Goal: Task Accomplishment & Management: Use online tool/utility

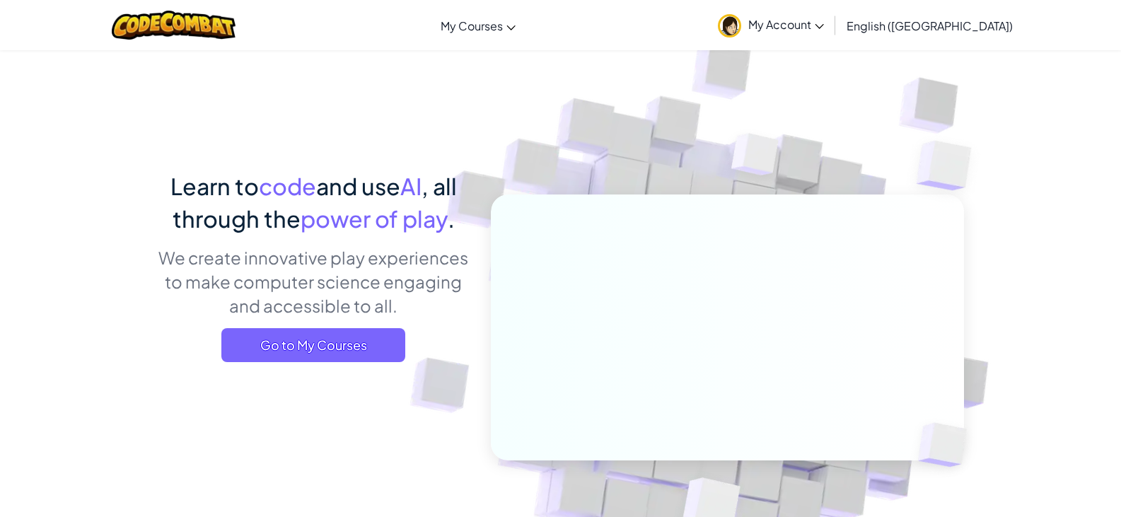
drag, startPoint x: 0, startPoint y: 0, endPoint x: 399, endPoint y: 129, distance: 419.3
drag, startPoint x: 399, startPoint y: 129, endPoint x: 748, endPoint y: 142, distance: 349.5
click at [748, 142] on img at bounding box center [755, 157] width 102 height 105
click at [831, 33] on link "My Account" at bounding box center [771, 25] width 120 height 45
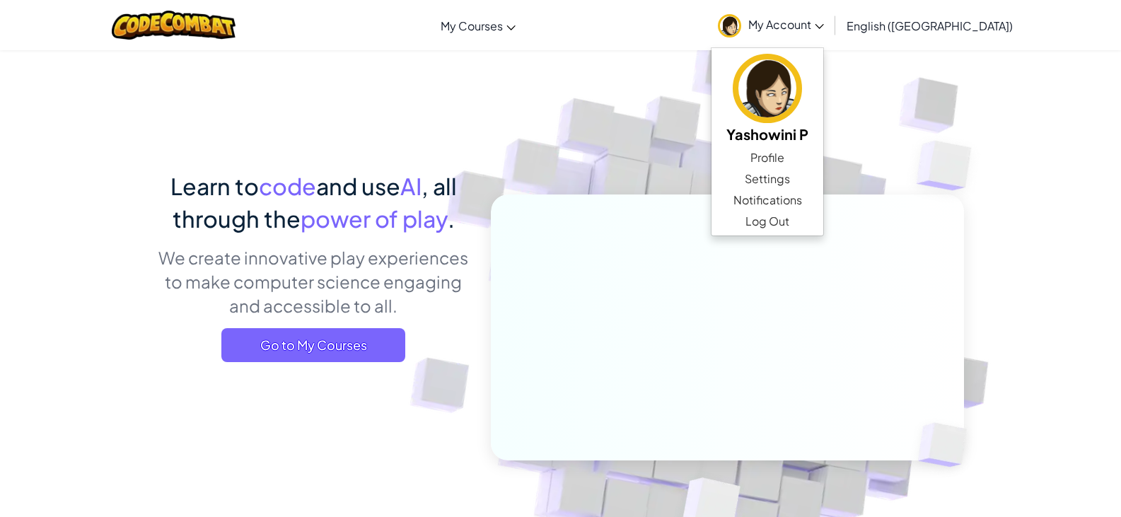
click at [548, 140] on img at bounding box center [718, 312] width 786 height 786
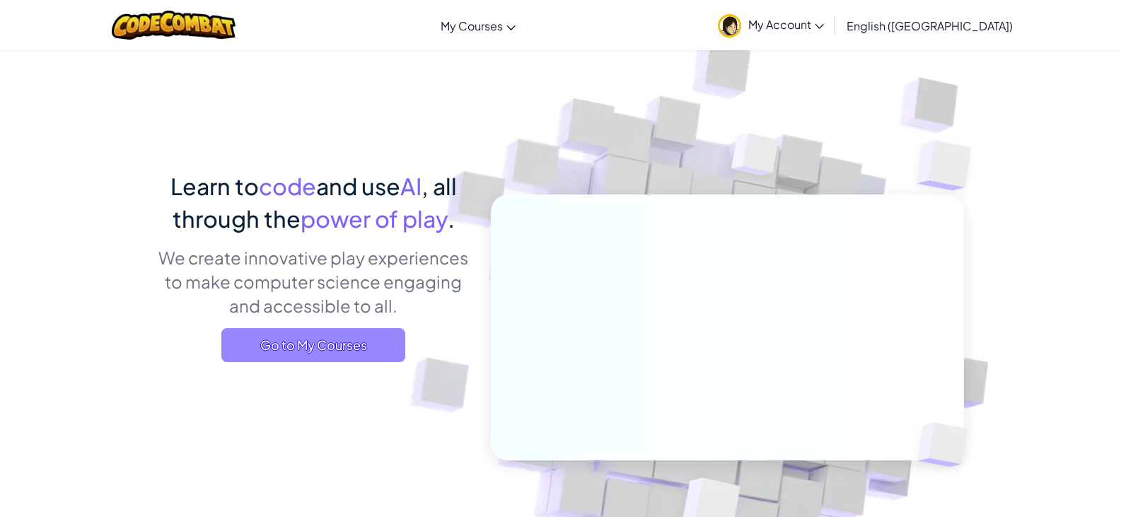
click at [363, 328] on span "Go to My Courses" at bounding box center [313, 345] width 184 height 34
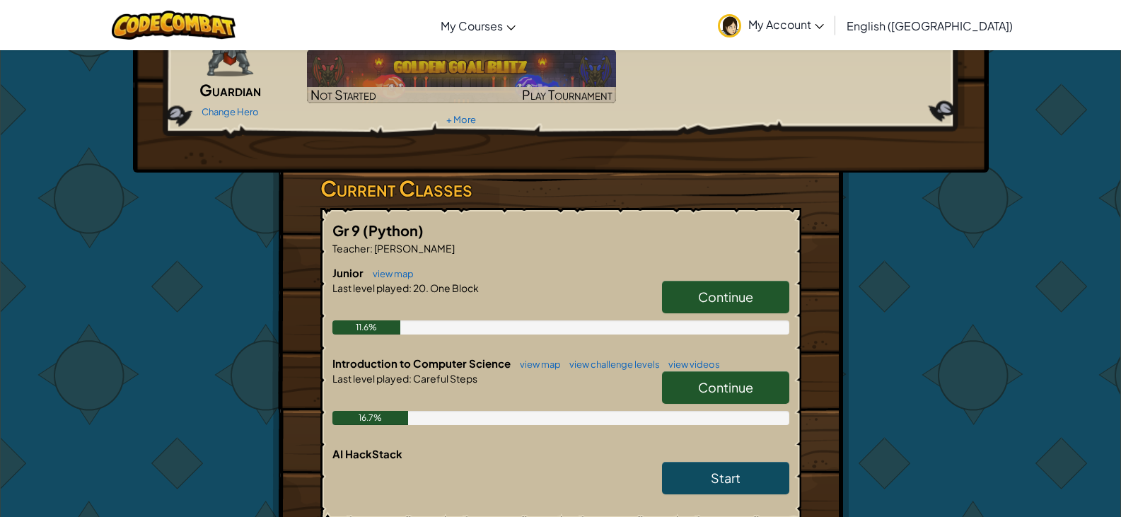
scroll to position [118, 0]
click at [739, 388] on span "Continue" at bounding box center [725, 386] width 55 height 16
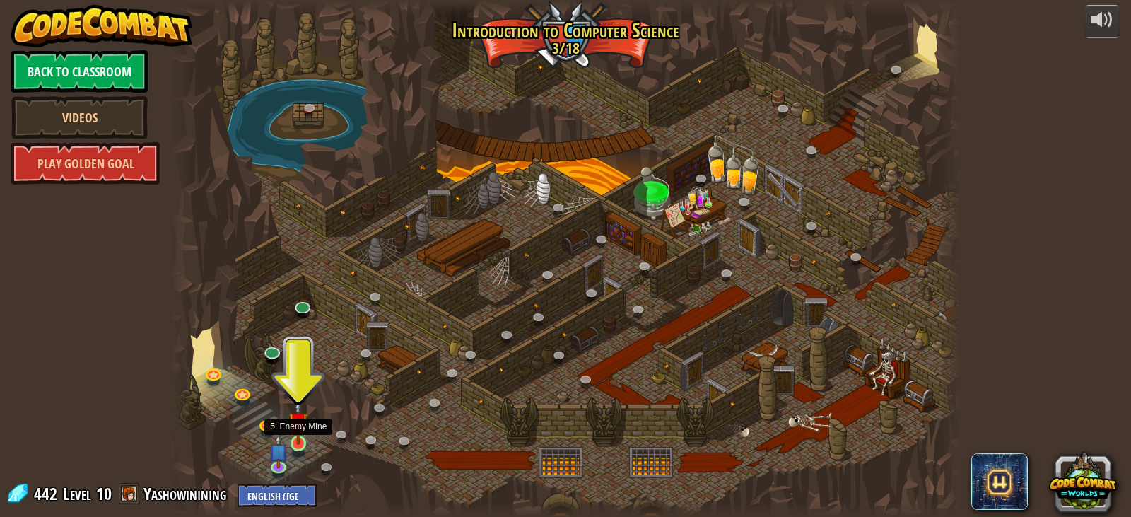
click at [304, 434] on img at bounding box center [298, 422] width 20 height 45
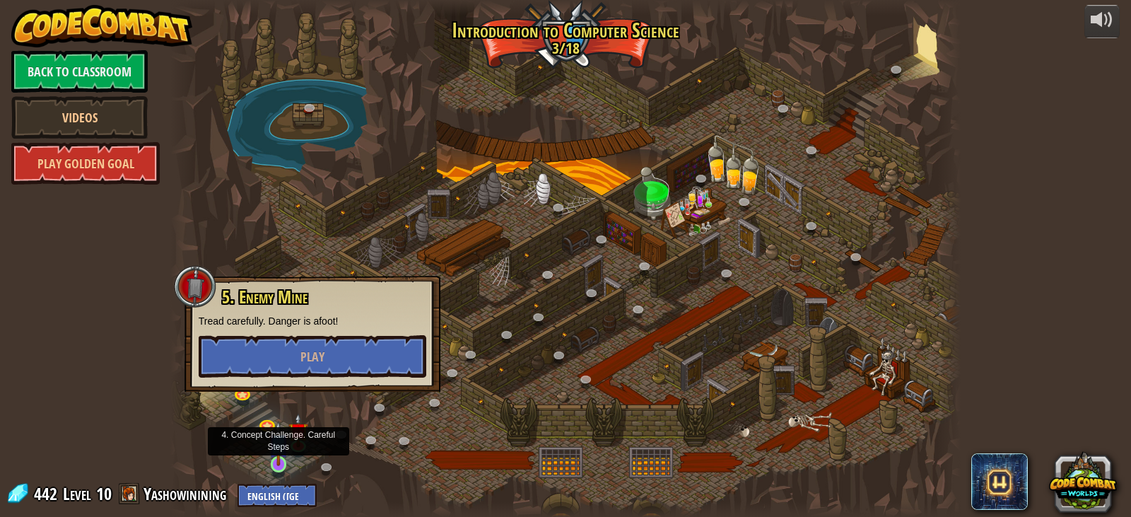
click at [284, 452] on img at bounding box center [279, 443] width 20 height 45
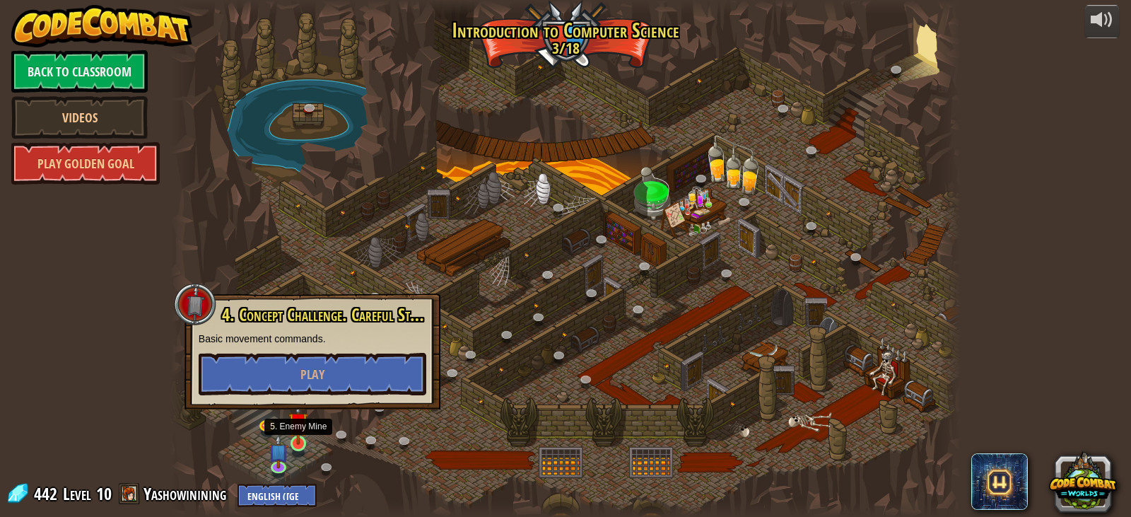
click at [300, 435] on img at bounding box center [298, 422] width 20 height 45
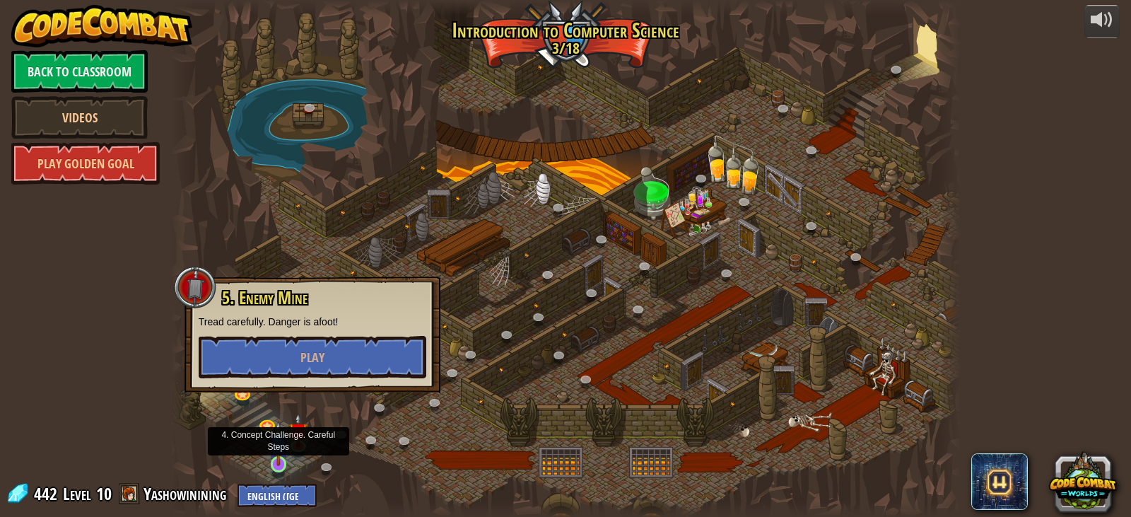
click at [283, 450] on img at bounding box center [279, 443] width 20 height 45
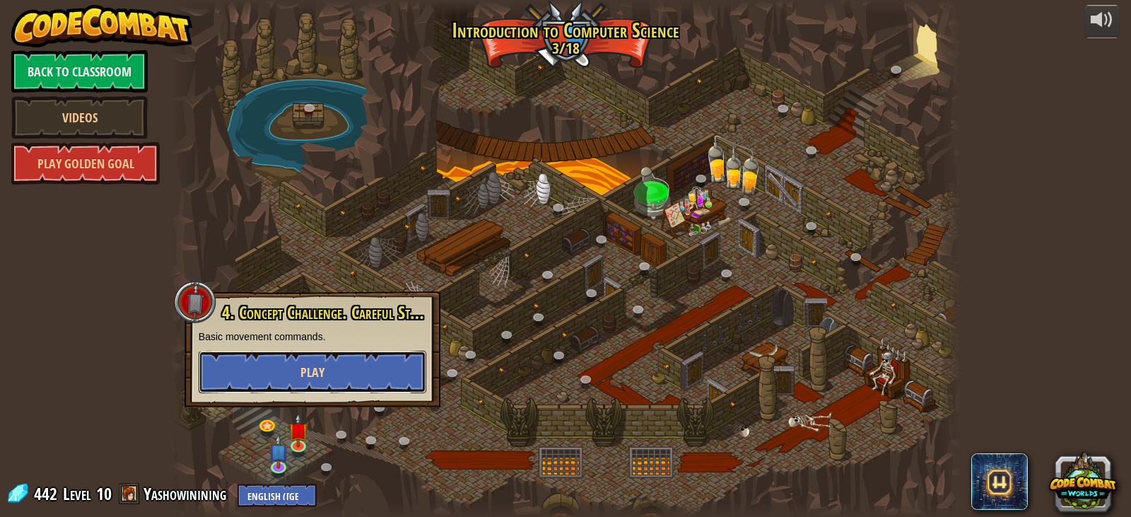
click at [330, 361] on button "Play" at bounding box center [313, 372] width 228 height 42
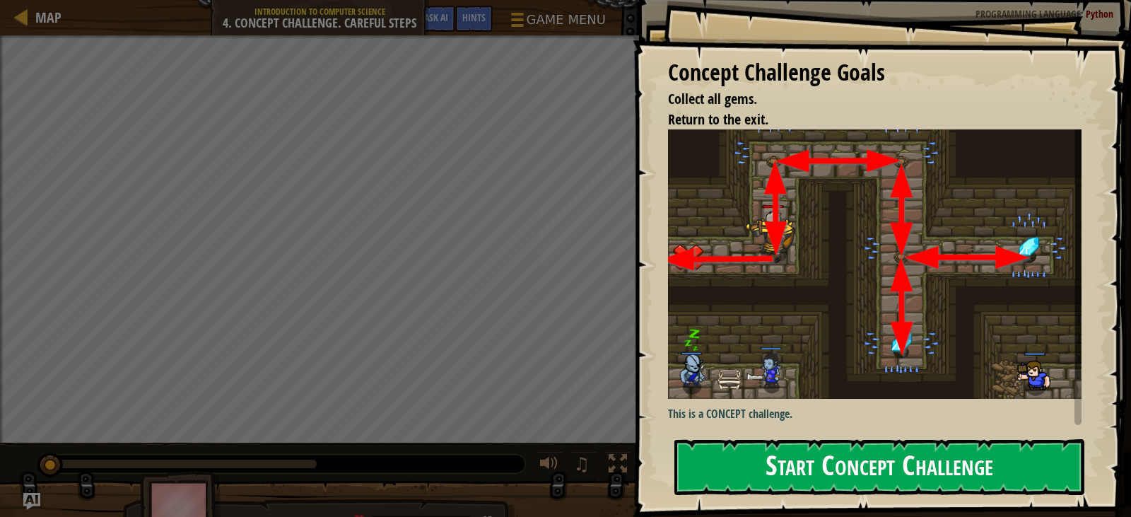
click at [885, 478] on button "Start Concept Challenge" at bounding box center [880, 467] width 410 height 56
click at [909, 476] on button "Start Concept Challenge" at bounding box center [880, 467] width 410 height 56
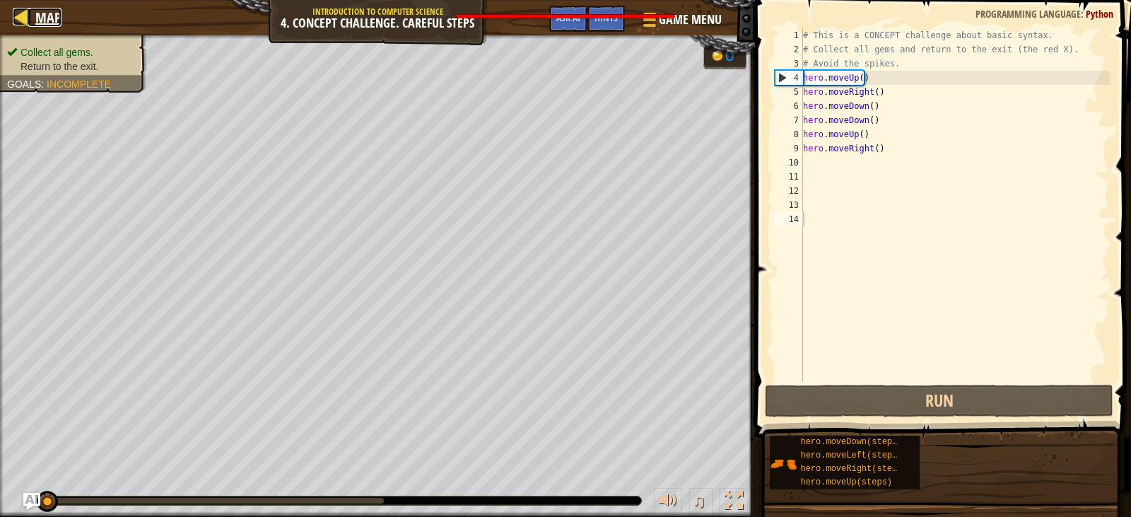
click at [21, 13] on div at bounding box center [22, 17] width 18 height 18
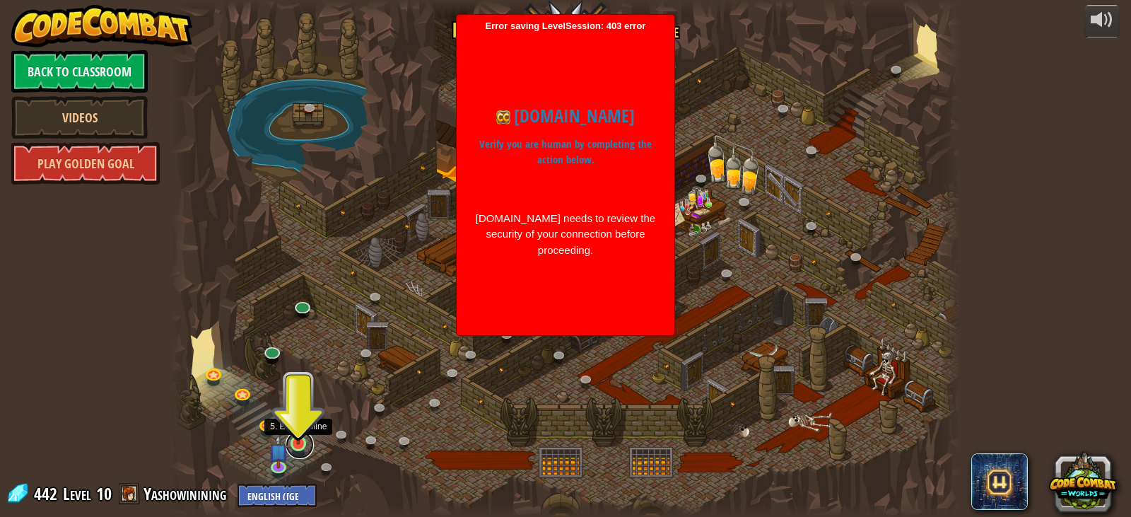
click at [308, 445] on link at bounding box center [300, 445] width 28 height 28
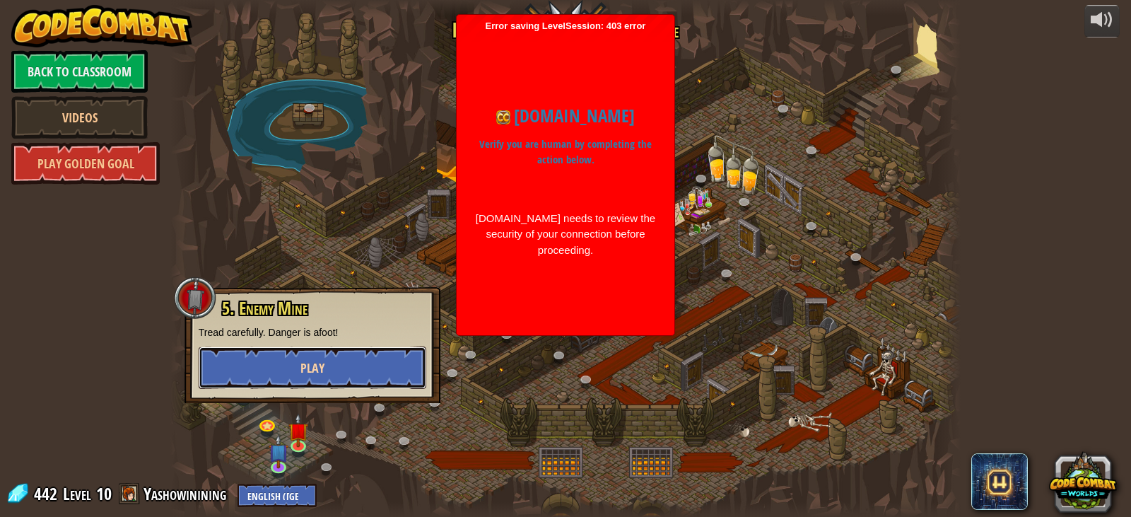
click at [325, 368] on button "Play" at bounding box center [313, 367] width 228 height 42
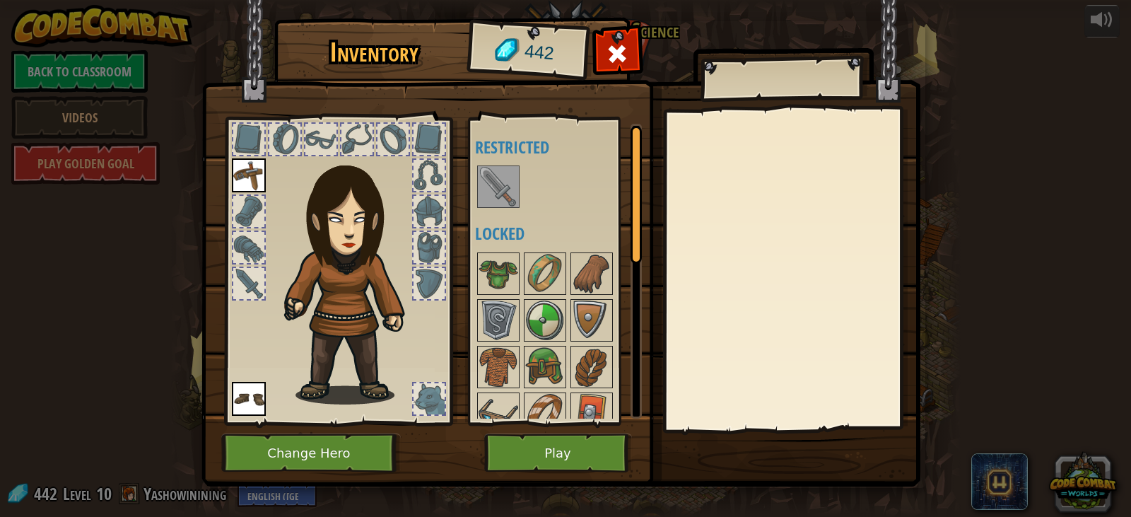
click at [520, 182] on div at bounding box center [563, 186] width 177 height 47
click at [511, 194] on img at bounding box center [499, 187] width 40 height 40
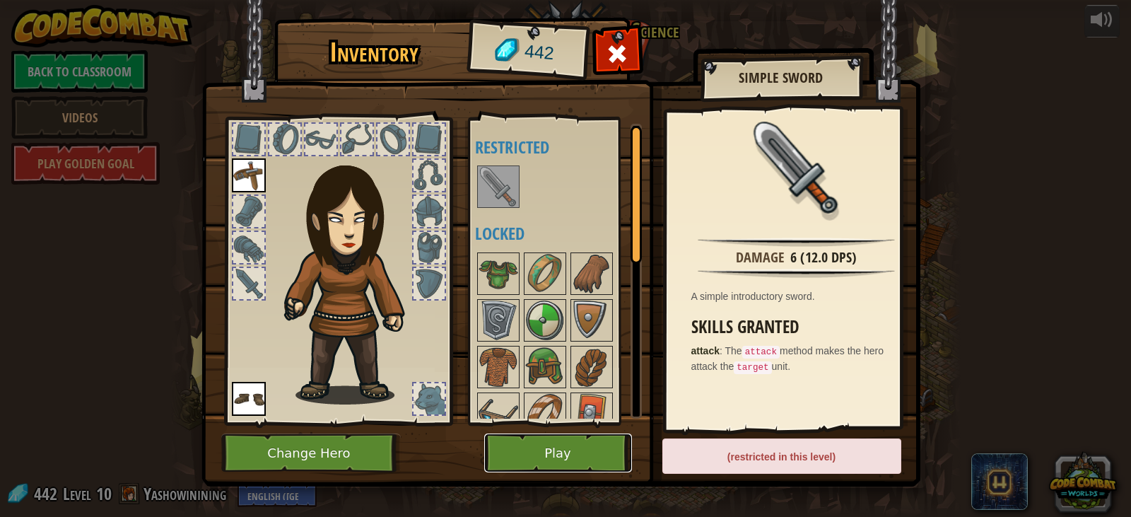
click at [582, 446] on button "Play" at bounding box center [558, 452] width 148 height 39
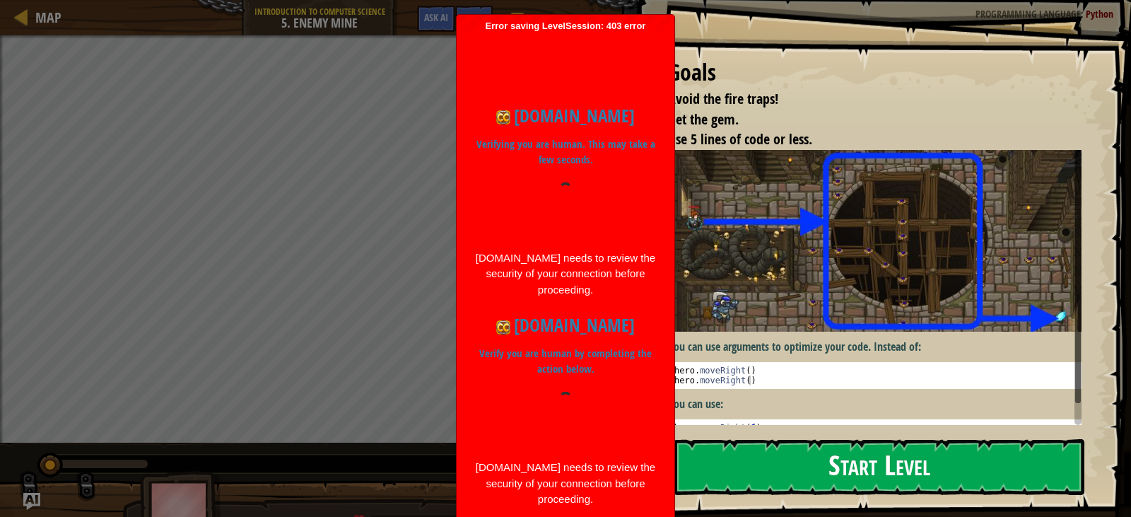
click at [824, 467] on button "Start Level" at bounding box center [880, 467] width 410 height 56
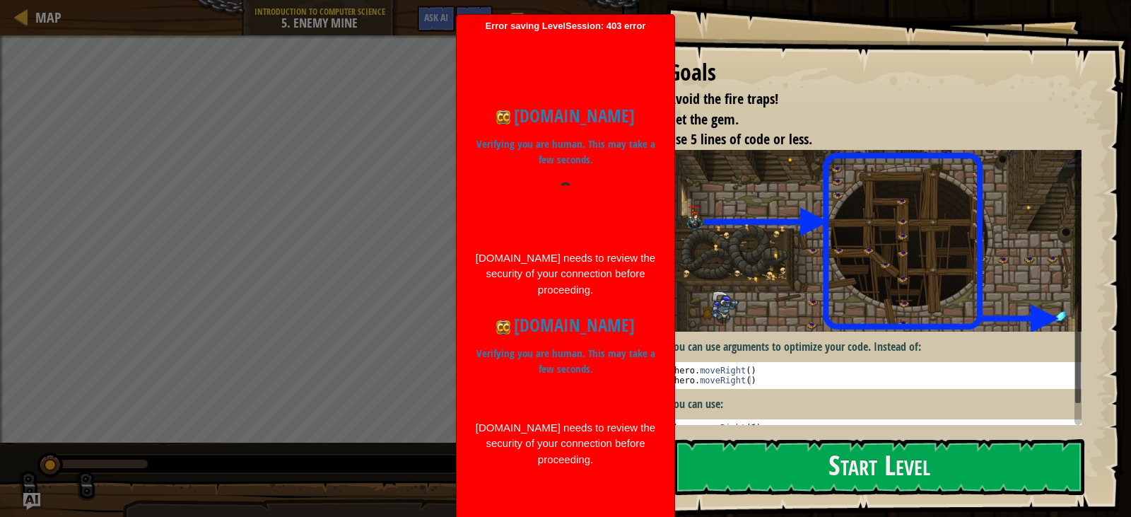
drag, startPoint x: 759, startPoint y: 452, endPoint x: 579, endPoint y: 516, distance: 191.4
type textarea "hero.moveRight(2)"
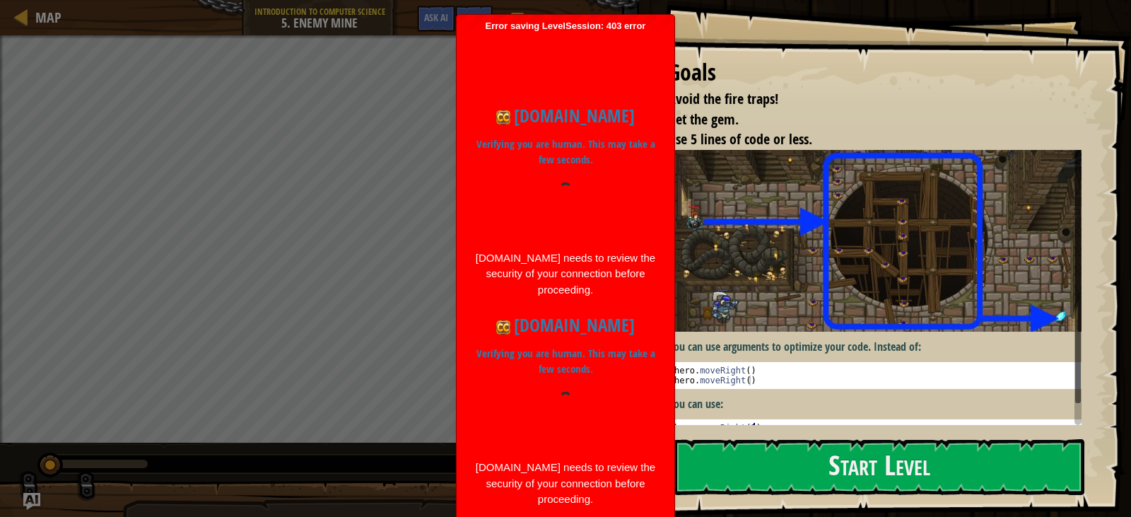
drag, startPoint x: 579, startPoint y: 516, endPoint x: 1059, endPoint y: 426, distance: 488.4
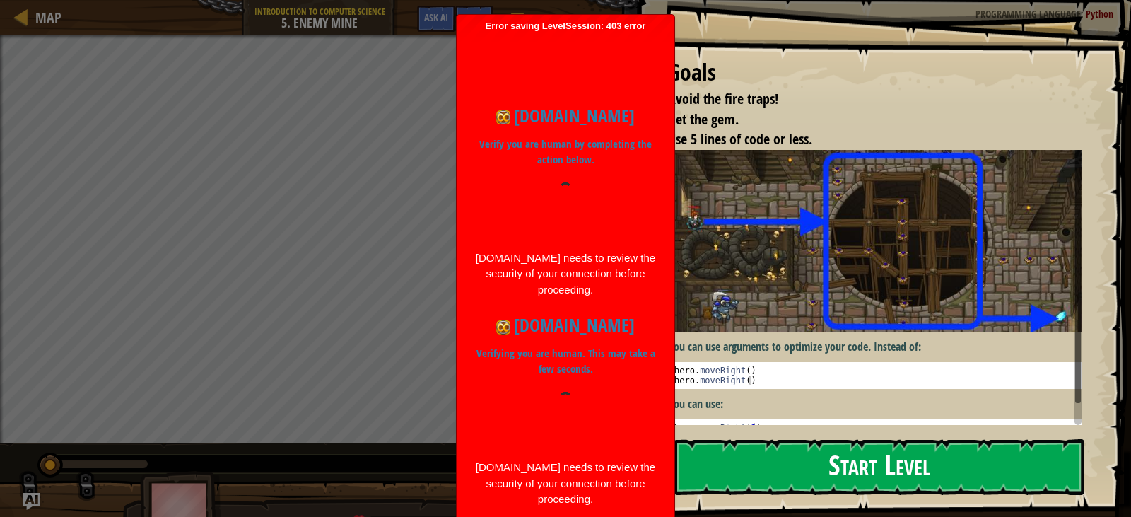
drag, startPoint x: 1059, startPoint y: 426, endPoint x: 1016, endPoint y: 473, distance: 63.5
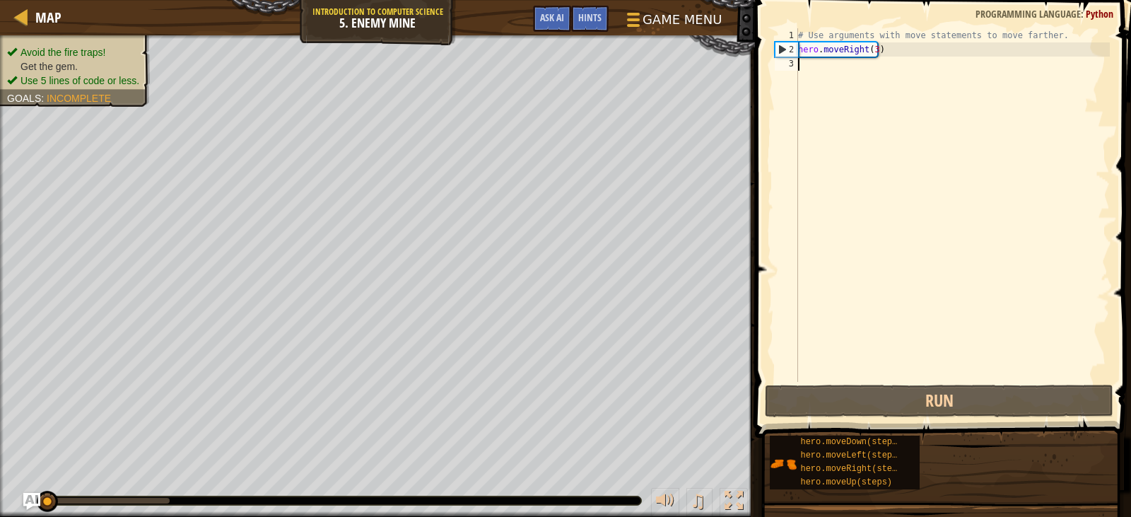
drag, startPoint x: 1015, startPoint y: 474, endPoint x: 827, endPoint y: 69, distance: 446.7
click at [827, 69] on div "# Use arguments with move statements to move farther. hero . moveRight ( 3 )" at bounding box center [952, 219] width 315 height 382
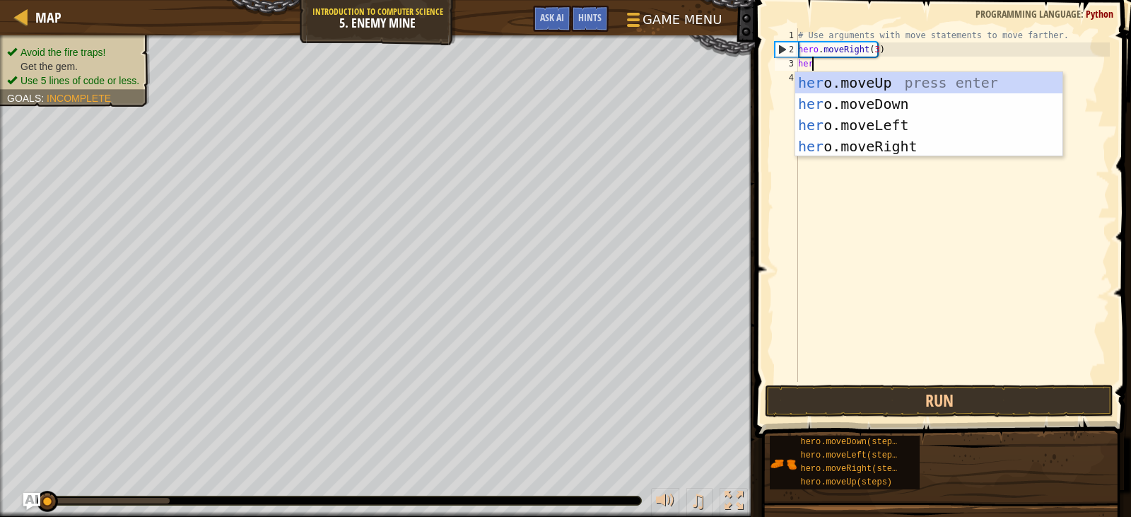
scroll to position [6, 1]
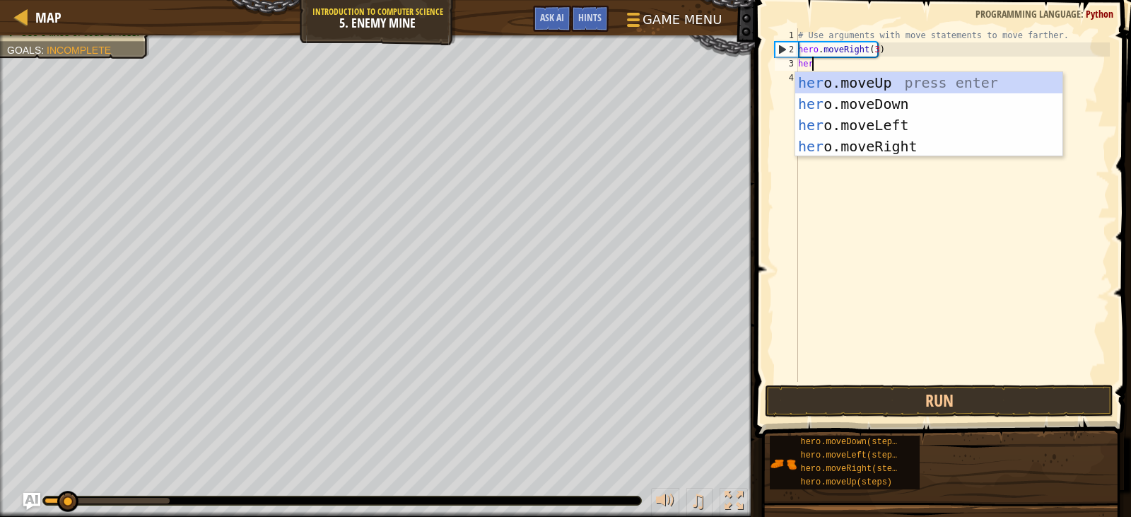
type textarea "hero"
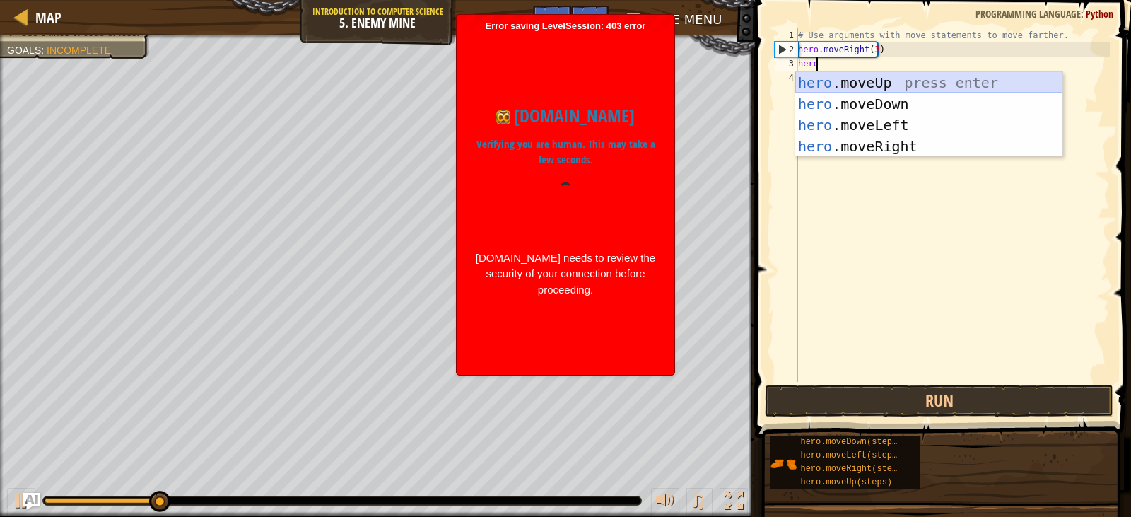
click at [910, 82] on div "hero .moveUp press enter hero .moveDown press enter hero .moveLeft press enter …" at bounding box center [928, 135] width 267 height 127
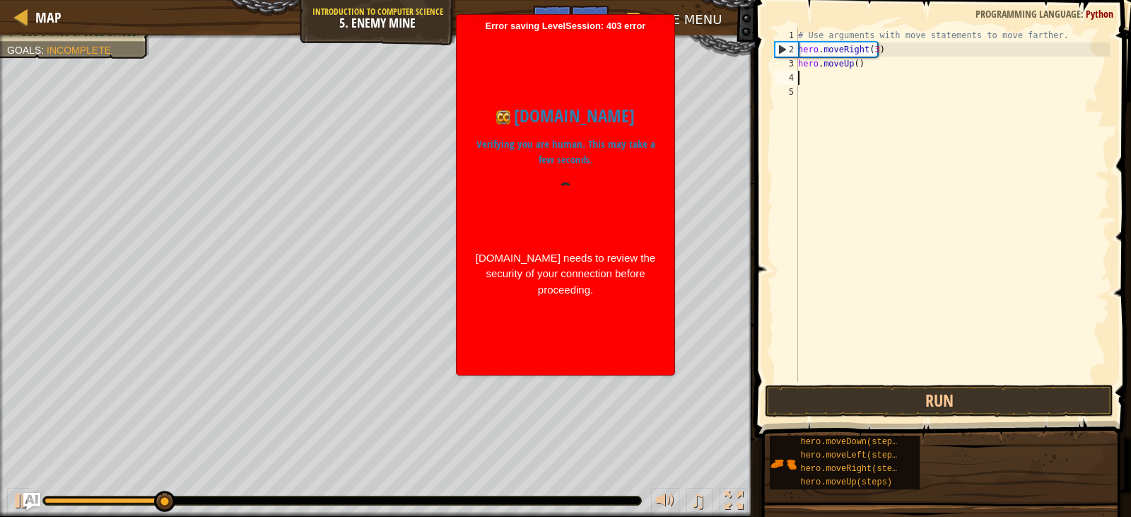
scroll to position [6, 0]
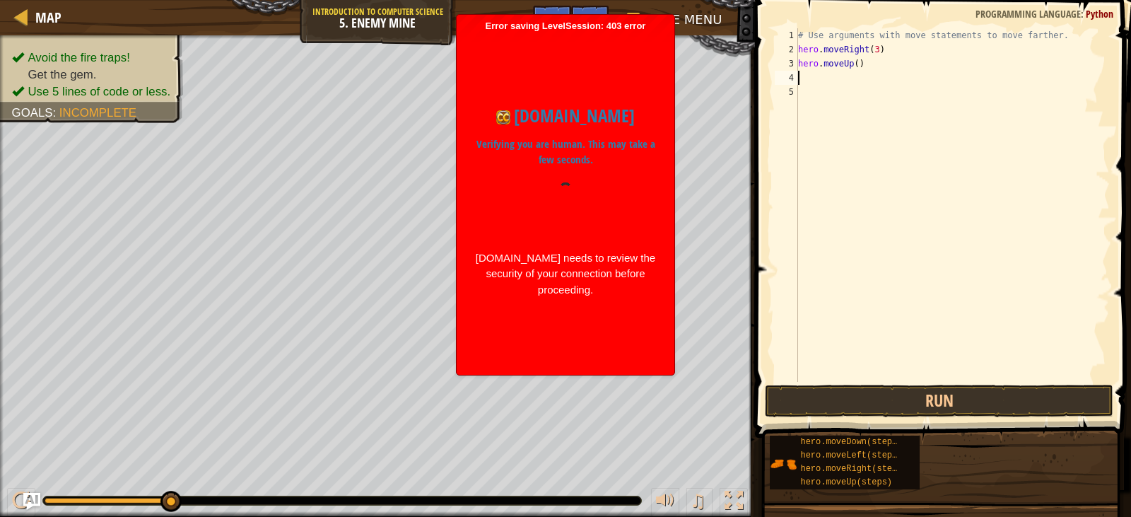
click at [861, 75] on div "# Use arguments with move statements to move farther. hero . moveRight ( 3 ) he…" at bounding box center [952, 219] width 315 height 382
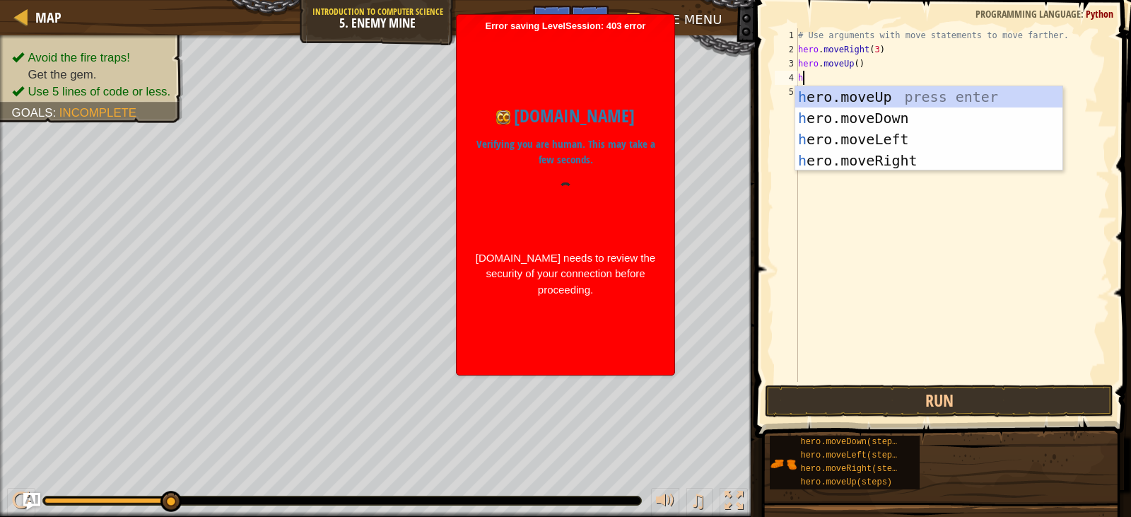
scroll to position [6, 1]
type textarea "hero"
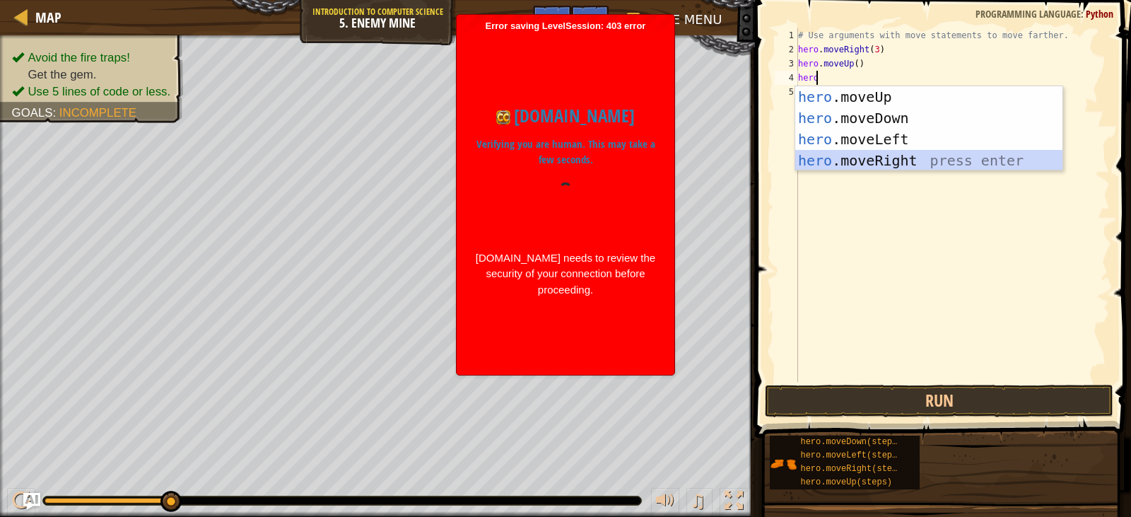
click at [1008, 156] on div "hero .moveUp press enter hero .moveDown press enter hero .moveLeft press enter …" at bounding box center [928, 149] width 267 height 127
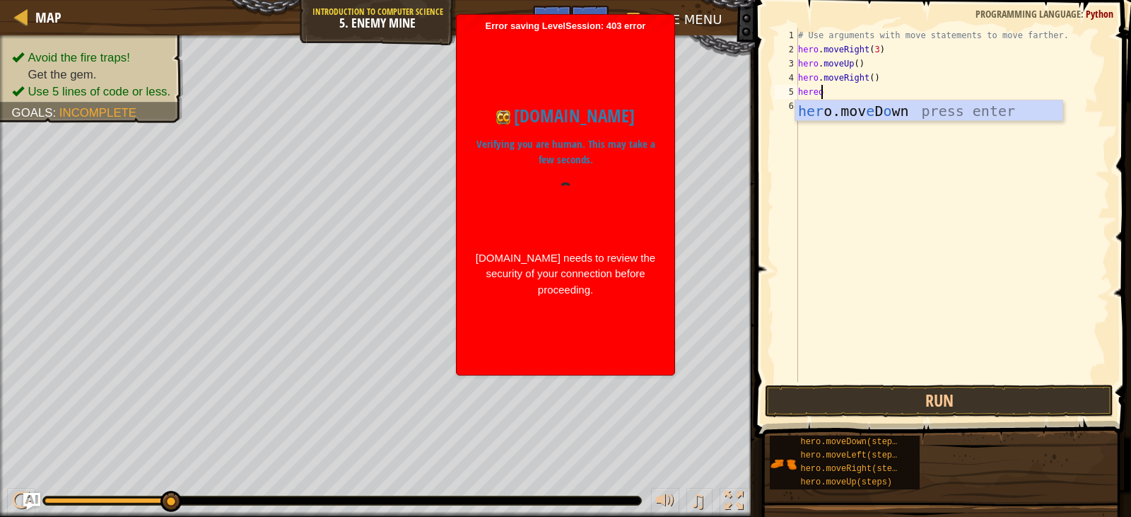
scroll to position [6, 1]
type textarea "here"
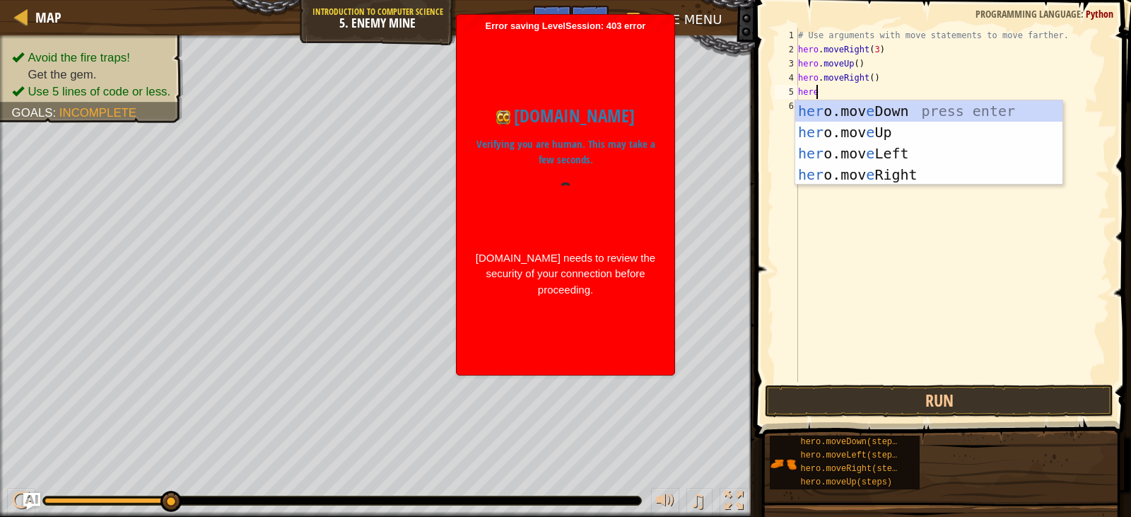
scroll to position [6, 1]
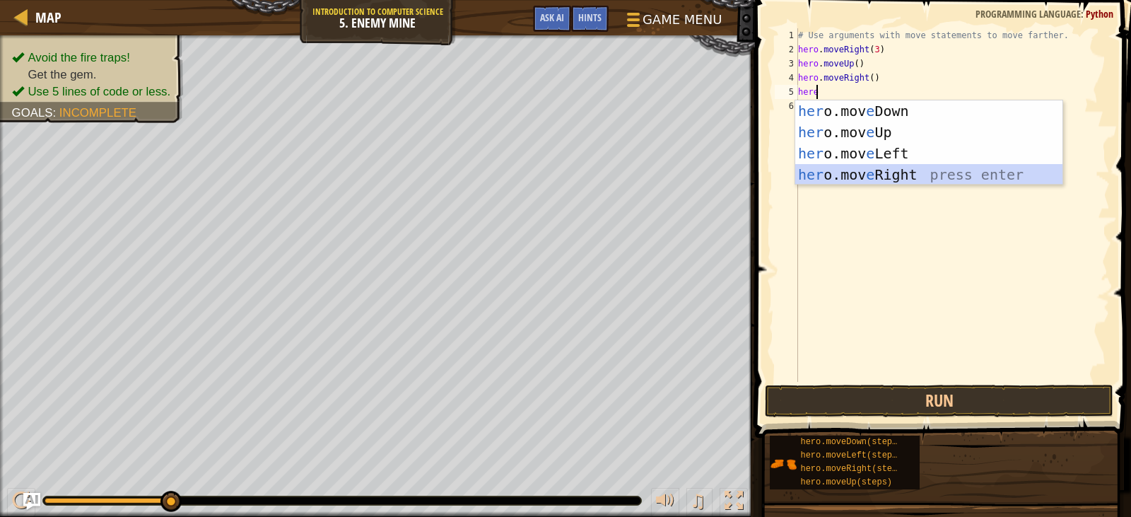
click at [924, 169] on div "her o.mov e Down press enter her o.mov e Up press enter her o.mov e Left press …" at bounding box center [928, 163] width 267 height 127
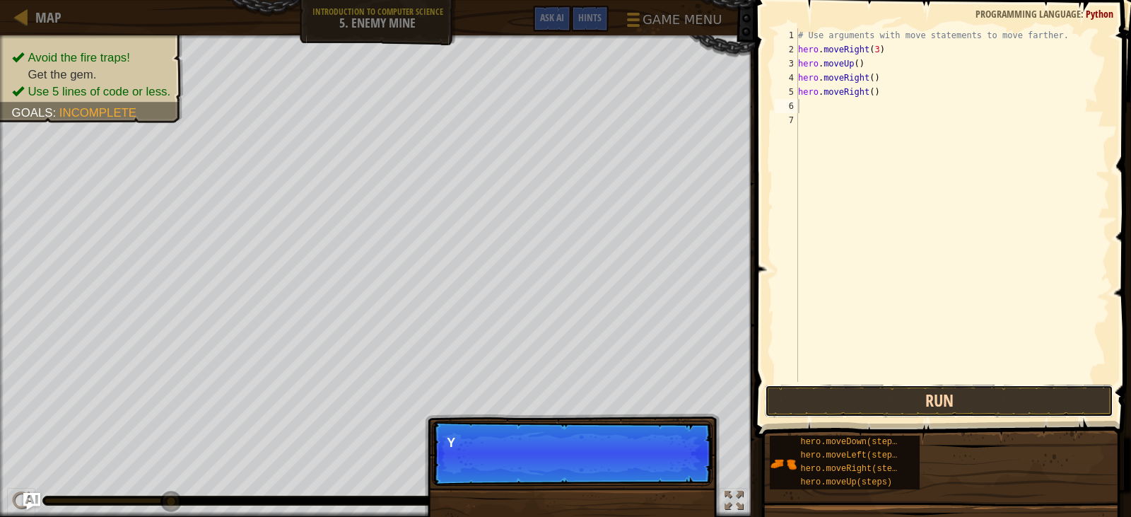
click at [904, 395] on button "Run" at bounding box center [939, 401] width 348 height 33
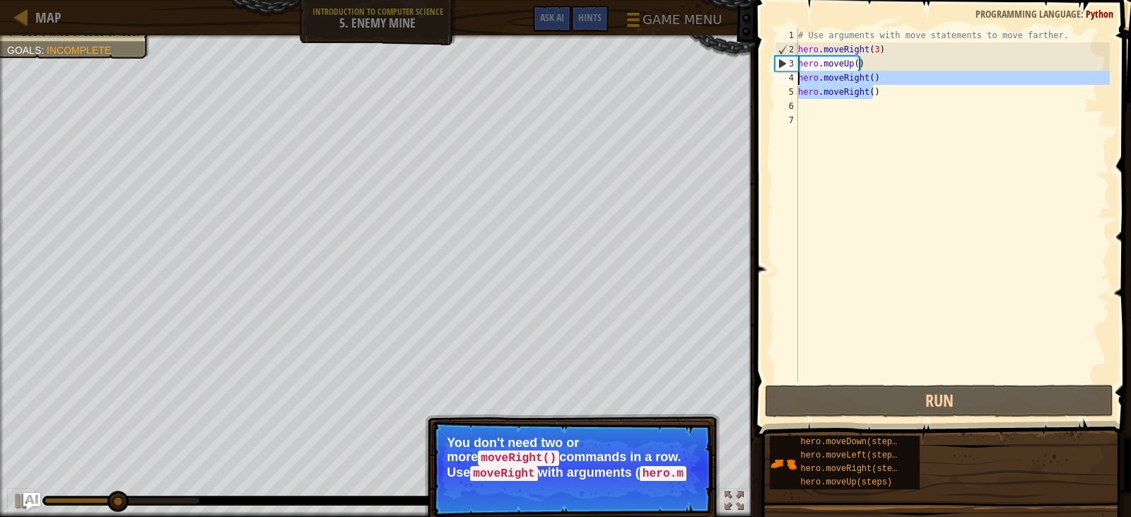
drag, startPoint x: 899, startPoint y: 98, endPoint x: 795, endPoint y: 78, distance: 105.9
click at [793, 80] on div "1 2 3 4 5 6 7 # Use arguments with move statements to move farther. hero . move…" at bounding box center [941, 205] width 338 height 354
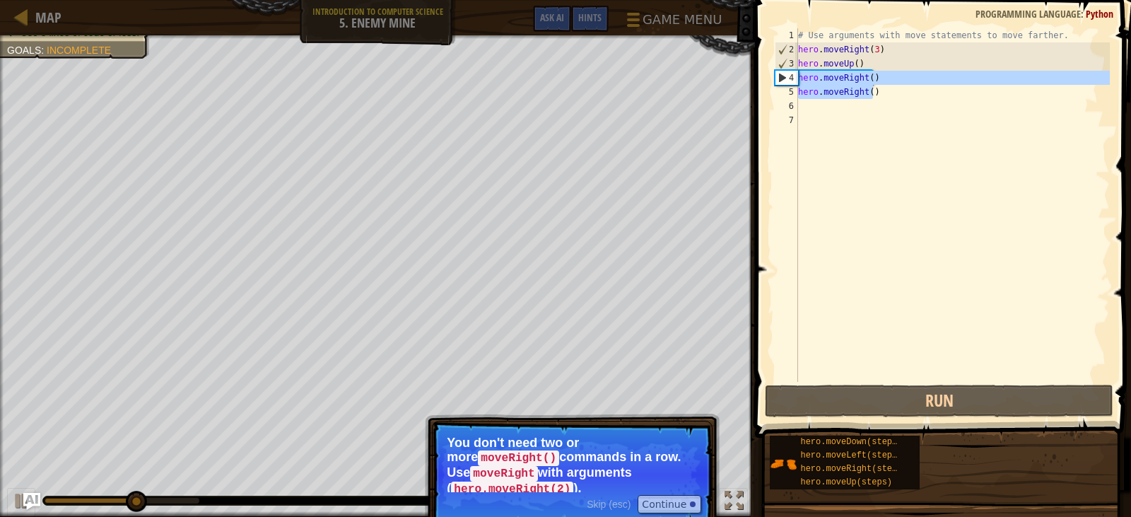
drag, startPoint x: 863, startPoint y: 95, endPoint x: 873, endPoint y: 98, distance: 11.0
click at [864, 95] on div "# Use arguments with move statements to move farther. hero . moveRight ( 3 ) he…" at bounding box center [952, 205] width 315 height 354
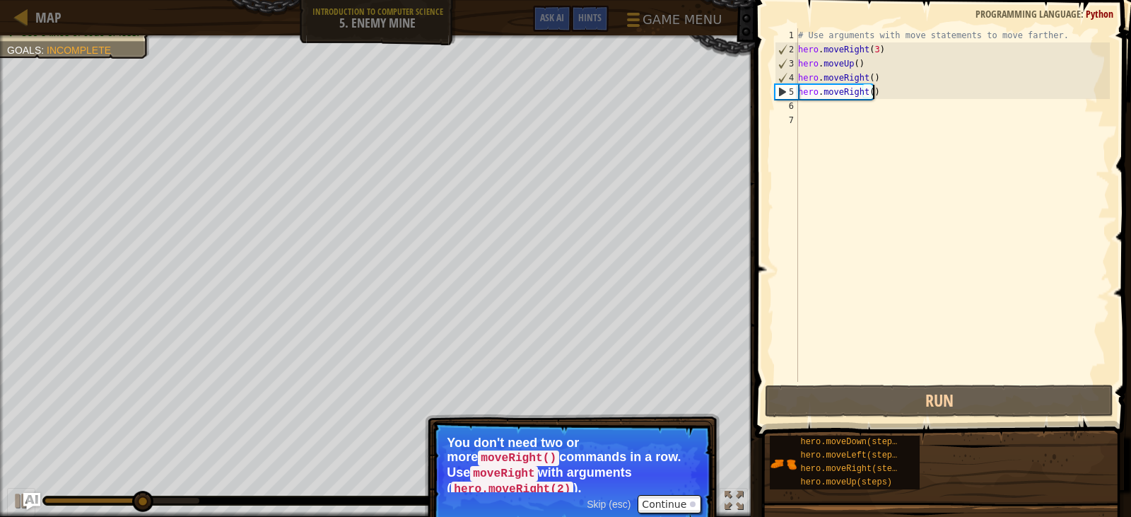
click at [873, 98] on div "# Use arguments with move statements to move farther. hero . moveRight ( 3 ) he…" at bounding box center [952, 219] width 315 height 382
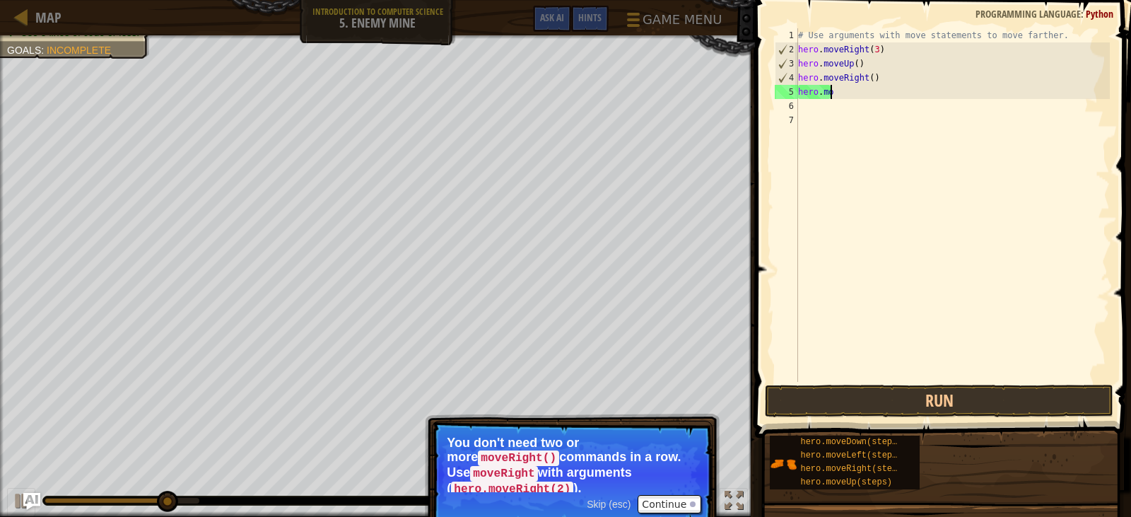
type textarea "h"
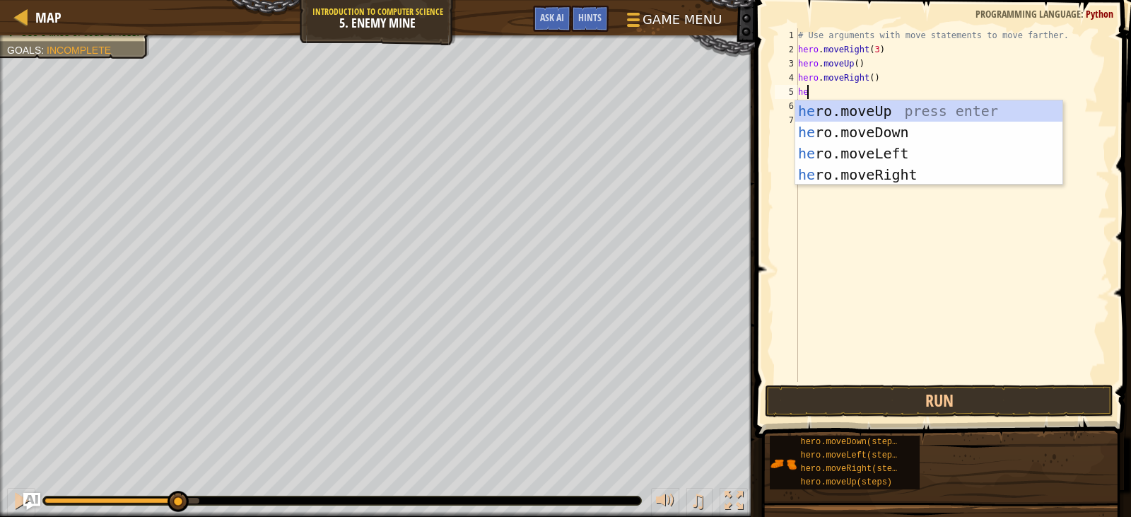
type textarea "hereo"
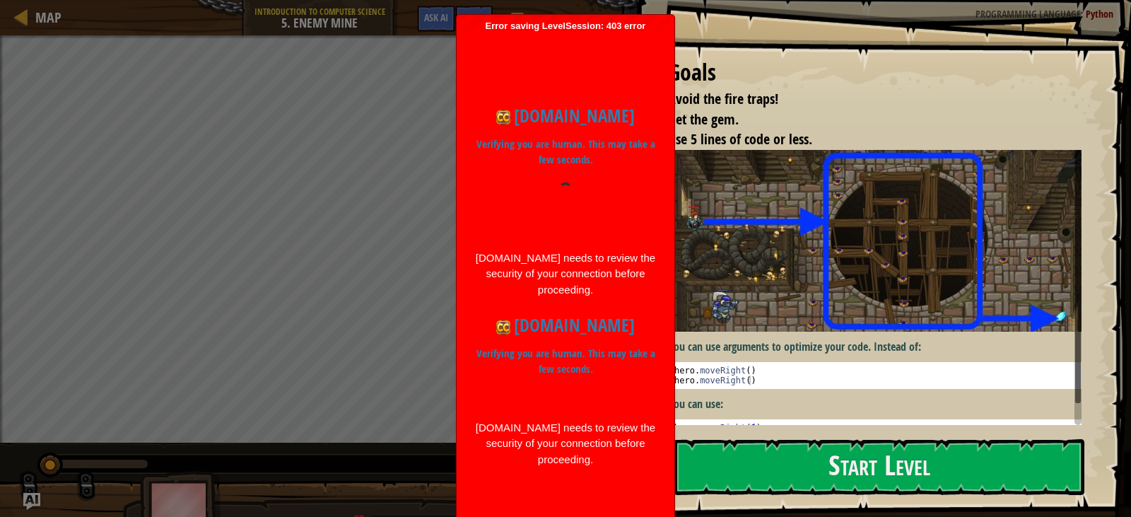
click at [796, 244] on div "Goals Avoid the fire traps! Get the gem. Use 5 lines of code or less. You can u…" at bounding box center [882, 258] width 499 height 517
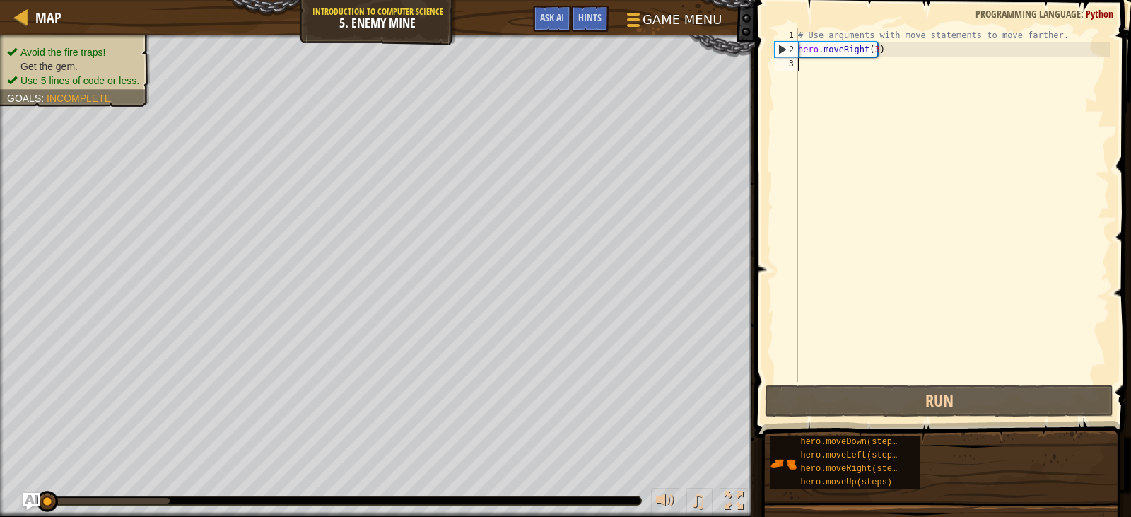
scroll to position [6, 0]
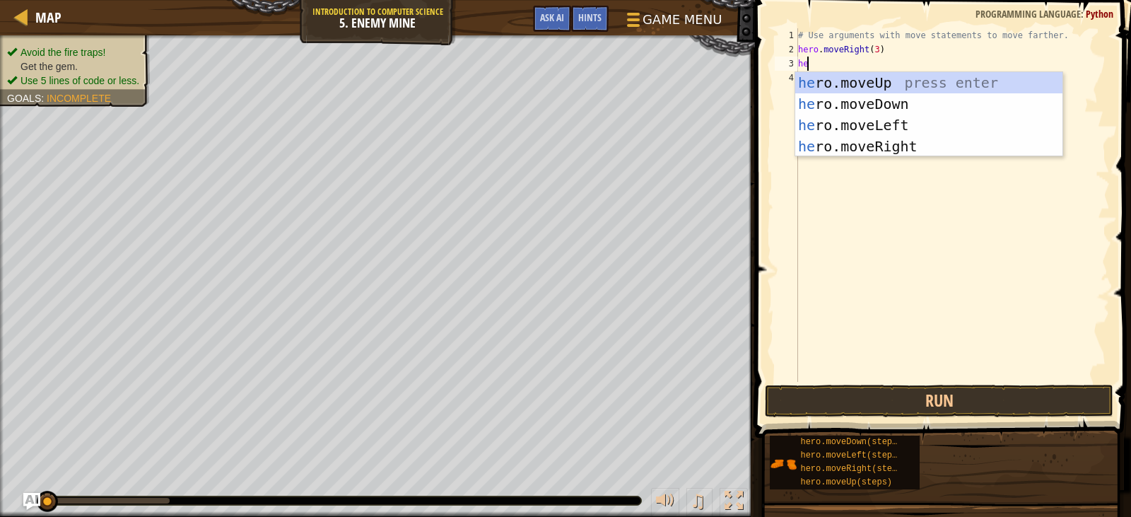
type textarea "hero"
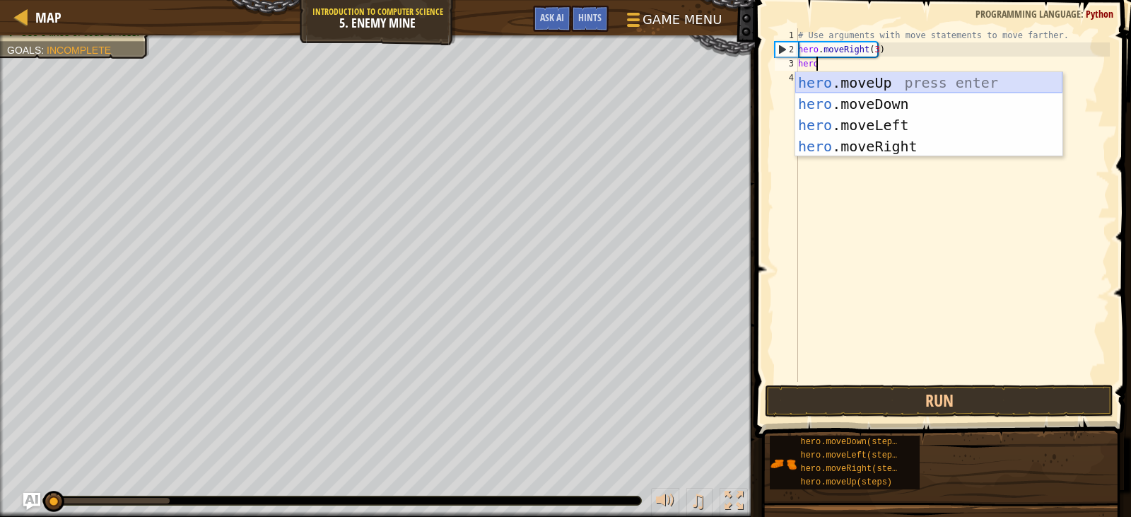
click at [958, 84] on div "hero .moveUp press enter hero .moveDown press enter hero .moveLeft press enter …" at bounding box center [928, 135] width 267 height 127
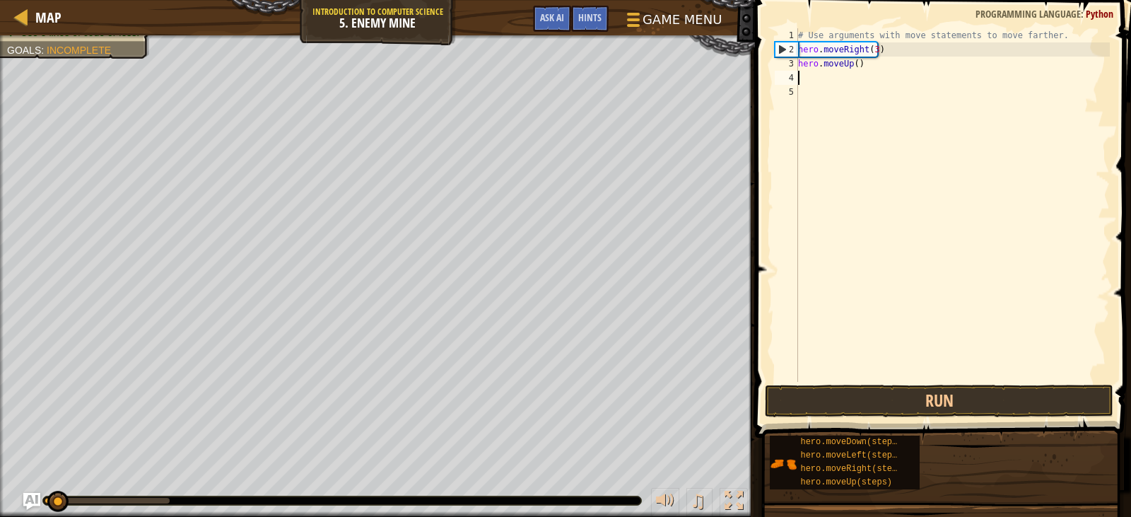
scroll to position [6, 0]
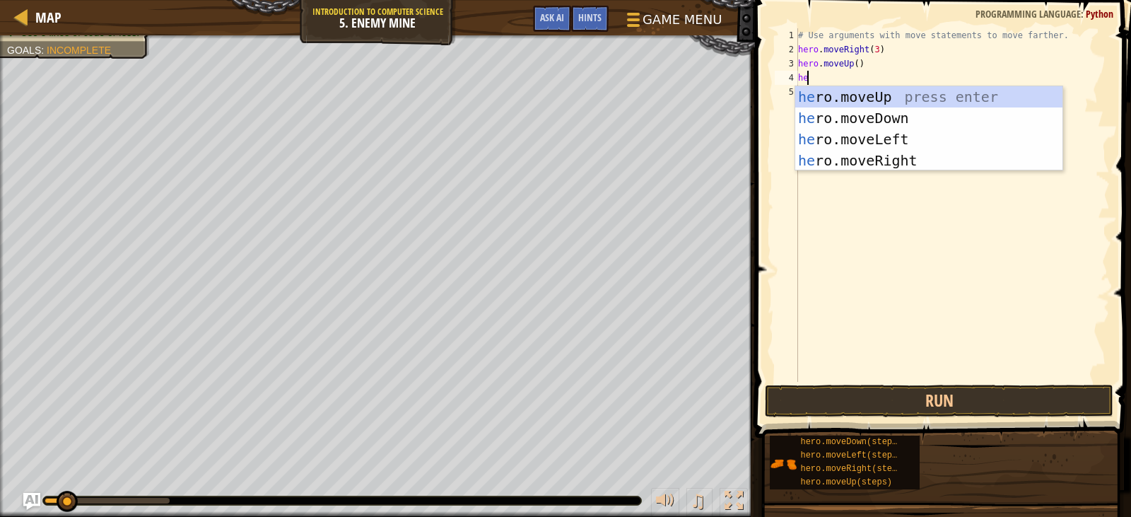
type textarea "hero"
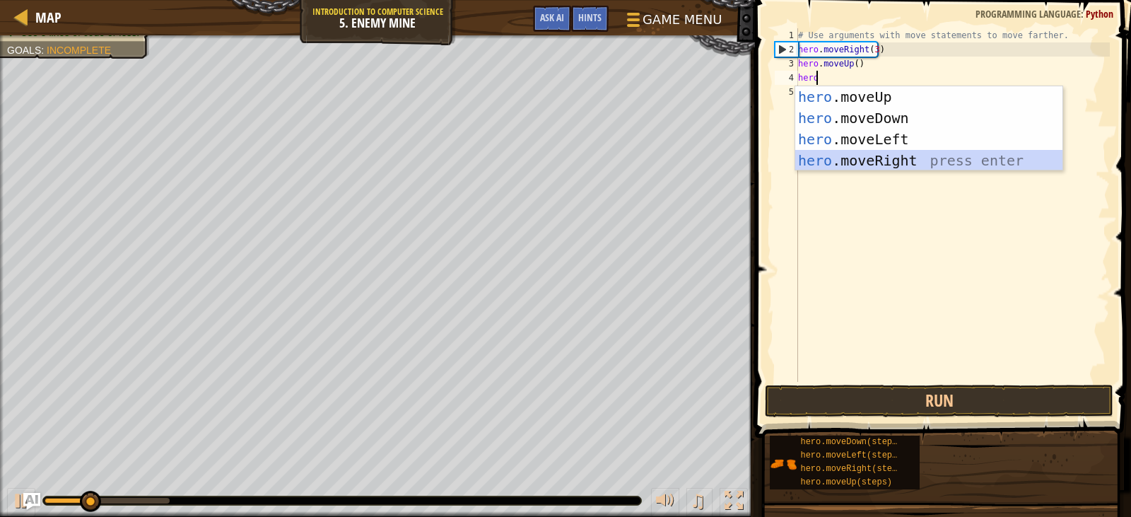
click at [947, 162] on div "hero .moveUp press enter hero .moveDown press enter hero .moveLeft press enter …" at bounding box center [928, 149] width 267 height 127
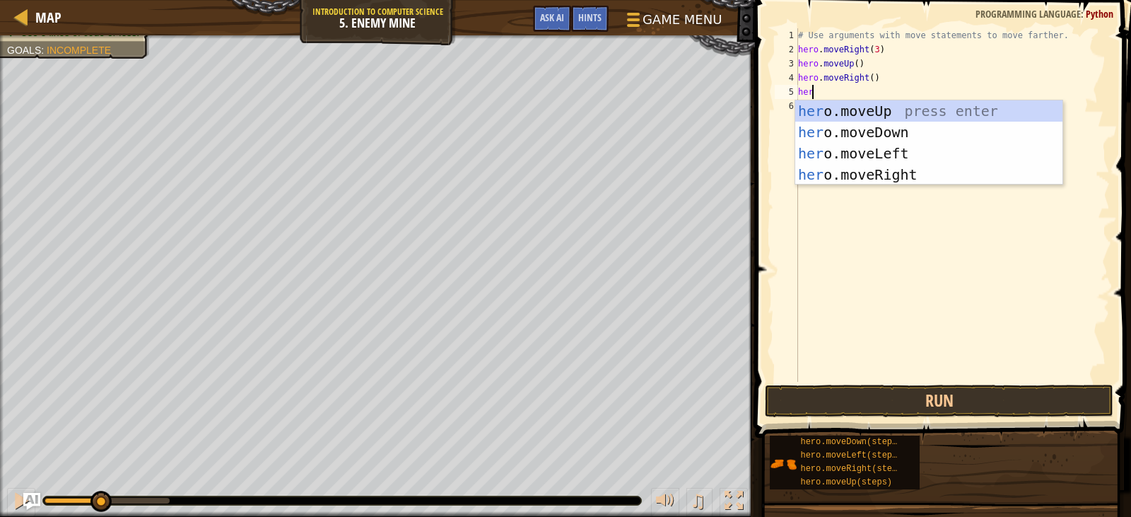
type textarea "hero"
click at [953, 126] on div "hero .moveUp press enter hero .moveDown press enter hero .moveLeft press enter …" at bounding box center [928, 163] width 267 height 127
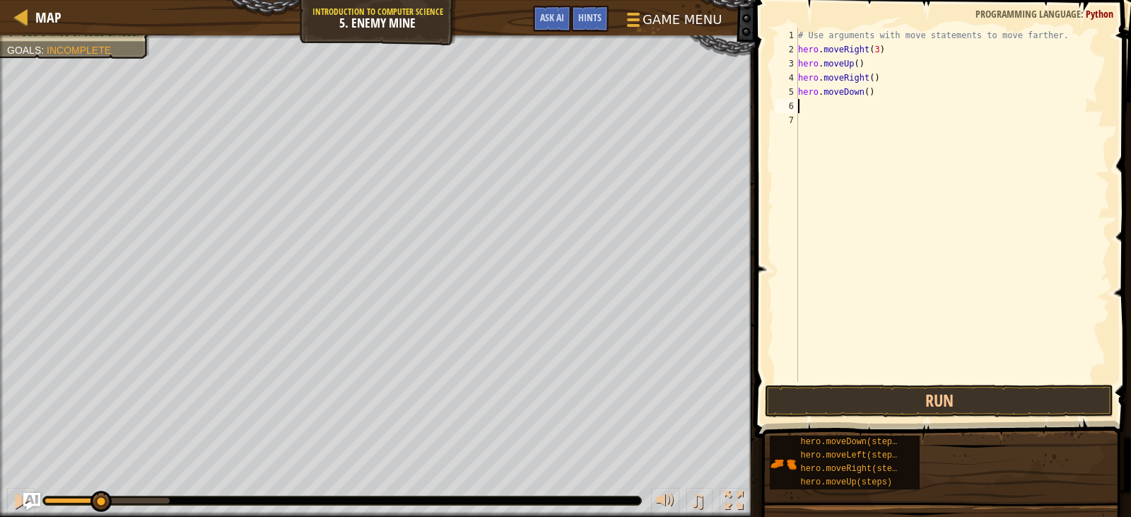
scroll to position [6, 0]
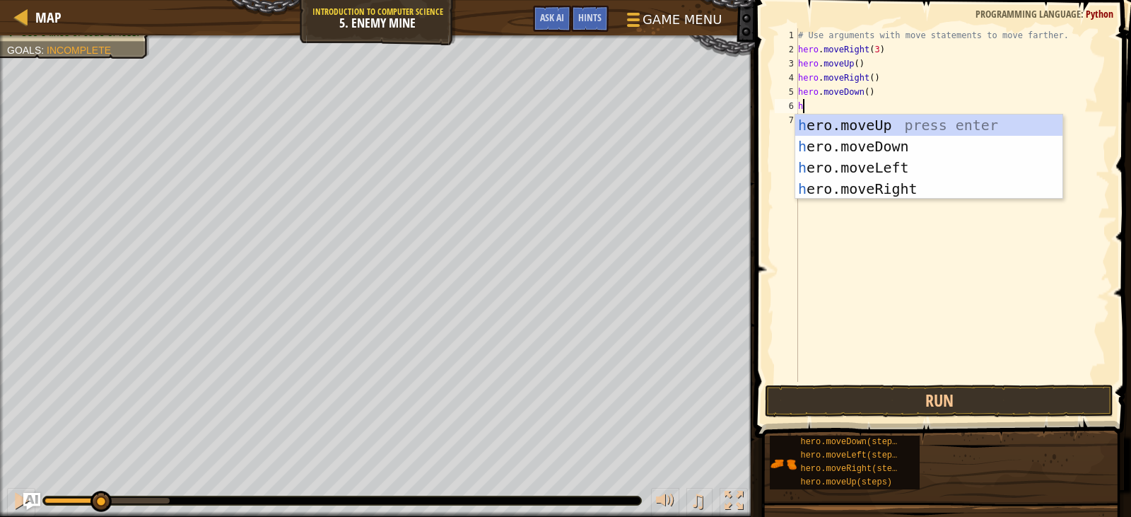
type textarea "her"
click at [935, 146] on div "her o.moveUp press enter her o.moveDown press enter her o.moveLeft press enter …" at bounding box center [928, 178] width 267 height 127
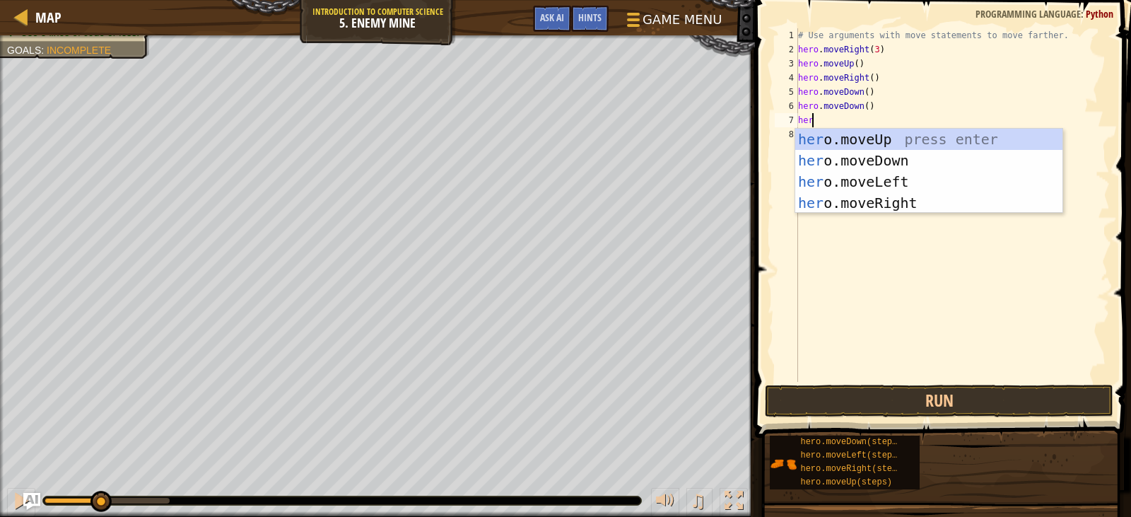
type textarea "hero"
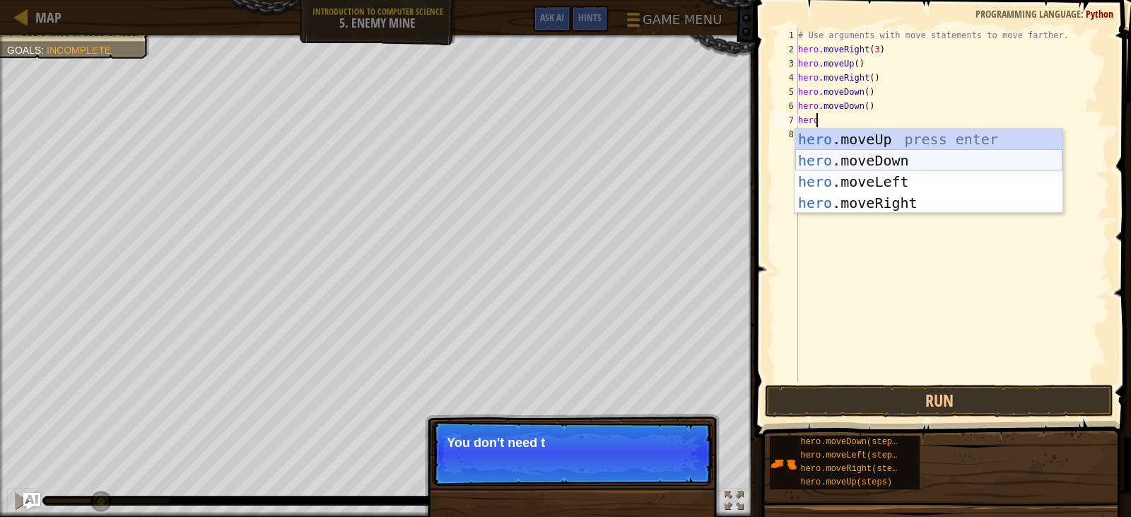
click at [937, 155] on div "hero .moveUp press enter hero .moveDown press enter hero .moveLeft press enter …" at bounding box center [928, 192] width 267 height 127
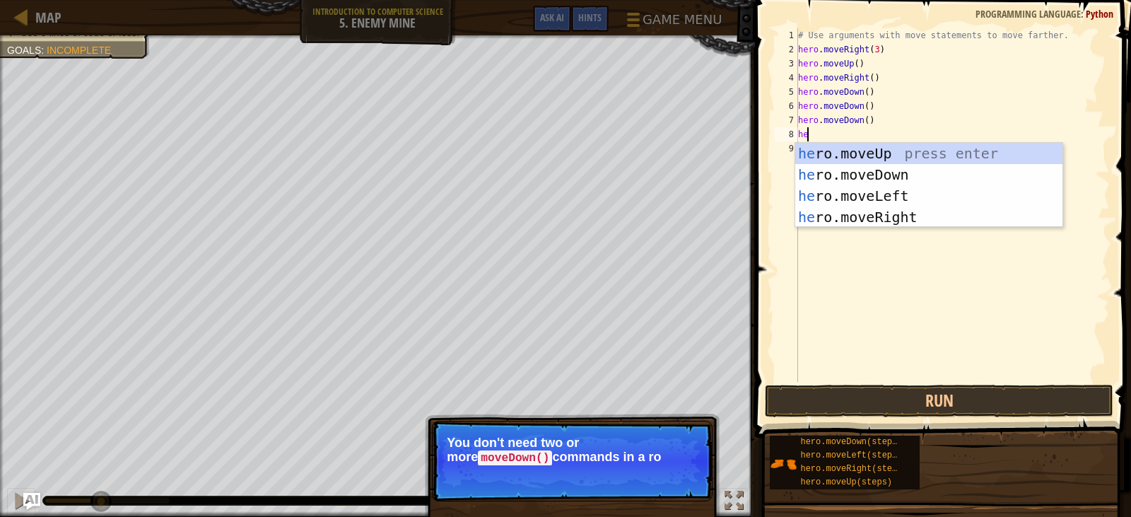
type textarea "hero"
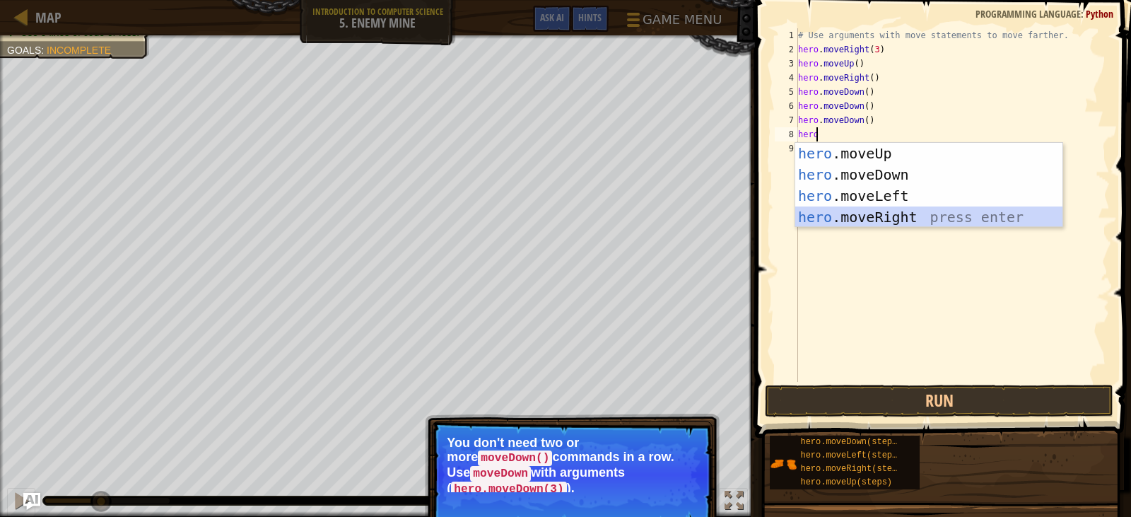
drag, startPoint x: 897, startPoint y: 214, endPoint x: 912, endPoint y: 322, distance: 110.0
click at [894, 223] on div "hero .moveUp press enter hero .moveDown press enter hero .moveLeft press enter …" at bounding box center [928, 206] width 267 height 127
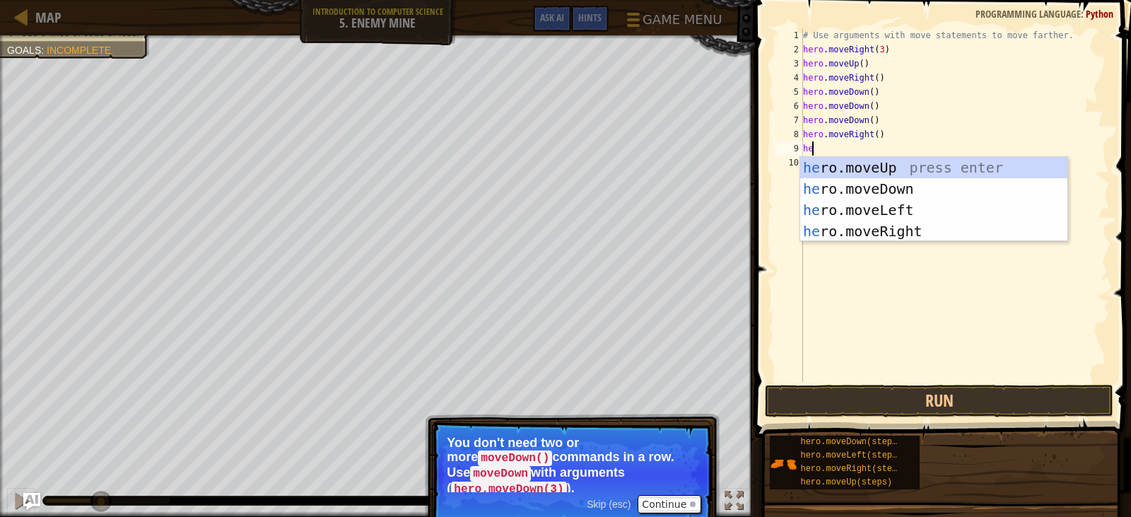
type textarea "hero"
click at [1009, 238] on div "hero .moveUp press enter hero .moveDown press enter hero .moveLeft press enter …" at bounding box center [933, 220] width 267 height 127
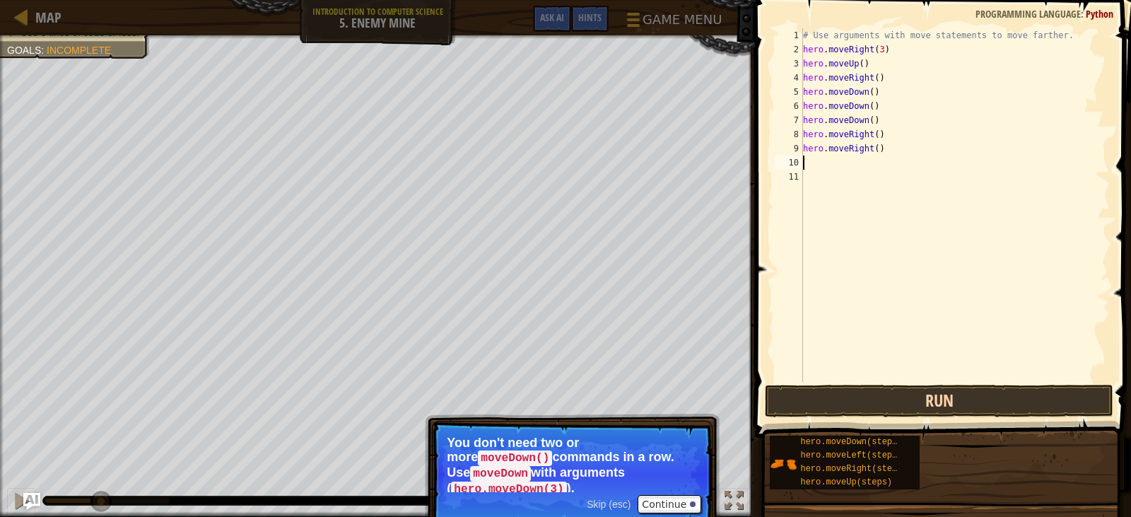
scroll to position [6, 0]
click at [972, 397] on button "Run" at bounding box center [939, 401] width 348 height 33
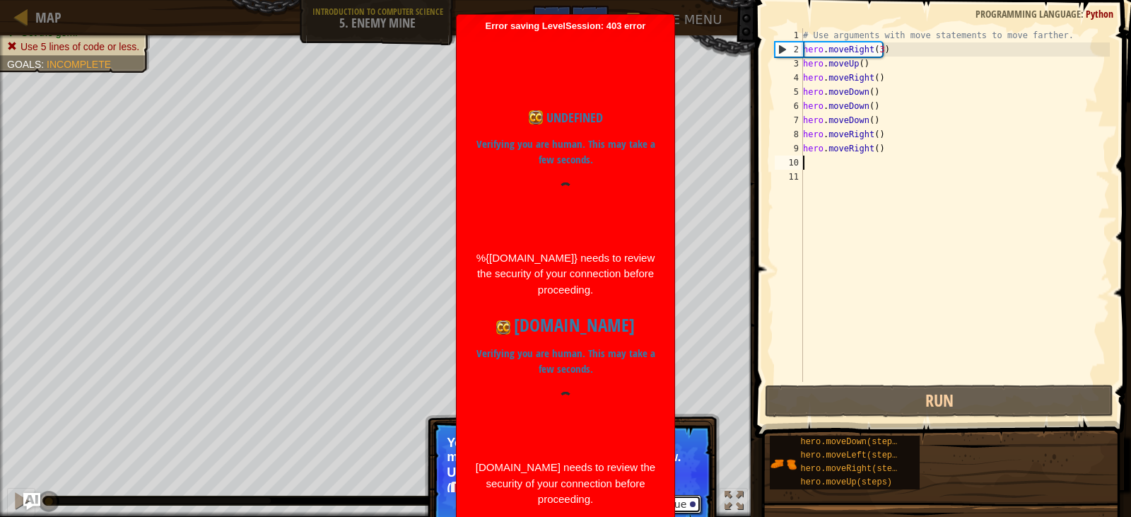
click at [690, 495] on button "Continue" at bounding box center [670, 504] width 64 height 18
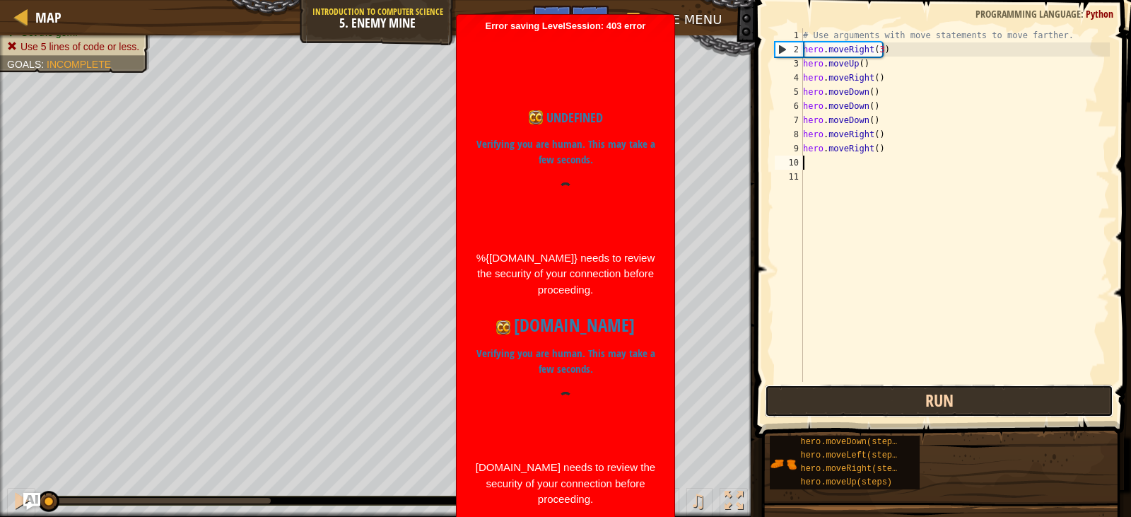
click at [890, 402] on button "Run" at bounding box center [939, 401] width 348 height 33
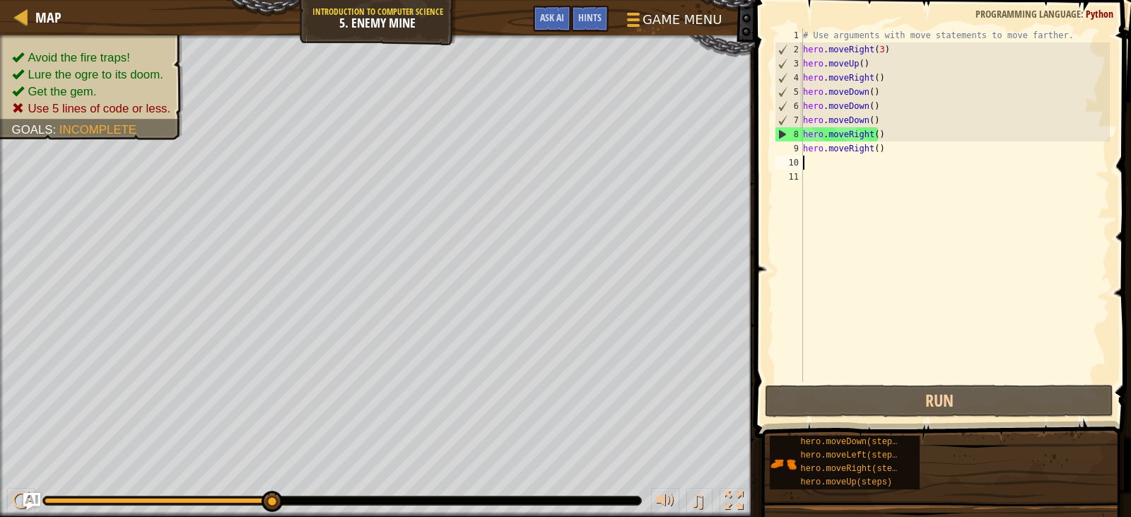
drag, startPoint x: 118, startPoint y: 494, endPoint x: 335, endPoint y: 549, distance: 223.8
click at [335, 516] on html "Map Introduction to Computer Science 5. Enemy Mine Game Menu Done Hints Ask AI …" at bounding box center [565, 258] width 1131 height 517
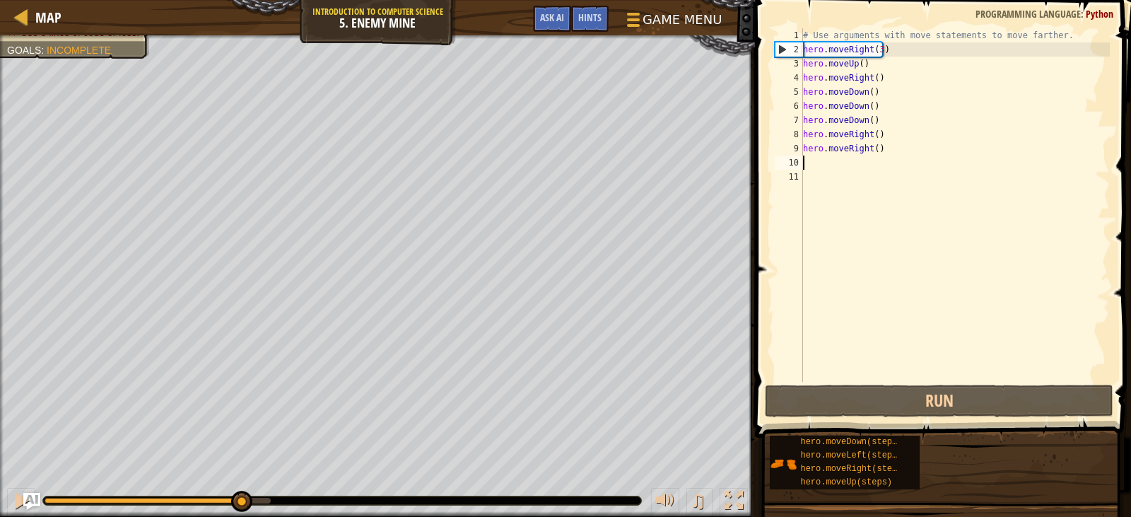
click at [240, 500] on div at bounding box center [158, 501] width 226 height 6
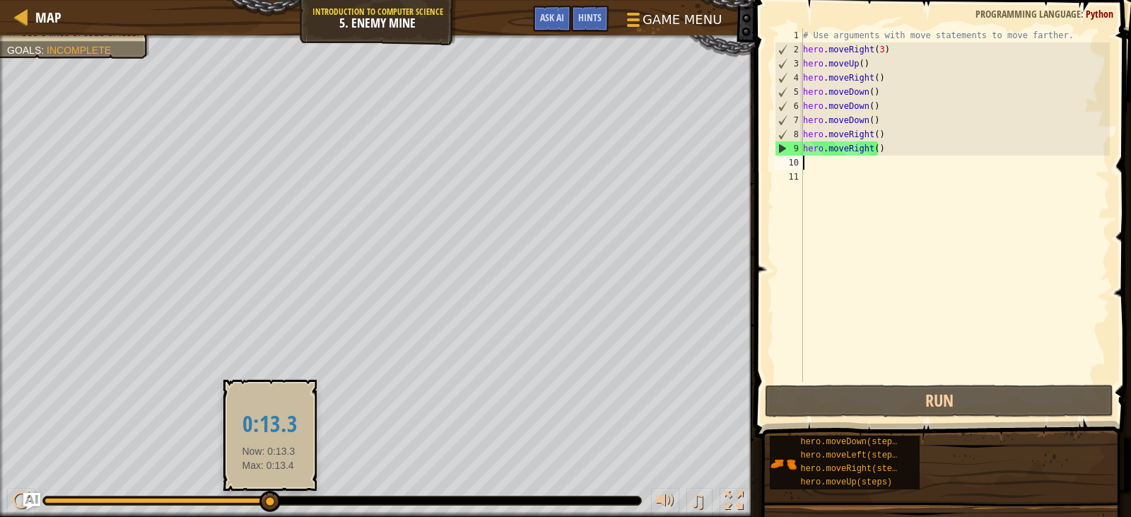
drag, startPoint x: 252, startPoint y: 498, endPoint x: 270, endPoint y: 502, distance: 18.9
click at [269, 504] on div at bounding box center [270, 501] width 21 height 21
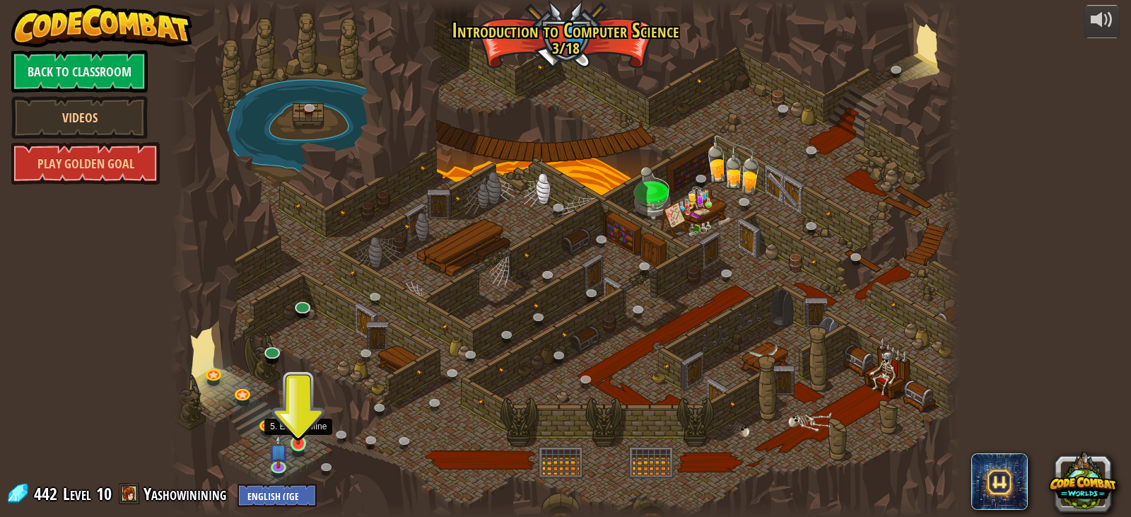
click at [298, 425] on img at bounding box center [298, 422] width 20 height 45
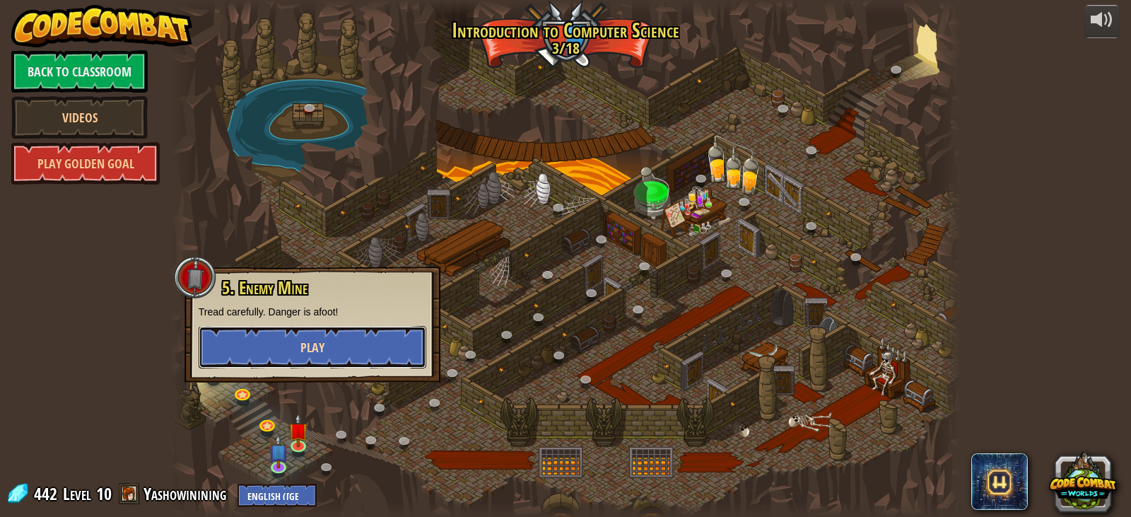
click at [406, 342] on button "Play" at bounding box center [313, 347] width 228 height 42
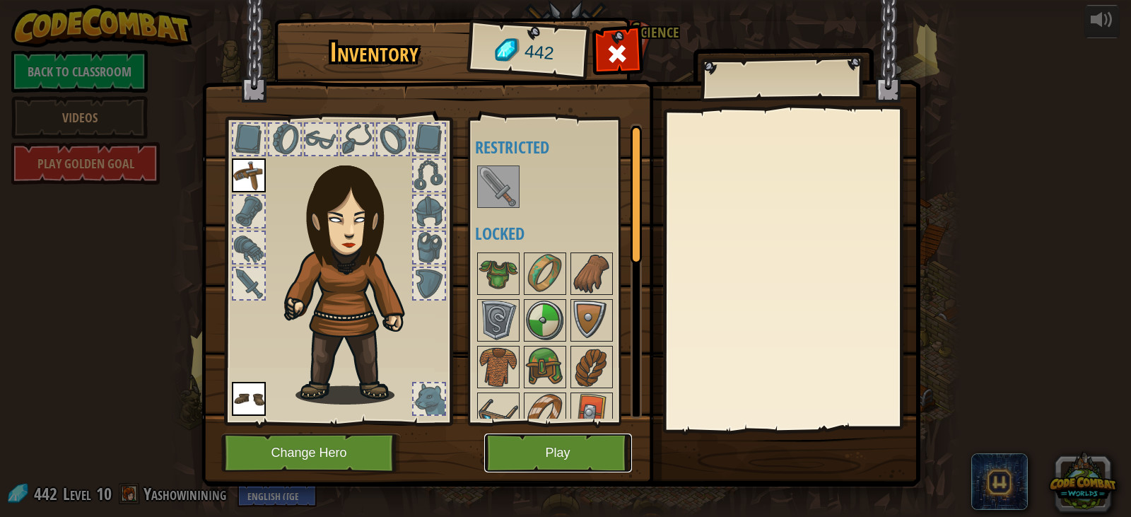
click at [537, 438] on button "Play" at bounding box center [558, 452] width 148 height 39
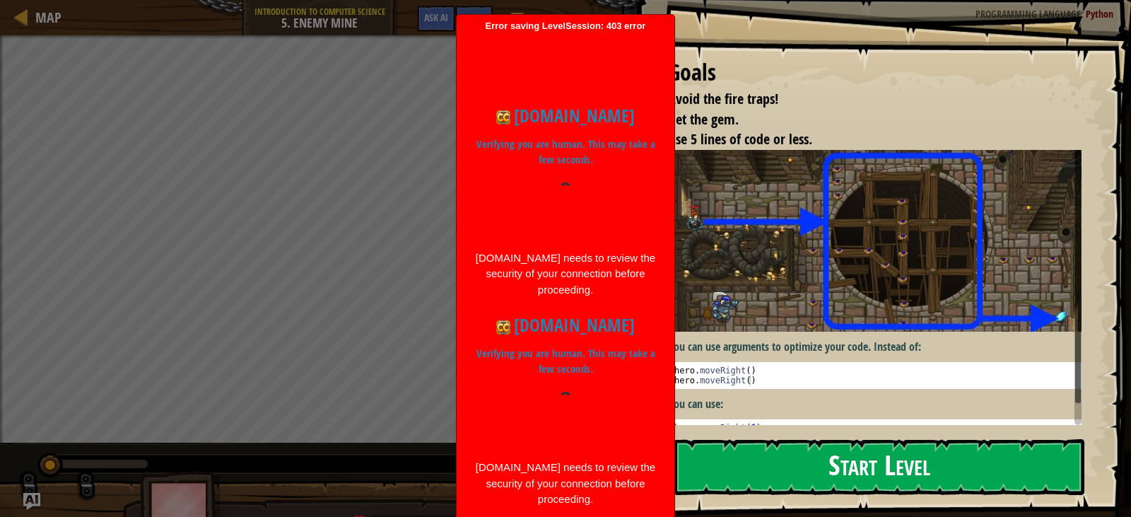
drag, startPoint x: 1003, startPoint y: 467, endPoint x: 979, endPoint y: 444, distance: 33.0
click at [999, 463] on button "Start Level" at bounding box center [880, 467] width 410 height 56
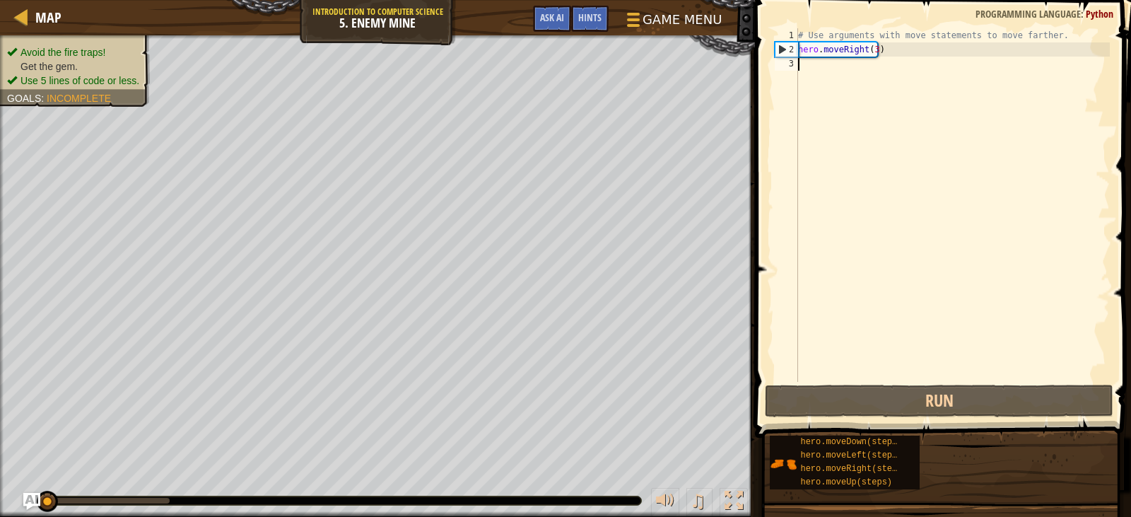
scroll to position [6, 0]
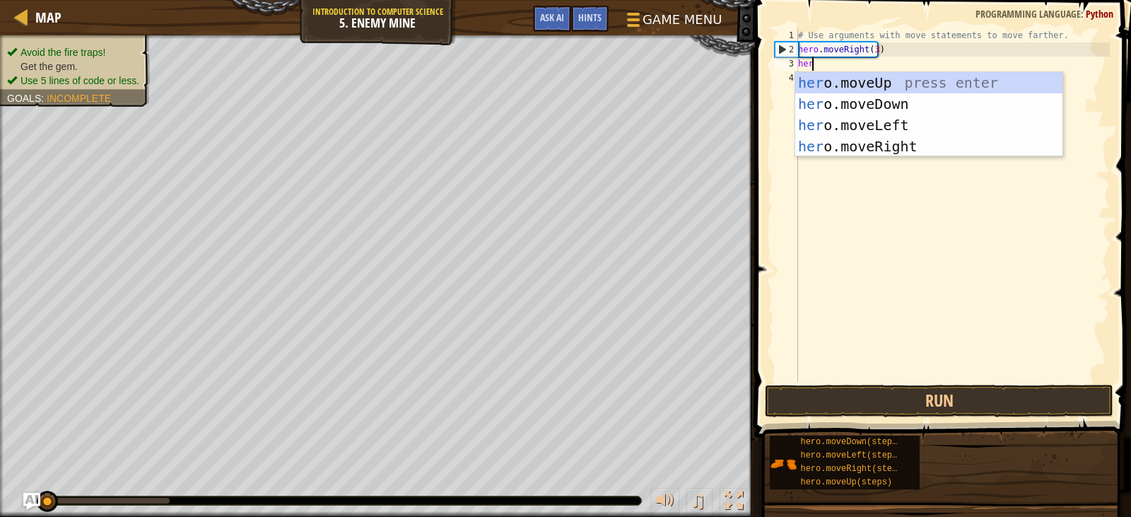
type textarea "hero"
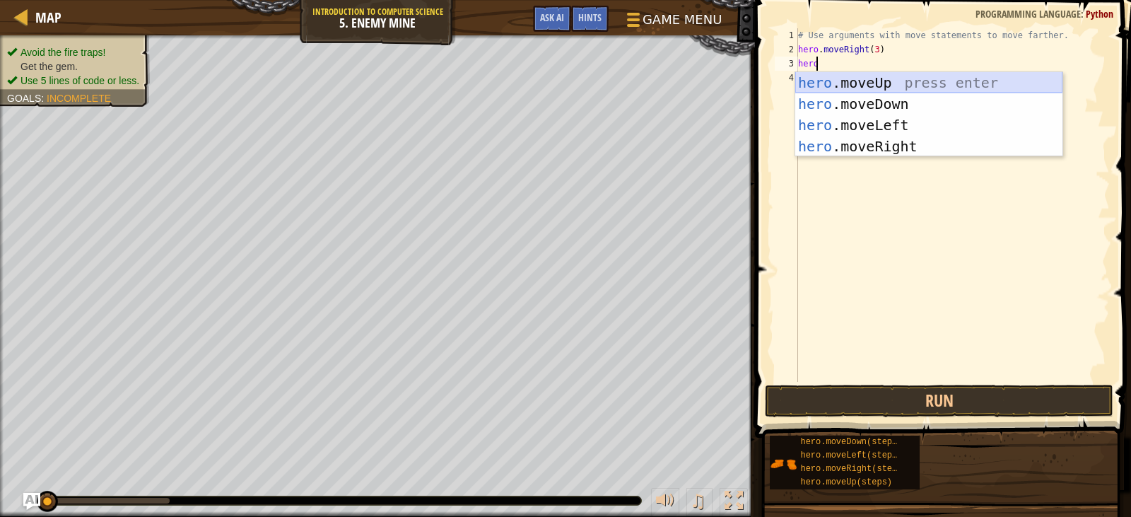
drag, startPoint x: 974, startPoint y: 79, endPoint x: 977, endPoint y: 60, distance: 19.4
click at [974, 78] on div "hero .moveUp press enter hero .moveDown press enter hero .moveLeft press enter …" at bounding box center [928, 135] width 267 height 127
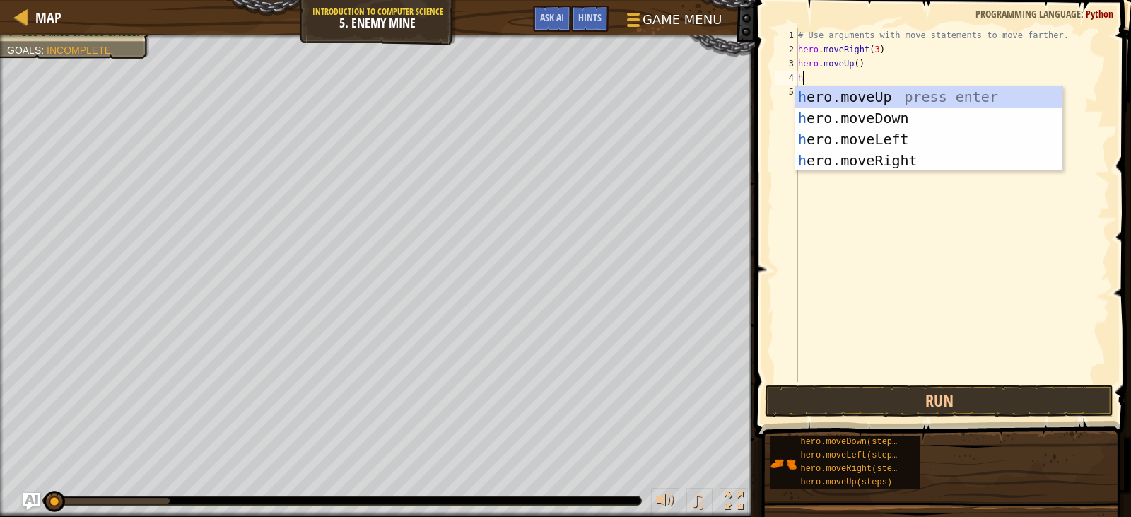
type textarea "her"
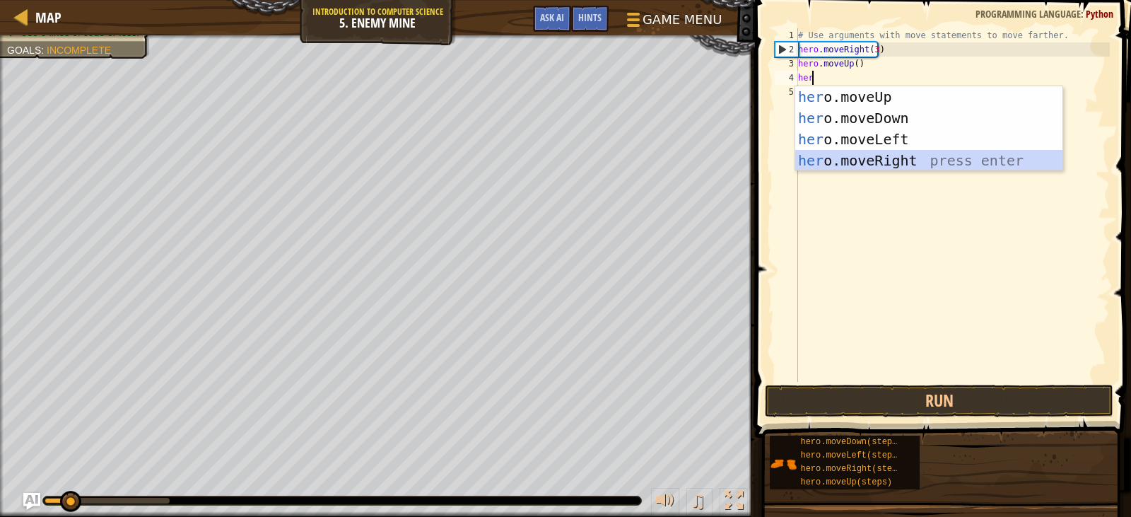
click at [914, 159] on div "her o.moveUp press enter her o.moveDown press enter her o.moveLeft press enter …" at bounding box center [928, 149] width 267 height 127
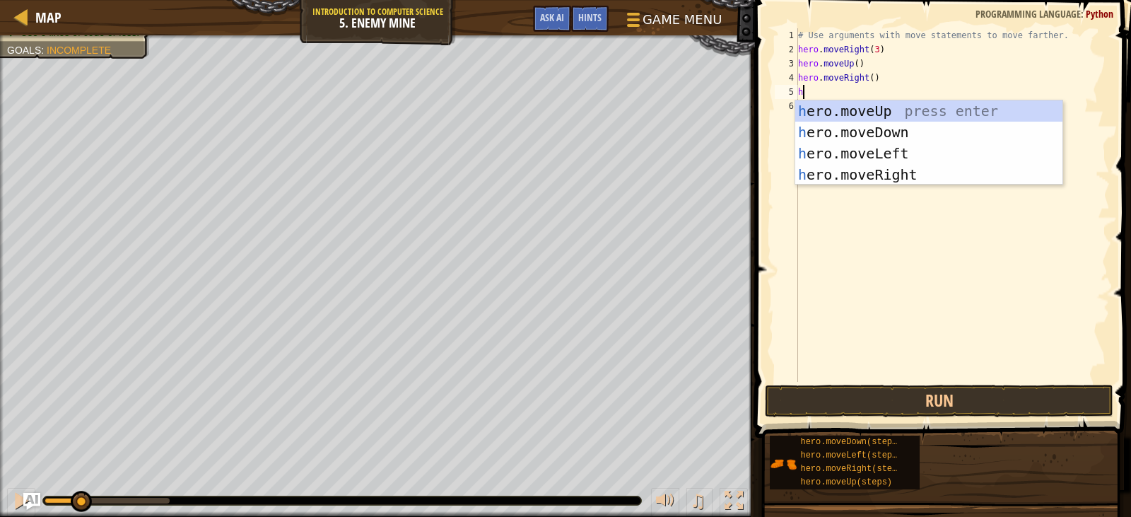
type textarea "he"
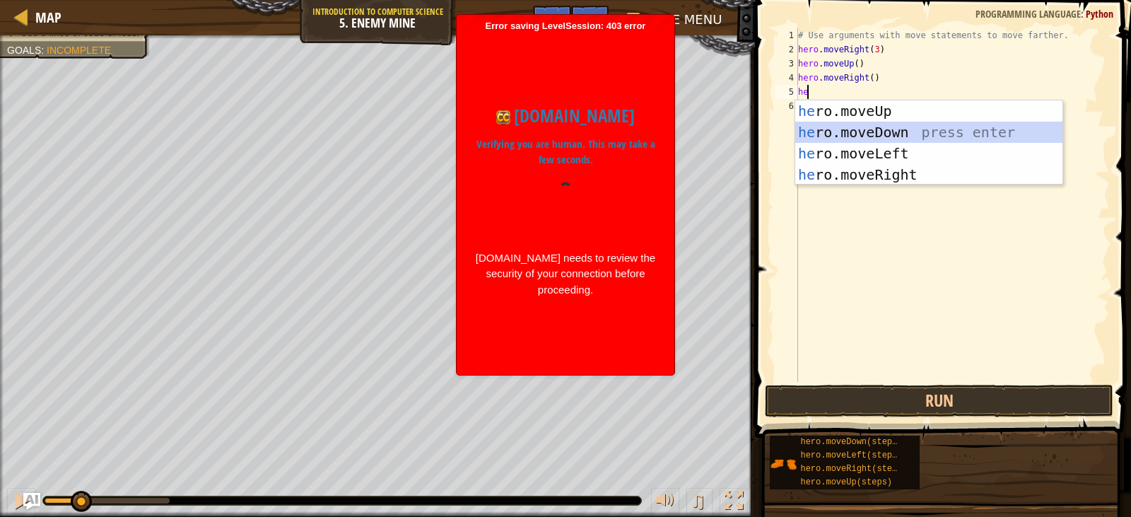
click at [943, 134] on div "he ro.moveUp press enter he ro.moveDown press enter he ro.moveLeft press enter …" at bounding box center [928, 163] width 267 height 127
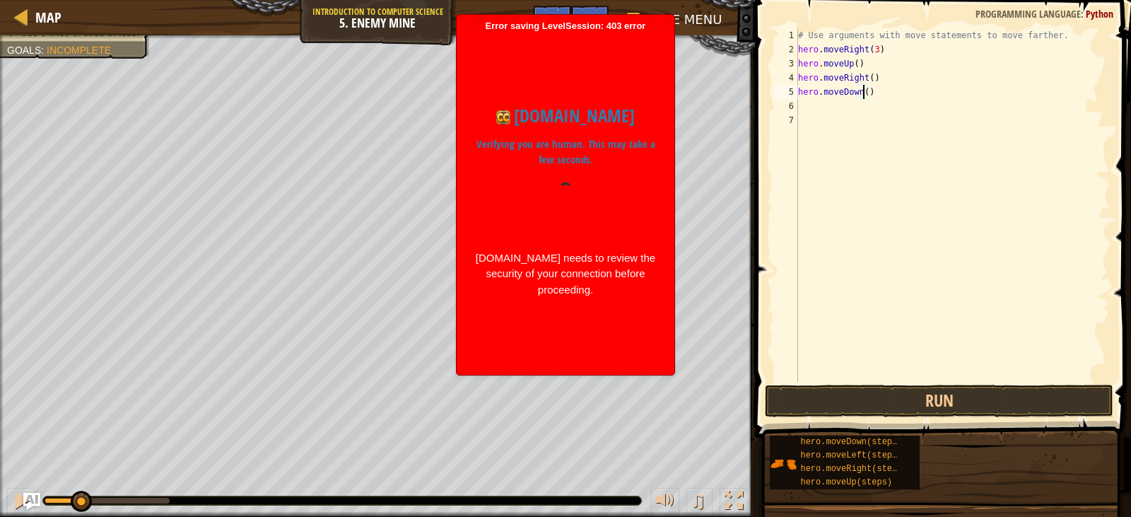
click at [865, 96] on div "# Use arguments with move statements to move farther. hero . moveRight ( 3 ) he…" at bounding box center [952, 219] width 315 height 382
type textarea "hero.moveDown(3)"
click at [849, 105] on div "# Use arguments with move statements to move farther. hero . moveRight ( 3 ) he…" at bounding box center [952, 219] width 315 height 382
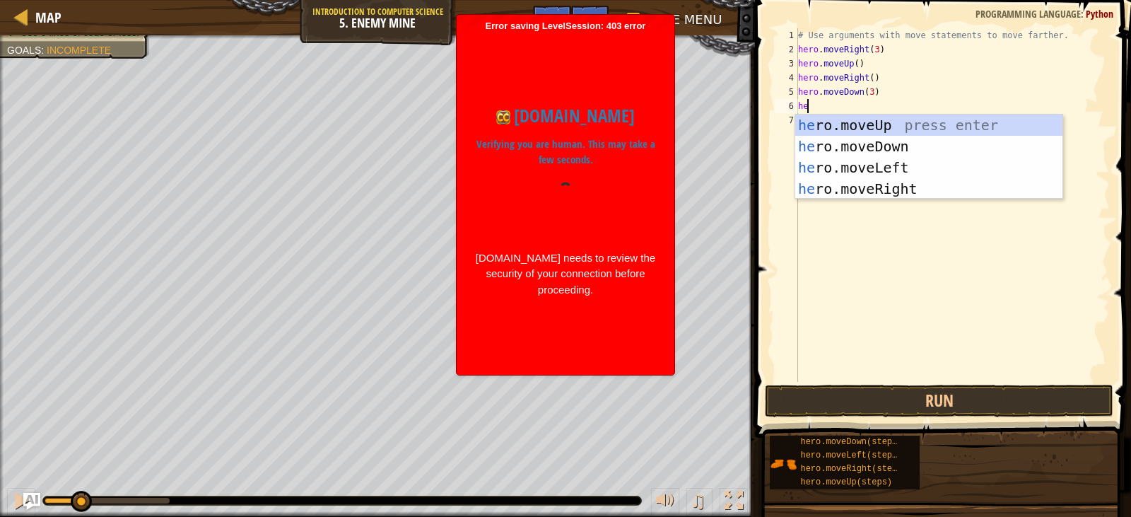
type textarea "hero"
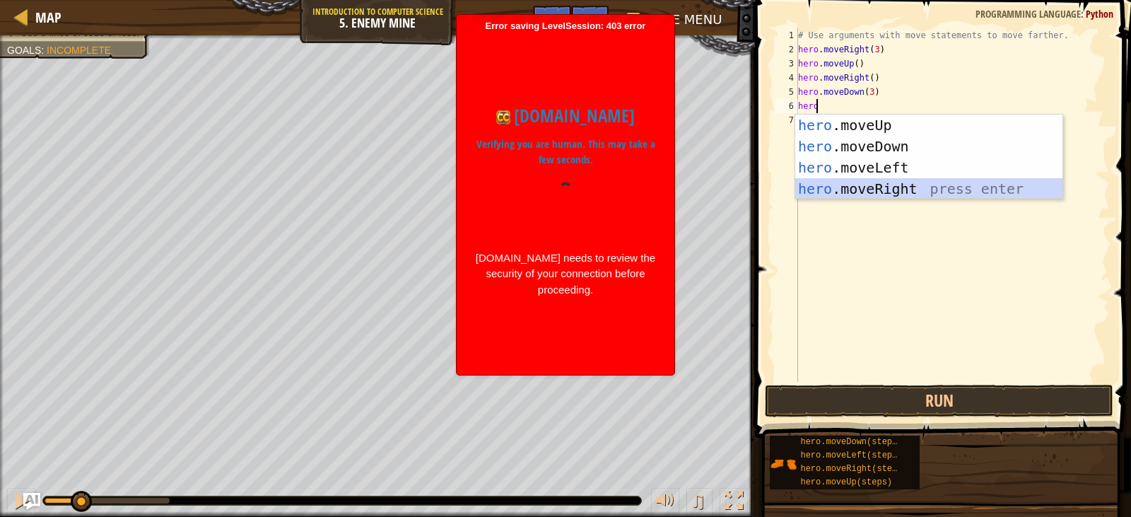
click at [882, 179] on div "hero .moveUp press enter hero .moveDown press enter hero .moveLeft press enter …" at bounding box center [928, 178] width 267 height 127
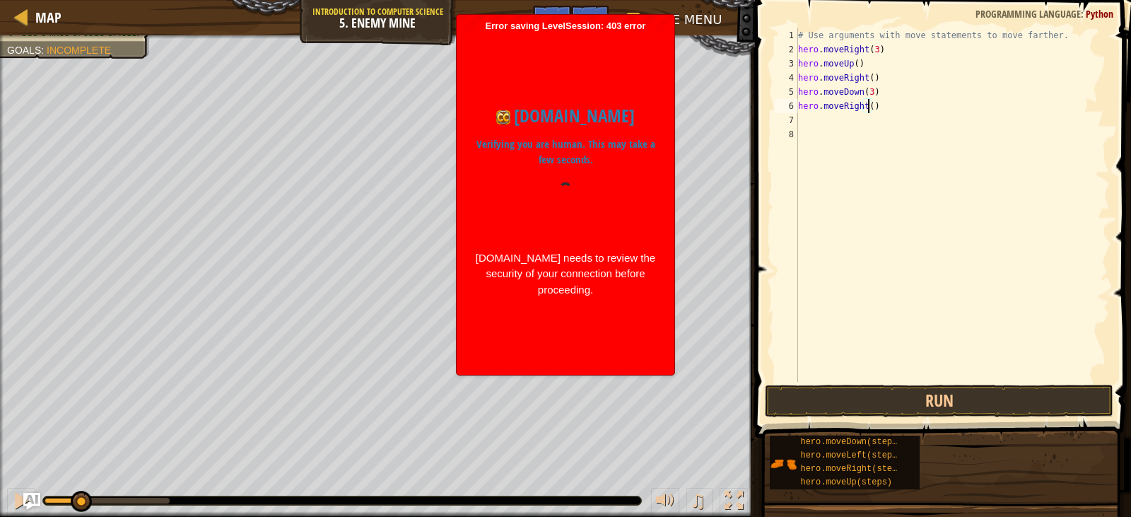
click at [870, 107] on div "# Use arguments with move statements to move farther. hero . moveRight ( 3 ) he…" at bounding box center [952, 219] width 315 height 382
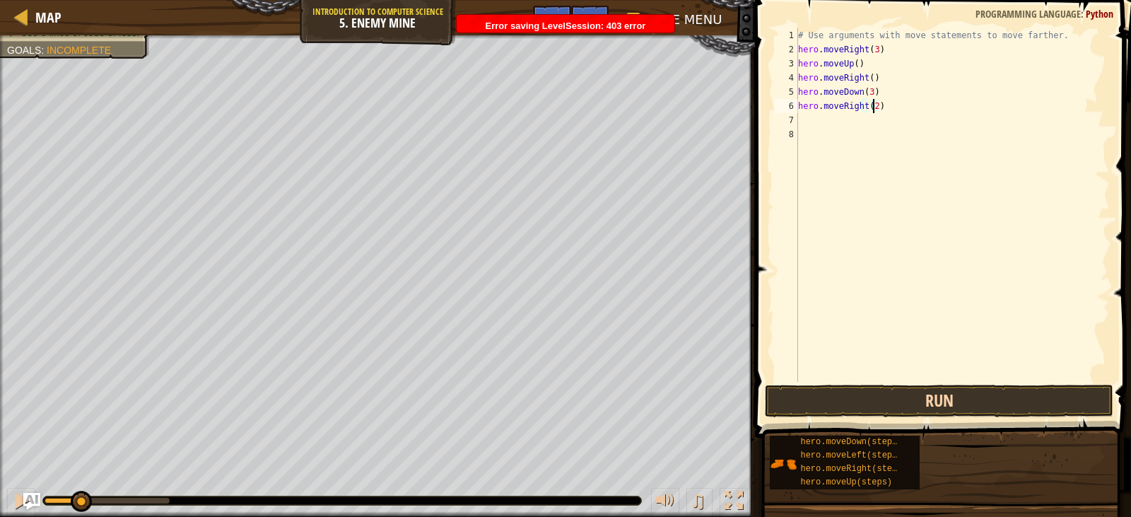
type textarea "hero.moveRight(2)"
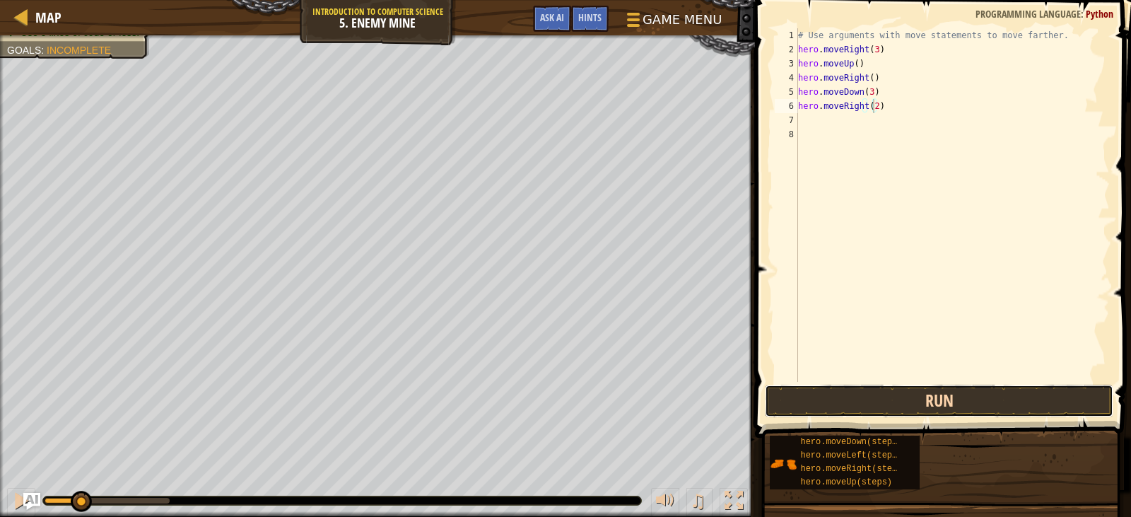
click at [921, 406] on button "Run" at bounding box center [939, 401] width 348 height 33
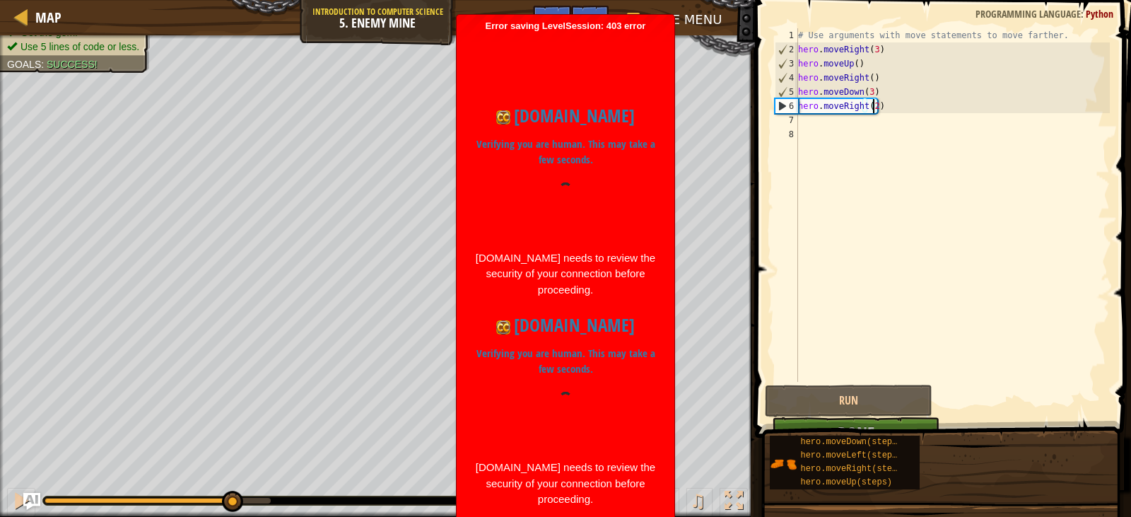
drag, startPoint x: 144, startPoint y: 500, endPoint x: 232, endPoint y: 485, distance: 89.6
click at [232, 485] on div "♫" at bounding box center [377, 497] width 755 height 42
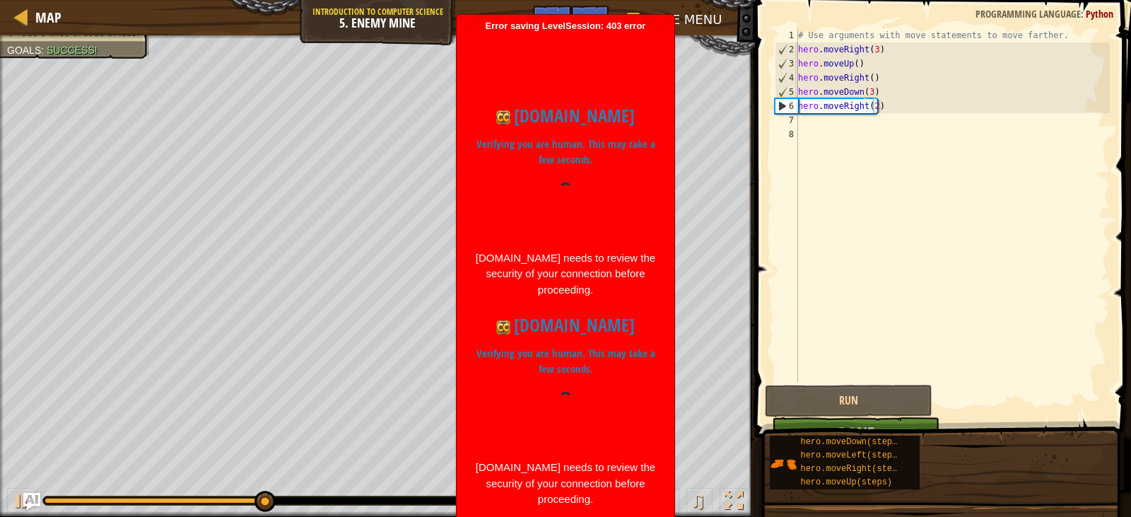
drag, startPoint x: 234, startPoint y: 484, endPoint x: 262, endPoint y: 479, distance: 27.9
click at [262, 479] on div "♫" at bounding box center [377, 497] width 755 height 42
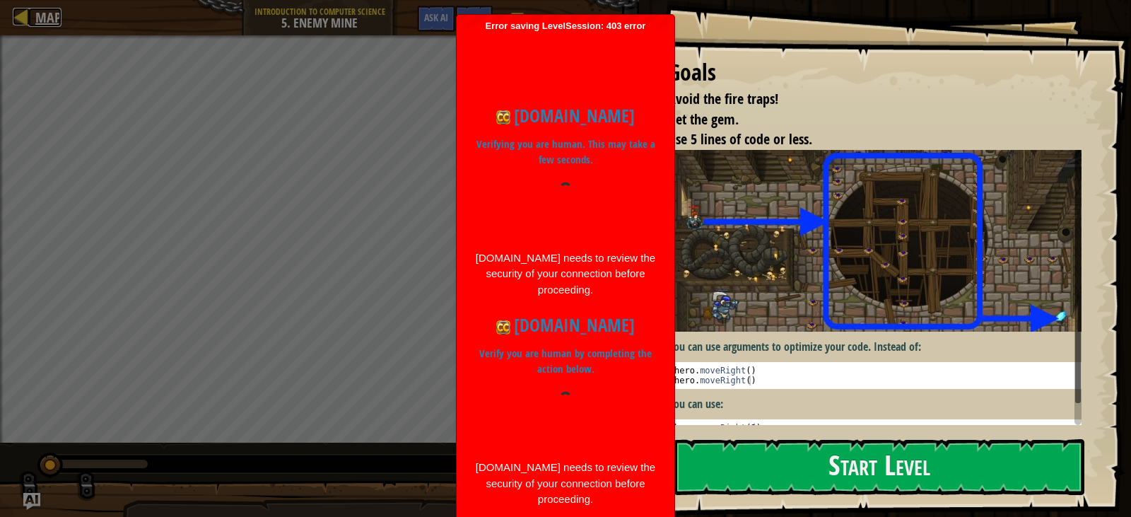
click at [36, 21] on span "Map" at bounding box center [48, 17] width 26 height 19
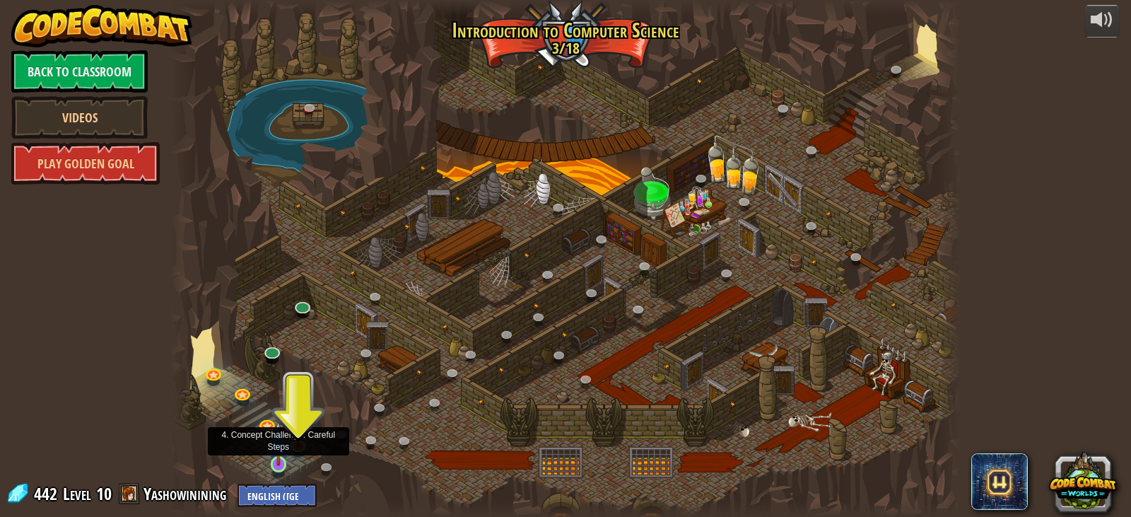
click at [285, 455] on img at bounding box center [279, 443] width 20 height 45
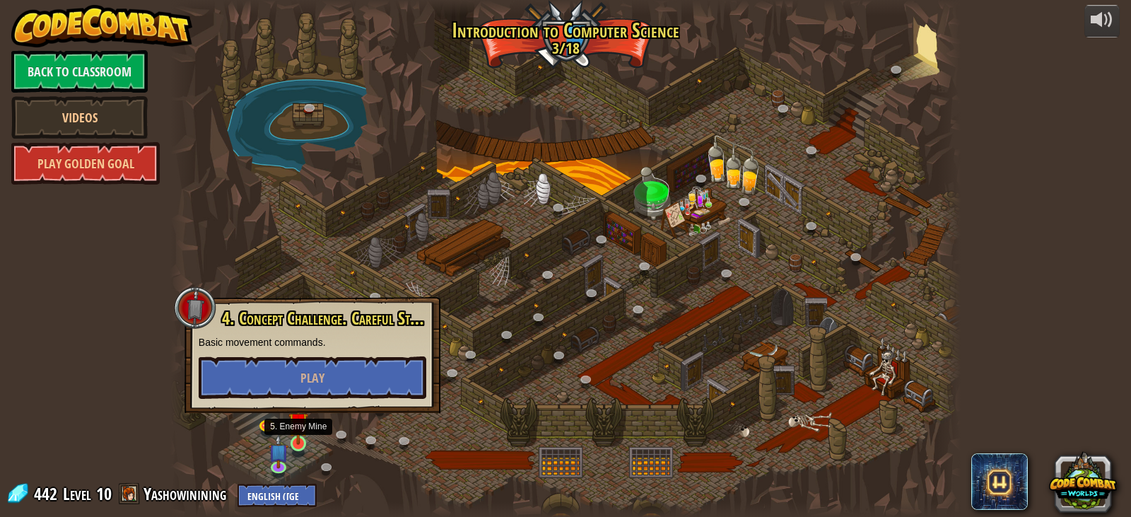
drag, startPoint x: 305, startPoint y: 424, endPoint x: 313, endPoint y: 424, distance: 8.5
click at [305, 425] on img at bounding box center [298, 422] width 20 height 45
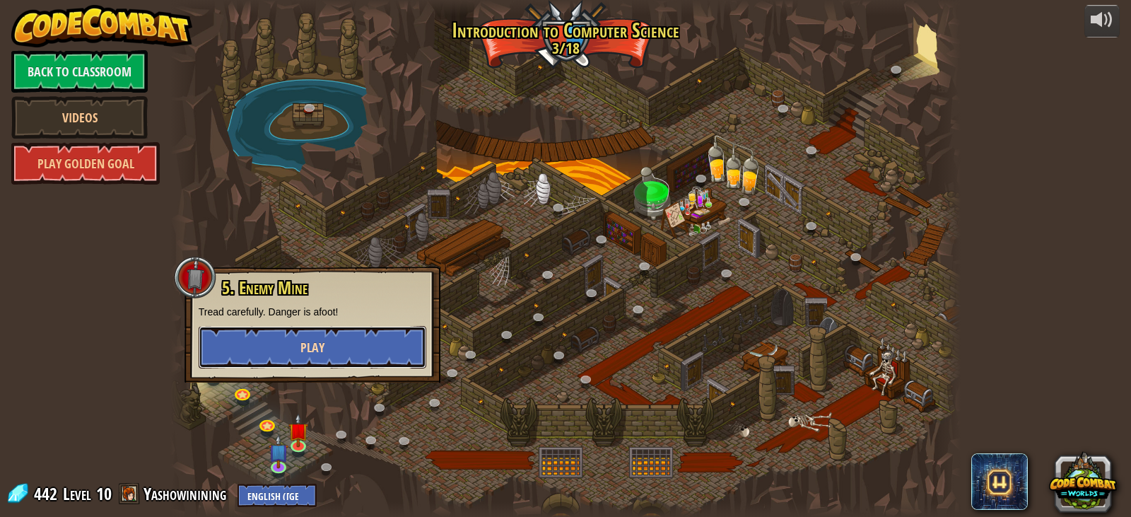
click at [353, 344] on button "Play" at bounding box center [313, 347] width 228 height 42
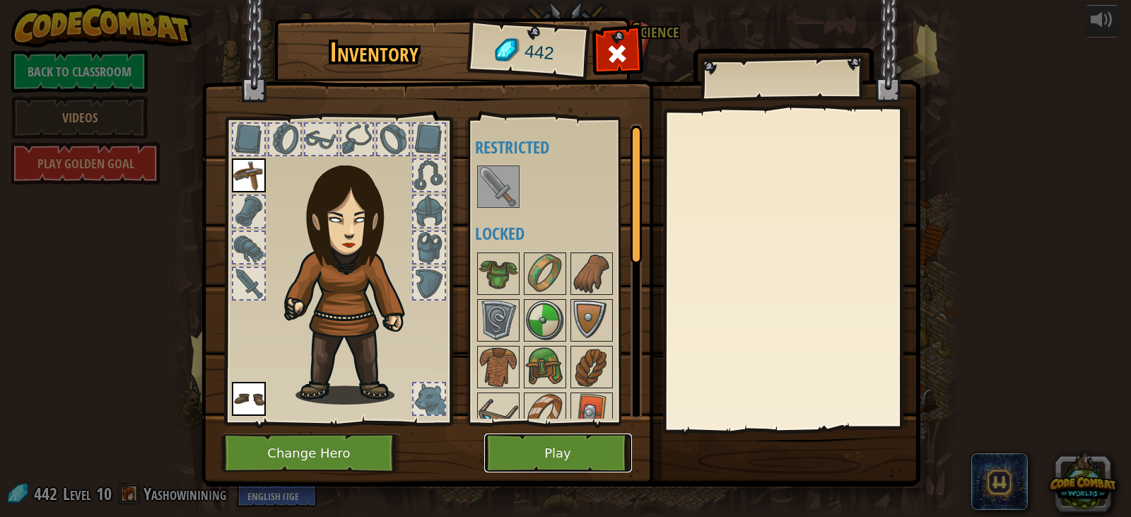
click at [552, 448] on button "Play" at bounding box center [558, 452] width 148 height 39
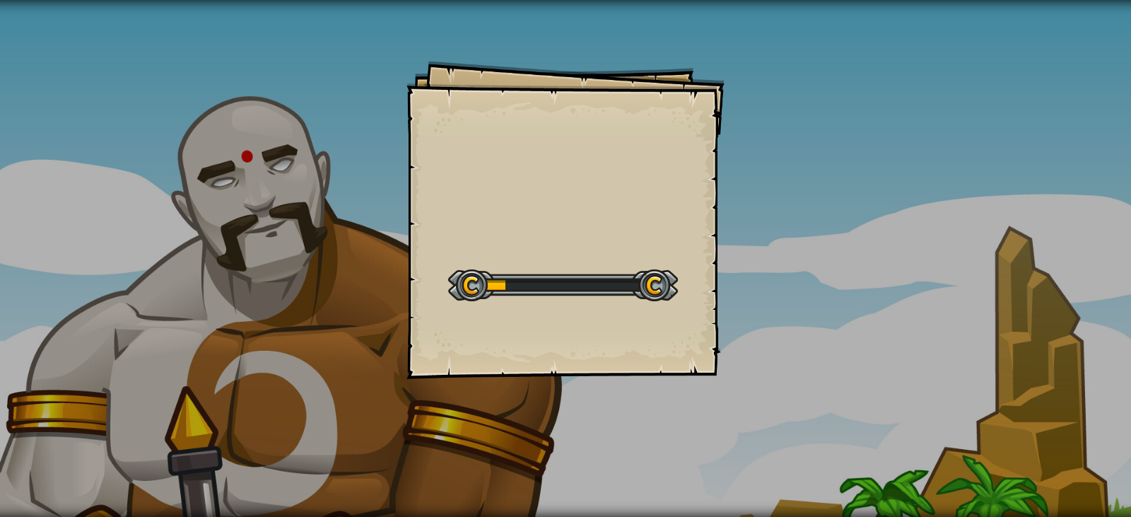
click at [836, 196] on div "Goals Start Level Error loading from server. Try refreshing the page. You'll ne…" at bounding box center [565, 258] width 1131 height 517
drag, startPoint x: 290, startPoint y: 206, endPoint x: 482, endPoint y: 238, distance: 194.4
click at [697, 306] on div "Goals Start Level Error loading from server. Try refreshing the page. You'll ne…" at bounding box center [565, 258] width 1131 height 517
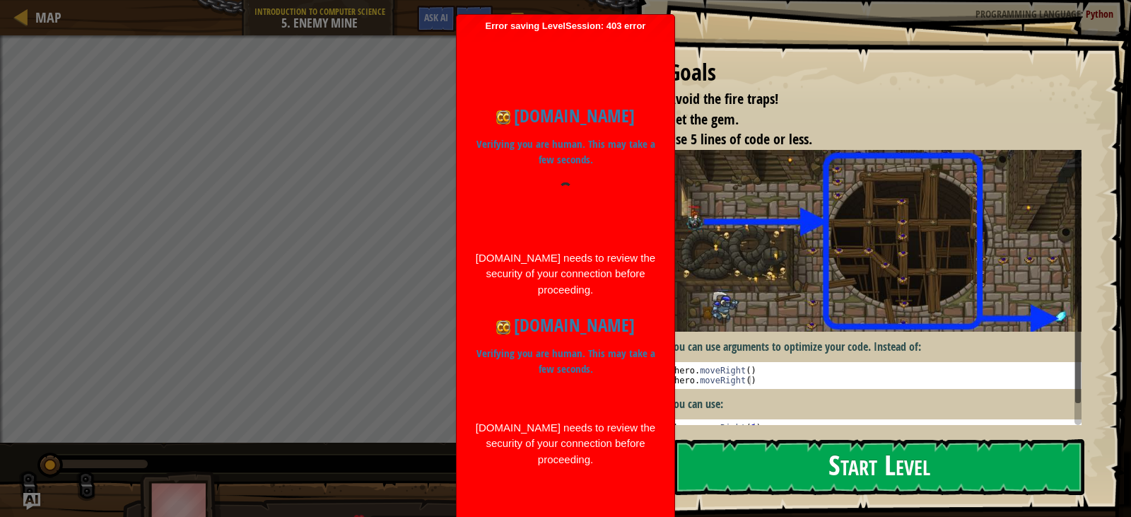
click at [761, 439] on button "Start Level" at bounding box center [880, 467] width 410 height 56
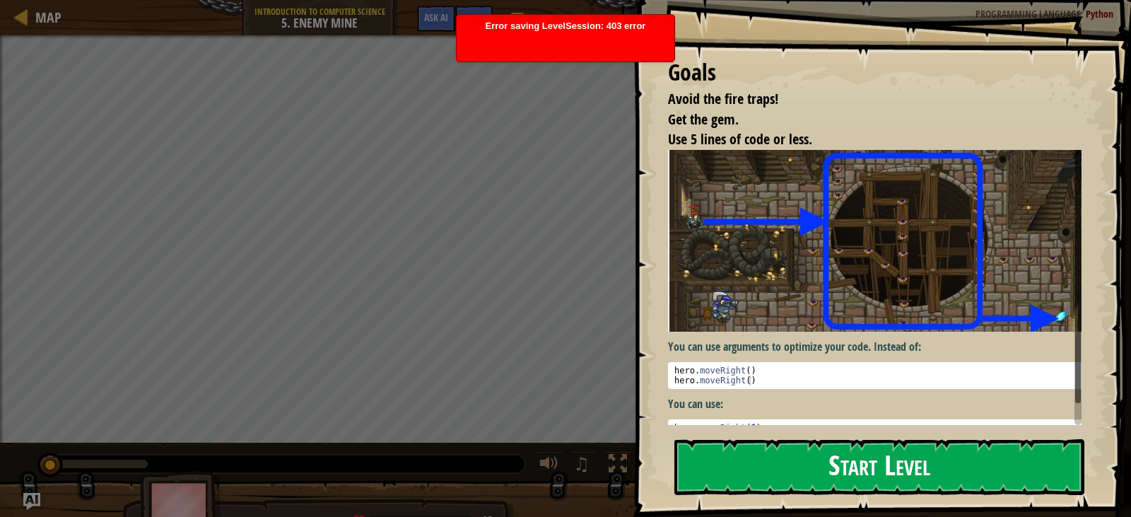
click at [856, 474] on button "Start Level" at bounding box center [880, 467] width 410 height 56
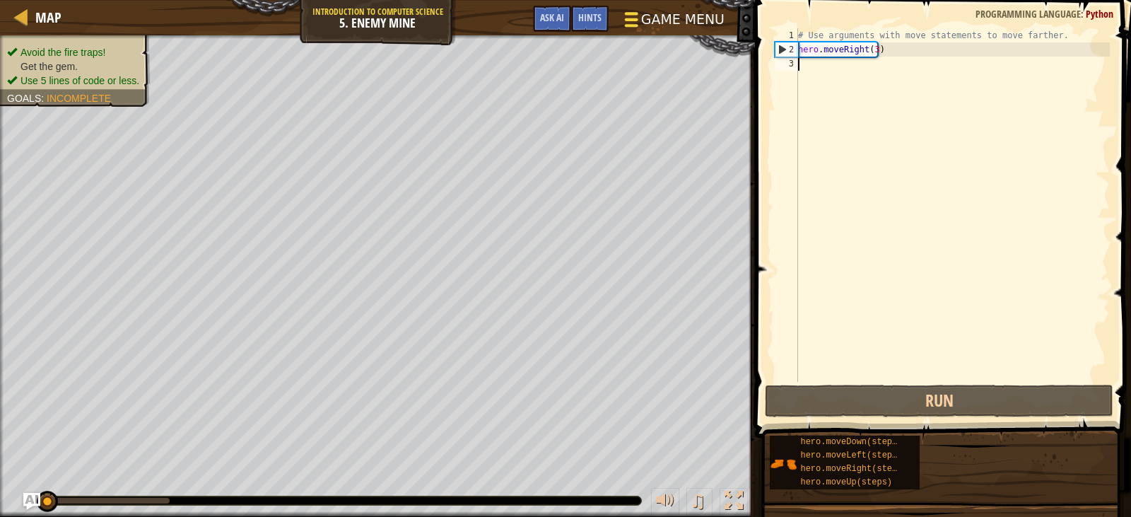
scroll to position [6, 0]
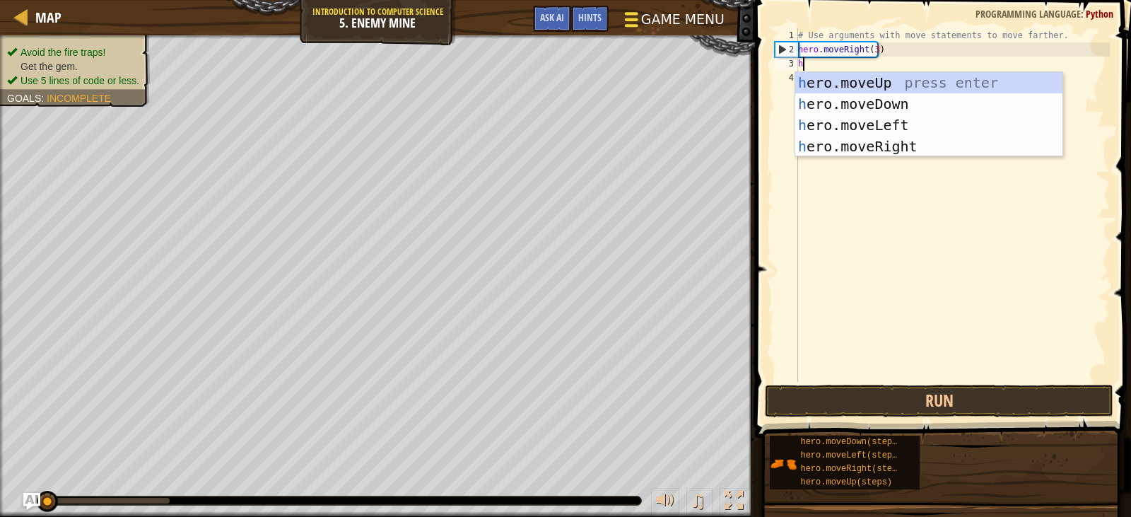
type textarea "her"
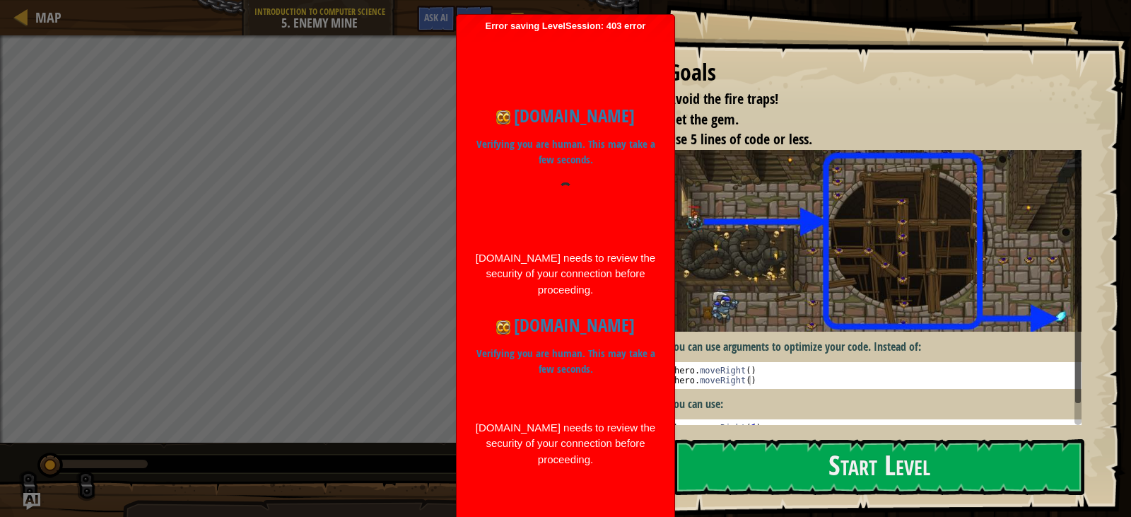
drag, startPoint x: 899, startPoint y: 422, endPoint x: 903, endPoint y: 436, distance: 14.8
click at [902, 436] on div "Goals Avoid the fire traps! Get the gem. Use 5 lines of code or less. You can u…" at bounding box center [882, 258] width 499 height 517
drag, startPoint x: 903, startPoint y: 436, endPoint x: 904, endPoint y: 451, distance: 14.9
click at [906, 451] on button "Start Level" at bounding box center [880, 467] width 410 height 56
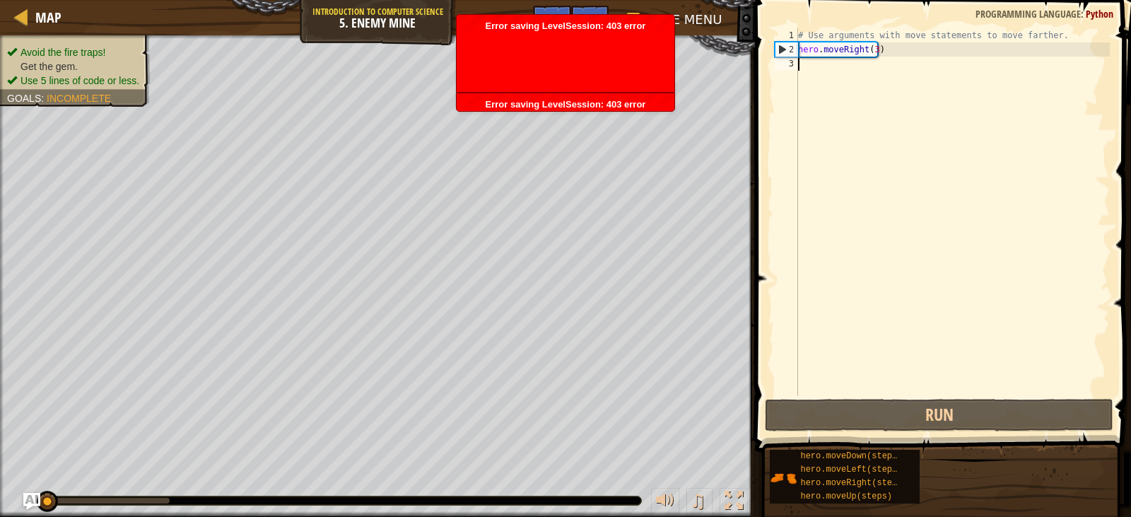
scroll to position [6, 0]
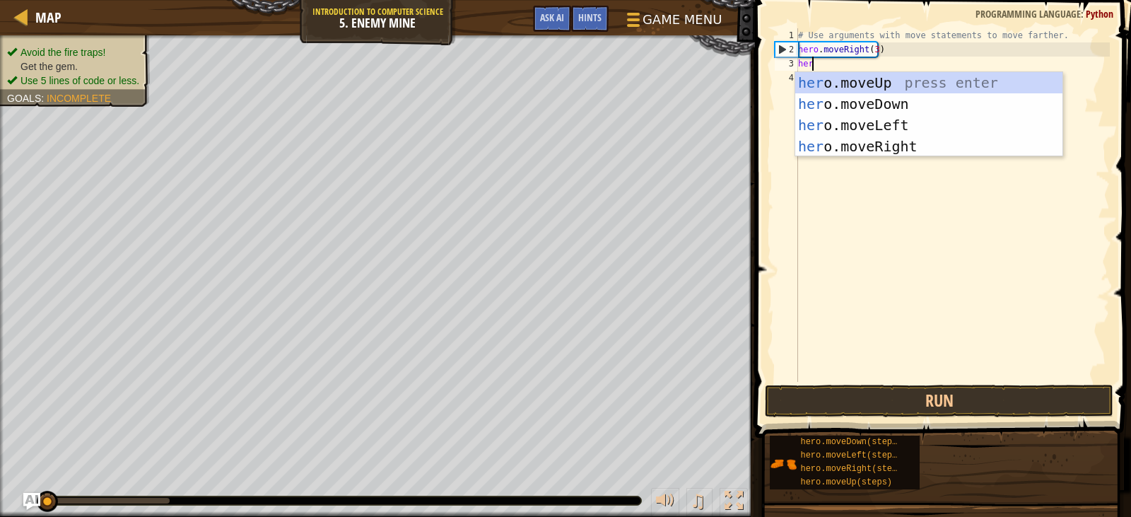
type textarea "hero"
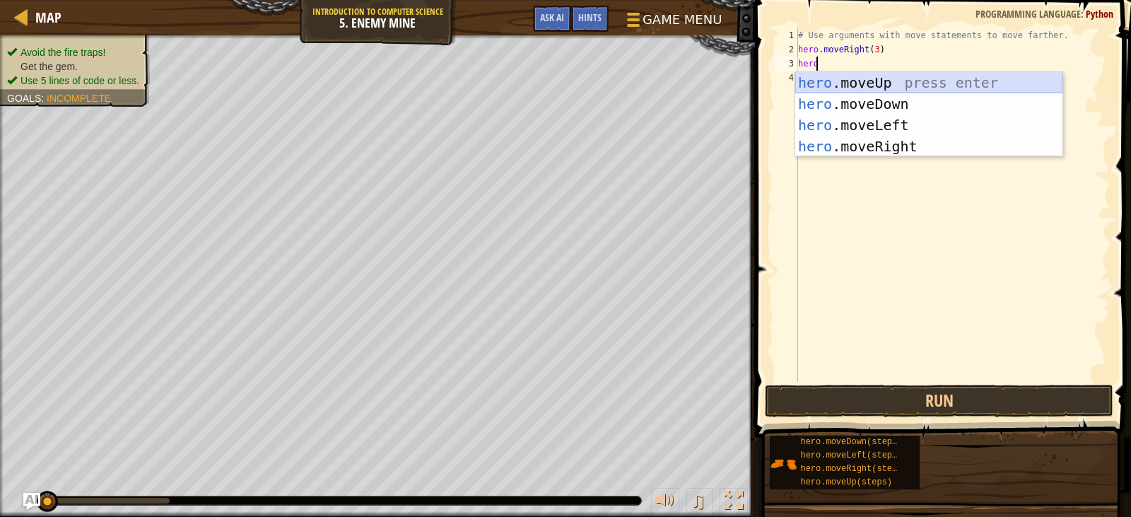
click at [885, 83] on div "hero .moveUp press enter hero .moveDown press enter hero .moveLeft press enter …" at bounding box center [928, 135] width 267 height 127
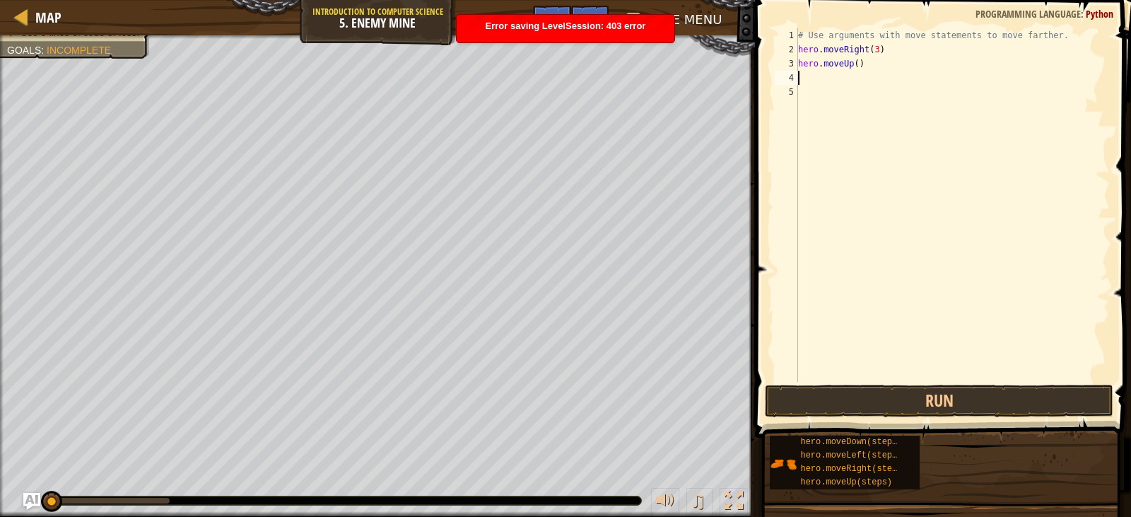
type textarea "h"
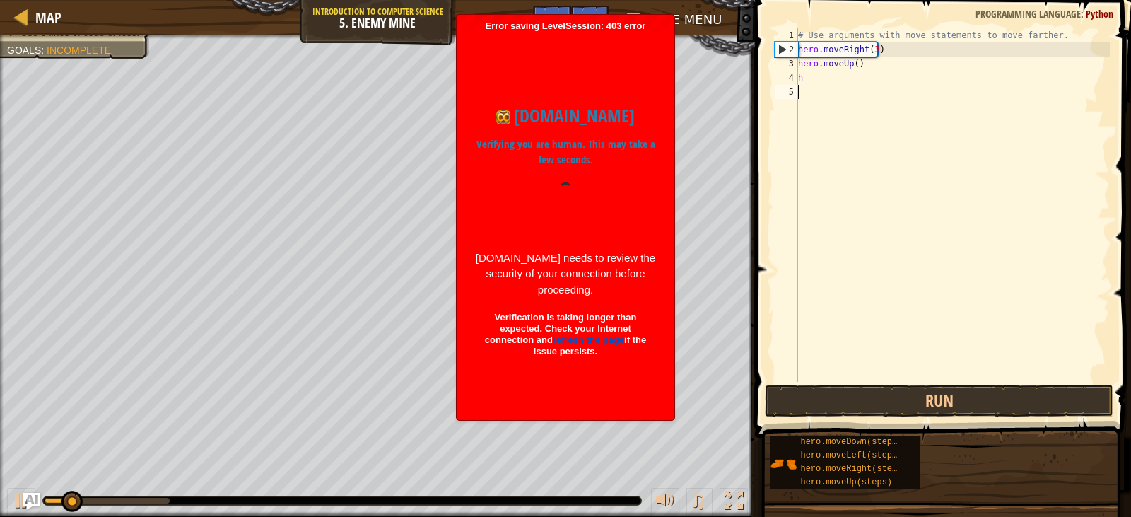
click at [912, 170] on div "# Use arguments with move statements to move farther. hero . moveRight ( 3 ) he…" at bounding box center [952, 219] width 315 height 382
click at [844, 84] on div "# Use arguments with move statements to move farther. hero . moveRight ( 3 ) he…" at bounding box center [952, 219] width 315 height 382
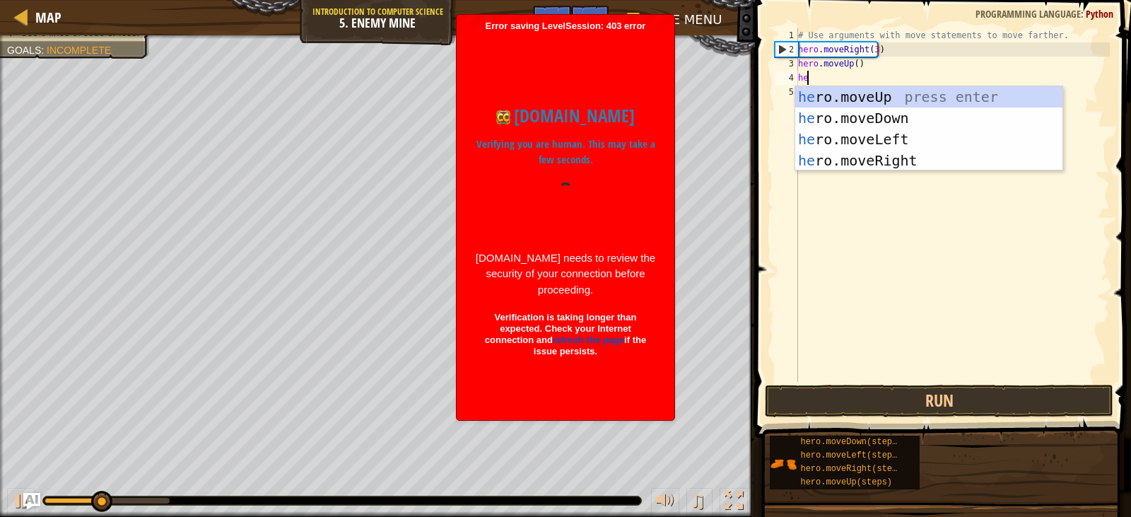
type textarea "her"
click at [858, 165] on div "her o.moveUp press enter her o.moveDown press enter her o.moveLeft press enter …" at bounding box center [928, 149] width 267 height 127
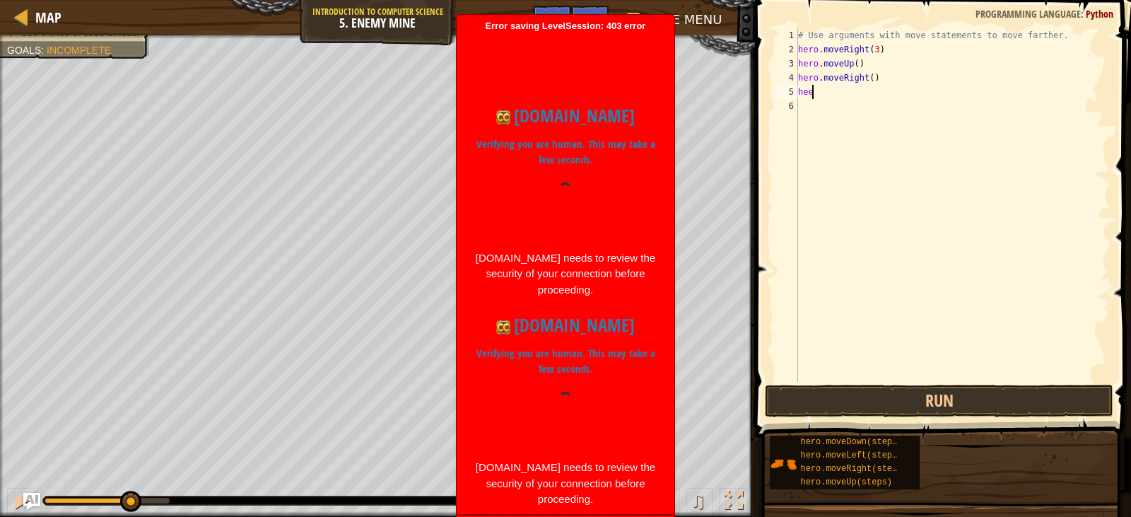
scroll to position [6, 0]
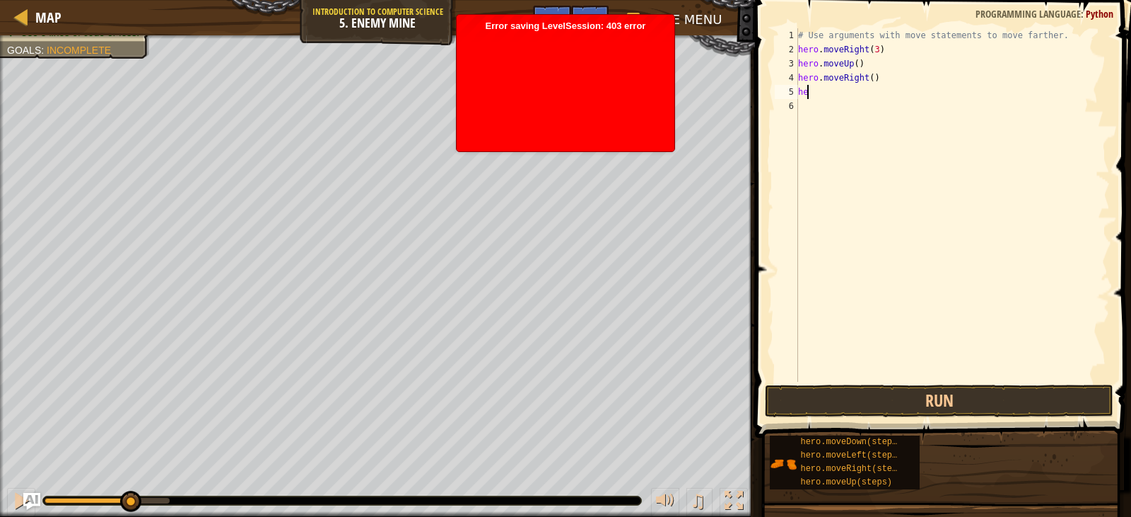
type textarea "h"
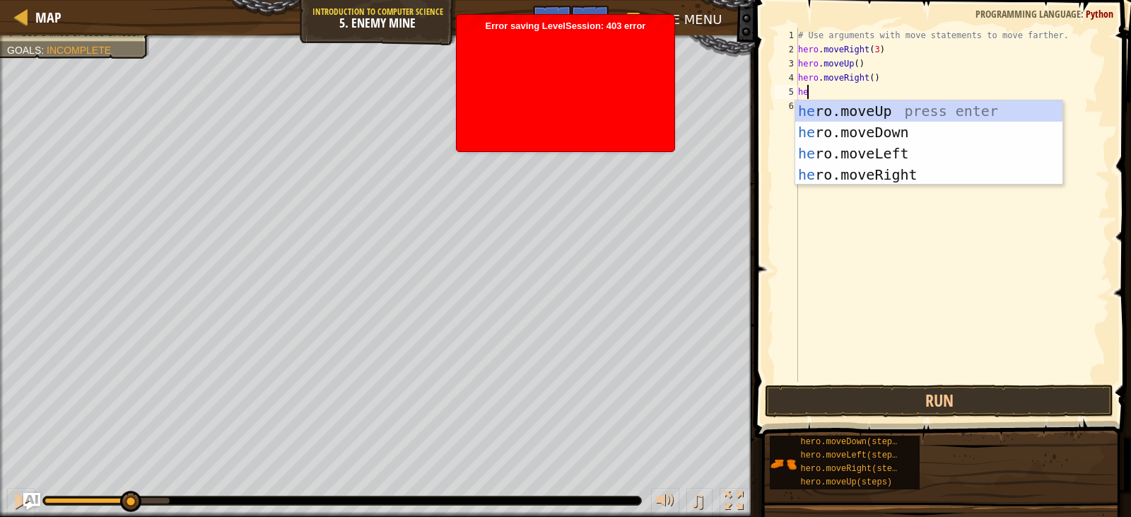
type textarea "her"
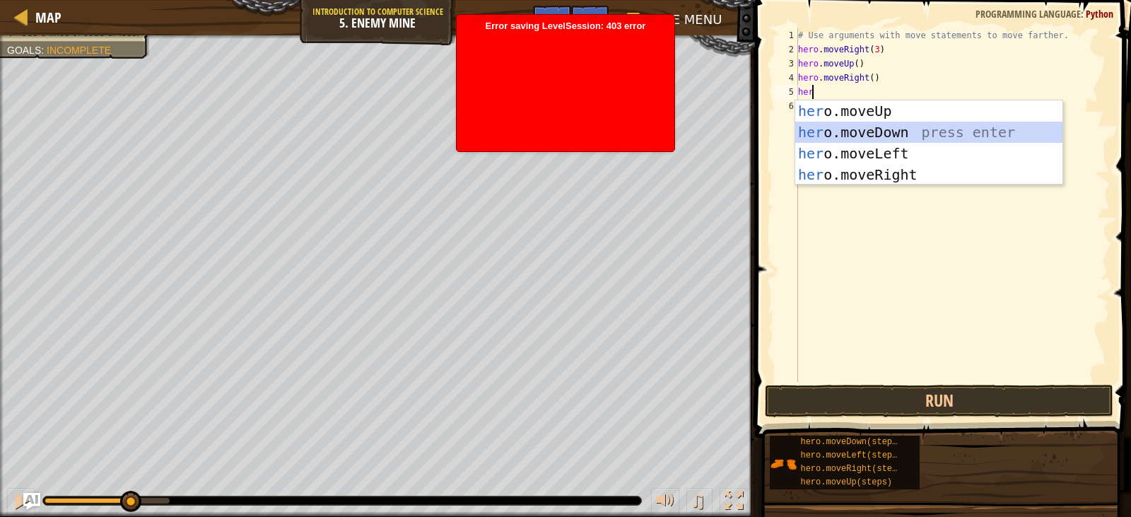
click at [856, 132] on div "her o.moveUp press enter her o.moveDown press enter her o.moveLeft press enter …" at bounding box center [928, 163] width 267 height 127
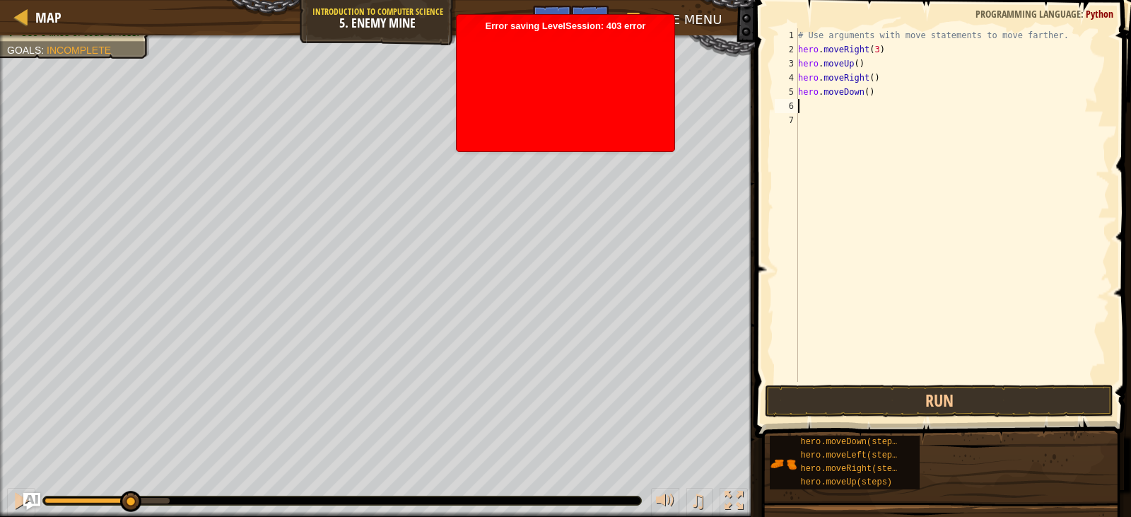
scroll to position [6, 0]
click at [863, 97] on div "# Use arguments with move statements to move farther. hero . moveRight ( 3 ) he…" at bounding box center [952, 219] width 315 height 382
type textarea "hero.moveDown(3)"
click at [841, 117] on div "# Use arguments with move statements to move farther. hero . moveRight ( 3 ) he…" at bounding box center [952, 219] width 315 height 382
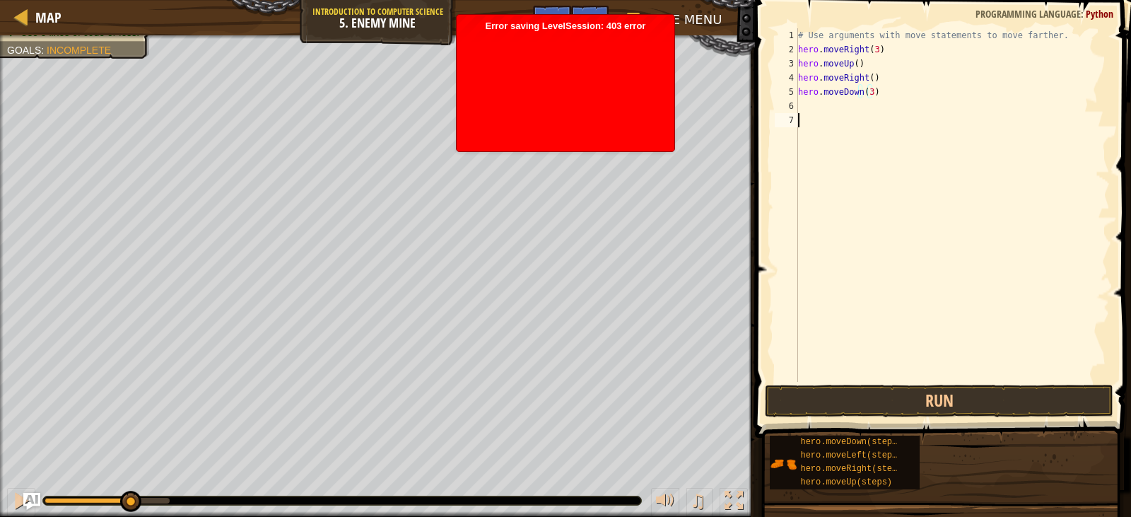
scroll to position [6, 0]
click at [841, 112] on div "# Use arguments with move statements to move farther. hero . moveRight ( 3 ) he…" at bounding box center [952, 219] width 315 height 382
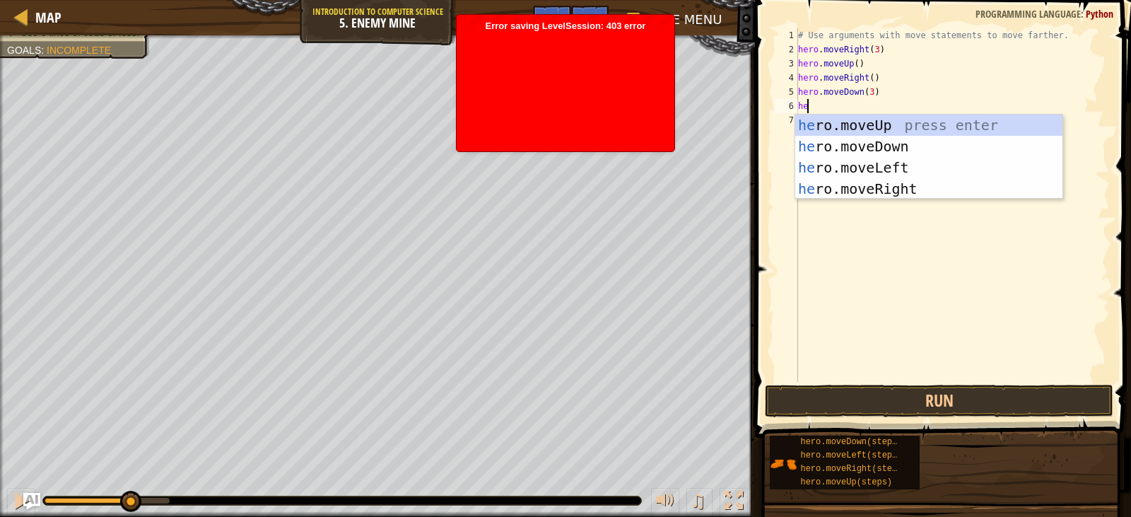
type textarea "hero"
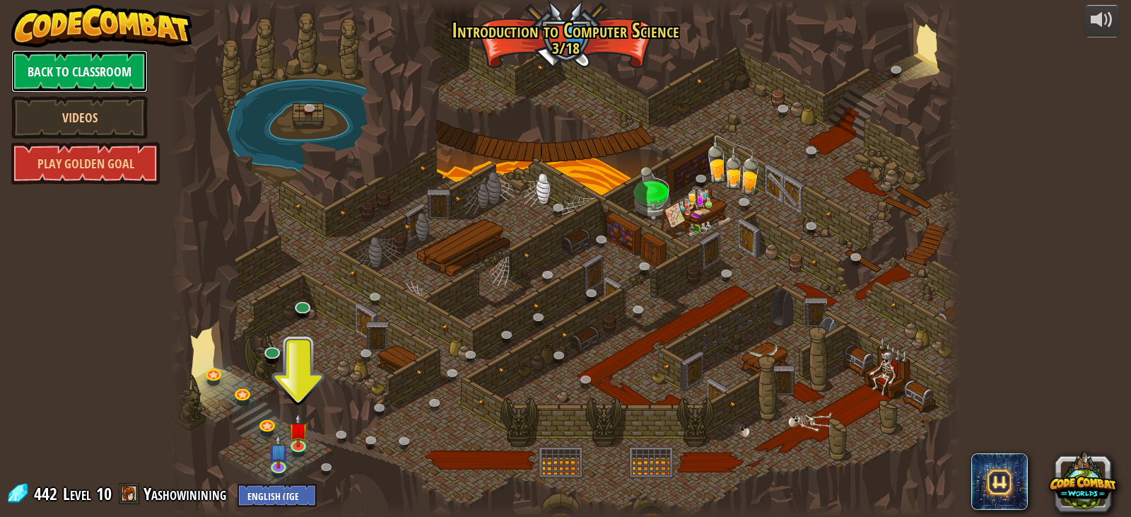
click at [93, 66] on link "Back to Classroom" at bounding box center [79, 71] width 136 height 42
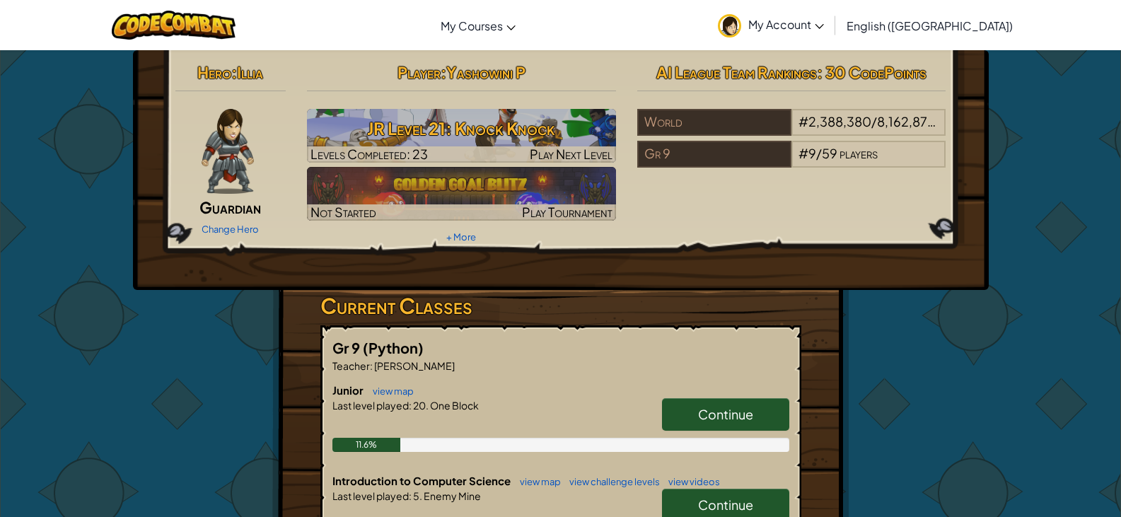
drag, startPoint x: 839, startPoint y: 349, endPoint x: 838, endPoint y: 315, distance: 34.7
drag, startPoint x: 838, startPoint y: 315, endPoint x: 885, endPoint y: 396, distance: 93.8
click at [886, 400] on div "Hero : Illia Guardian Change Hero Player : [PERSON_NAME] Level 21: Knock Knock …" at bounding box center [560, 446] width 827 height 793
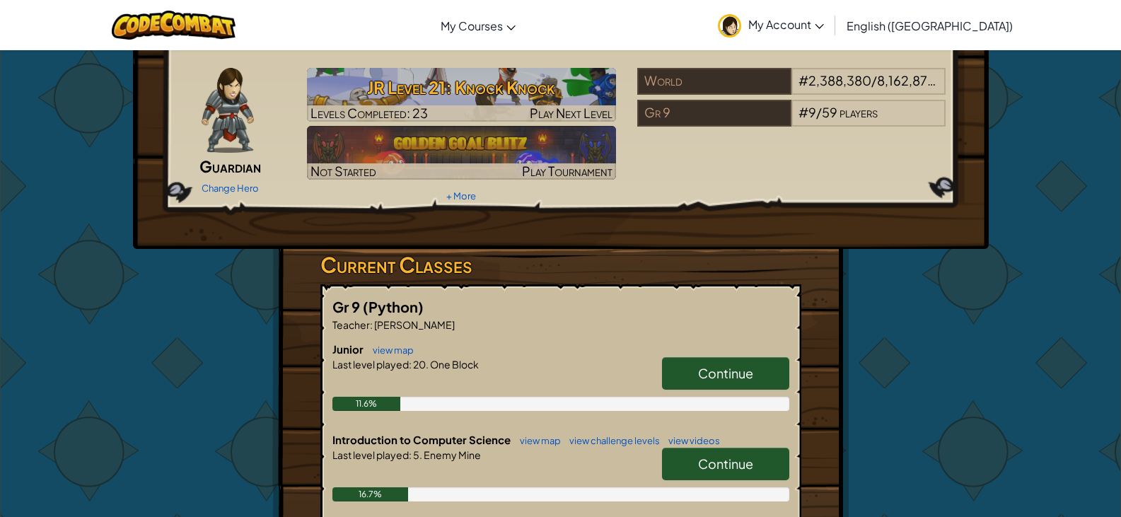
scroll to position [47, 0]
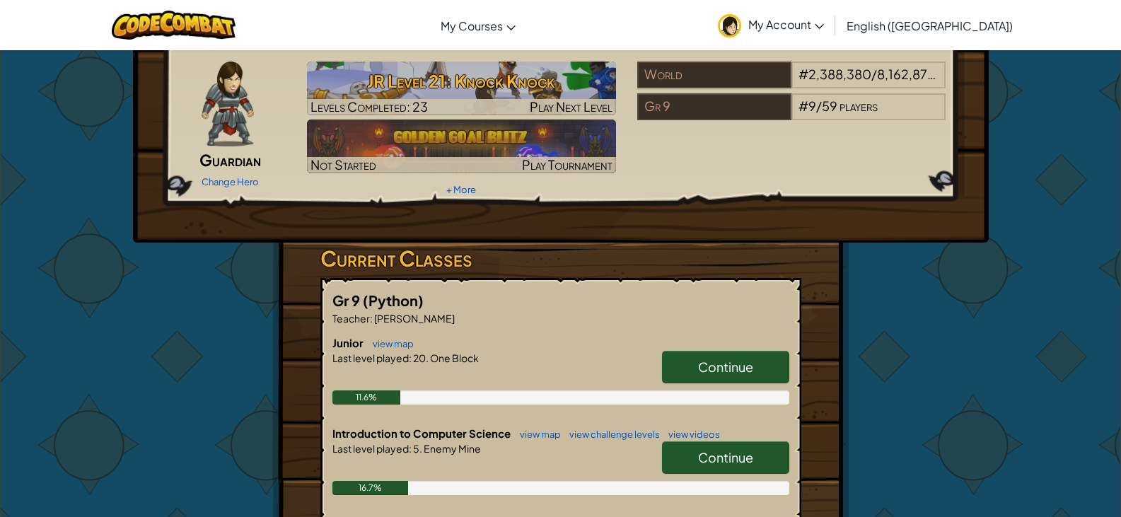
drag, startPoint x: 711, startPoint y: 368, endPoint x: 710, endPoint y: 360, distance: 8.6
click at [710, 360] on span "Continue" at bounding box center [725, 366] width 55 height 16
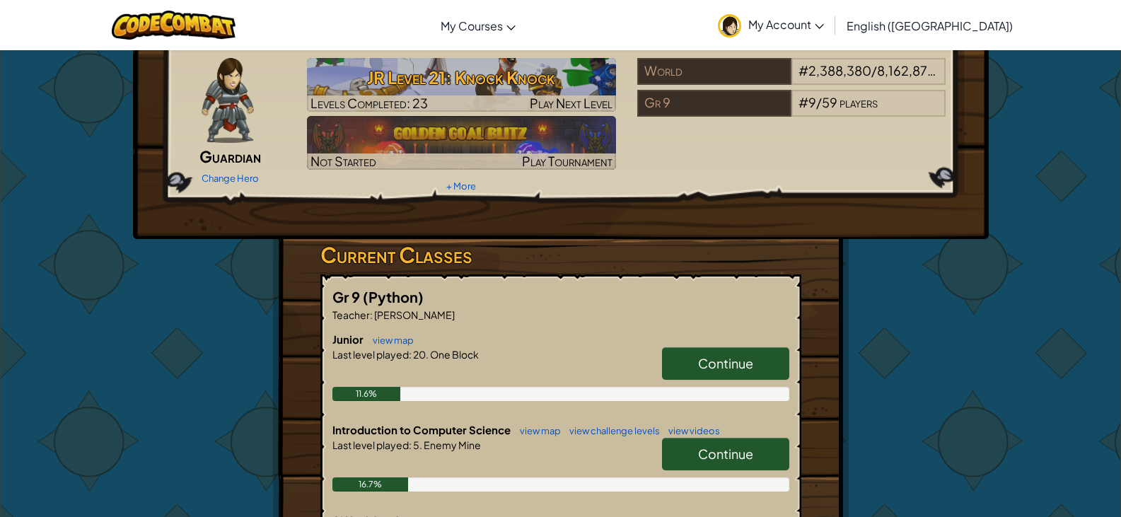
scroll to position [71, 0]
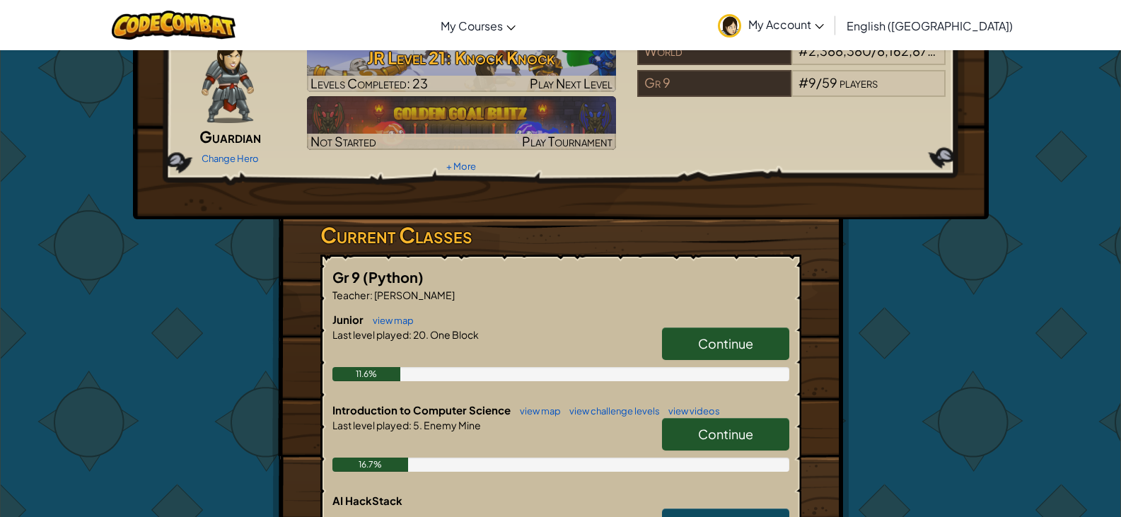
click at [692, 340] on link "Continue" at bounding box center [725, 343] width 127 height 33
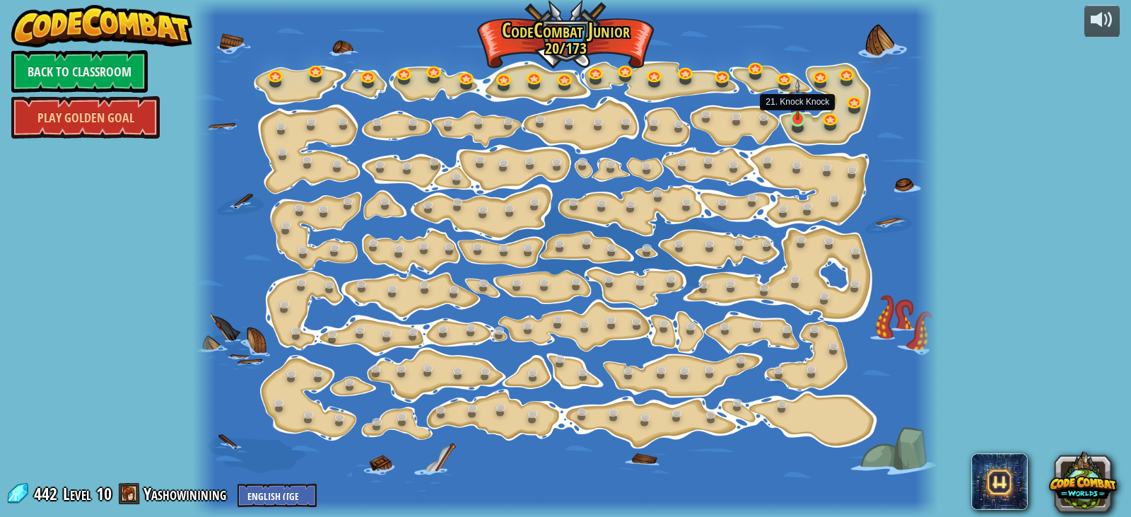
click at [800, 124] on link at bounding box center [800, 120] width 28 height 28
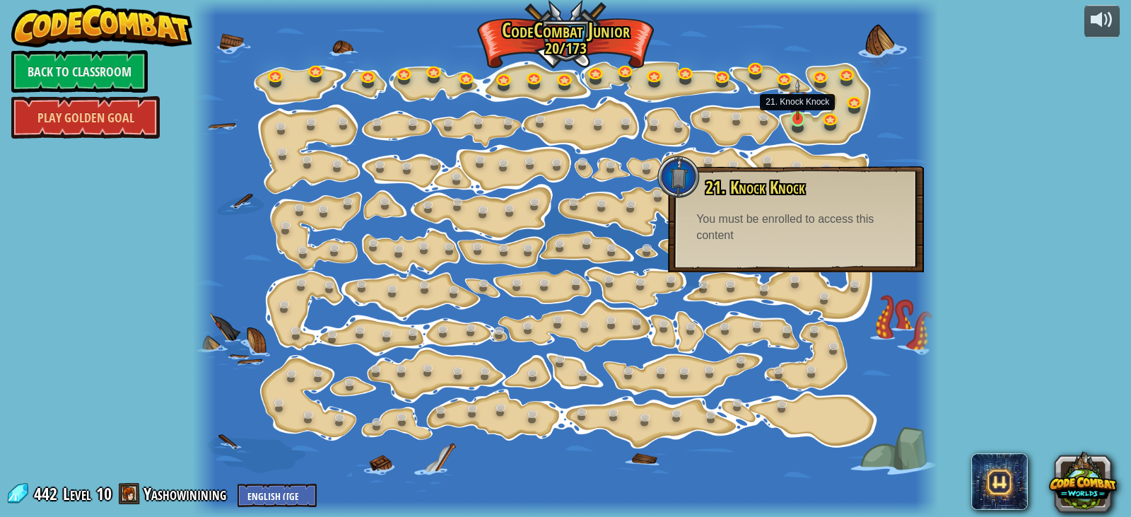
click at [801, 124] on link at bounding box center [800, 120] width 28 height 28
click at [121, 62] on link "Back to Classroom" at bounding box center [79, 71] width 136 height 42
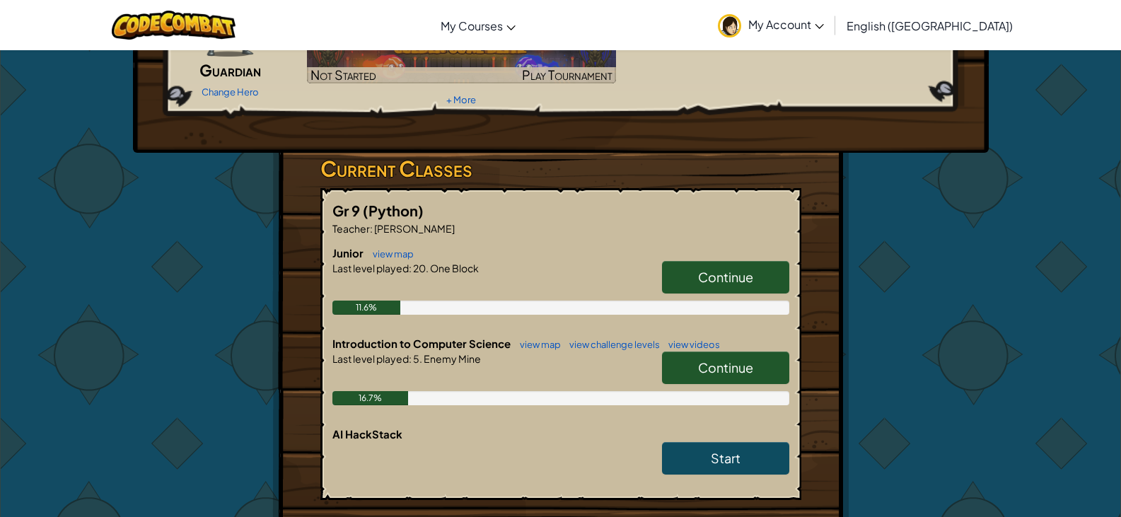
scroll to position [165, 0]
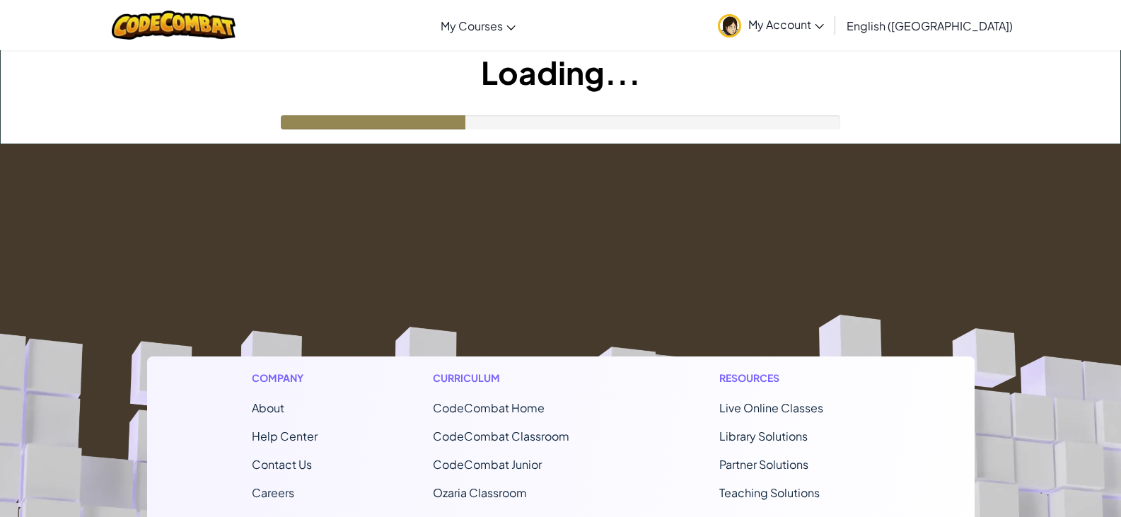
scroll to position [165, 0]
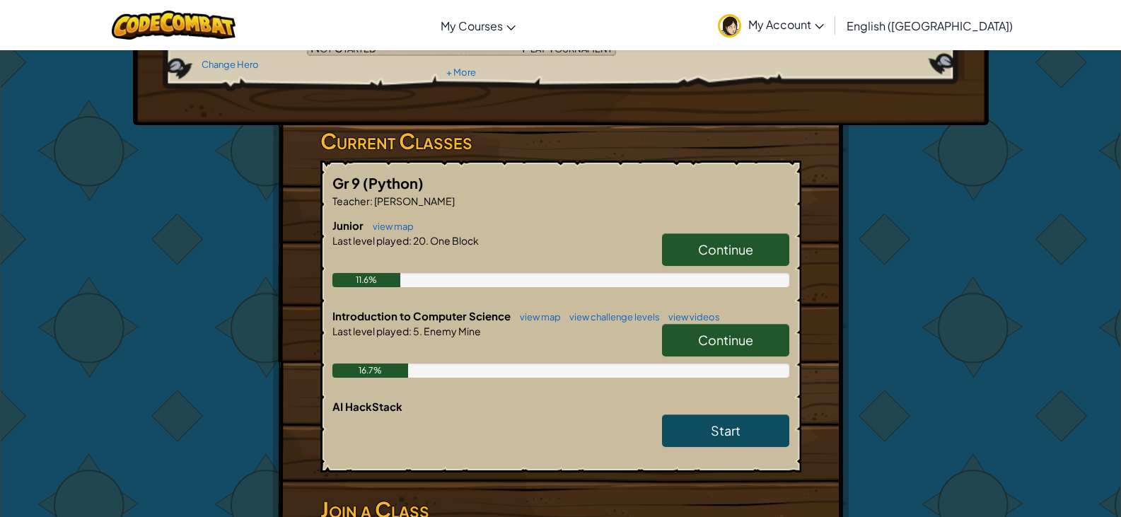
click at [698, 349] on link "Continue" at bounding box center [725, 340] width 127 height 33
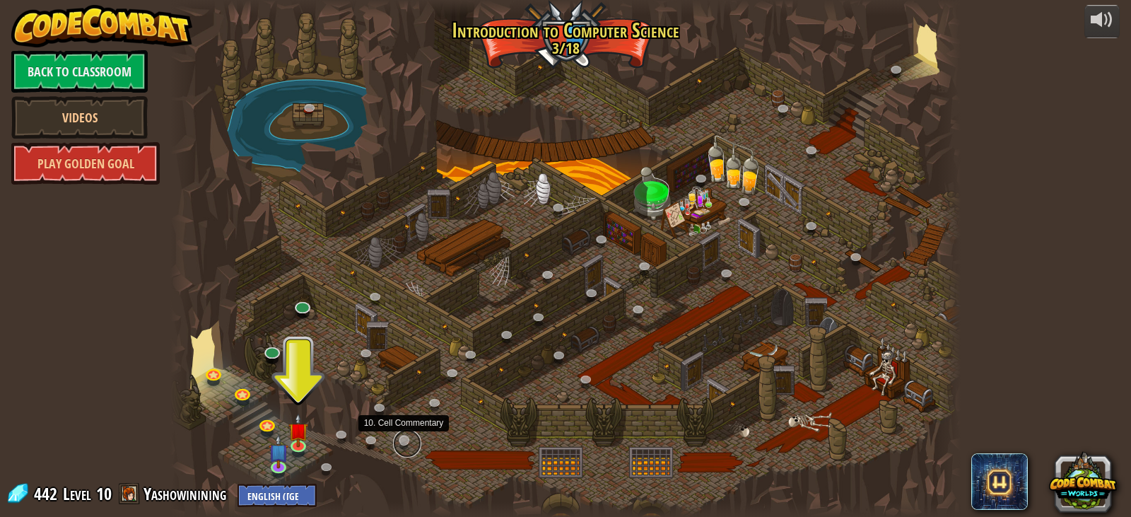
click at [407, 436] on link at bounding box center [407, 443] width 28 height 28
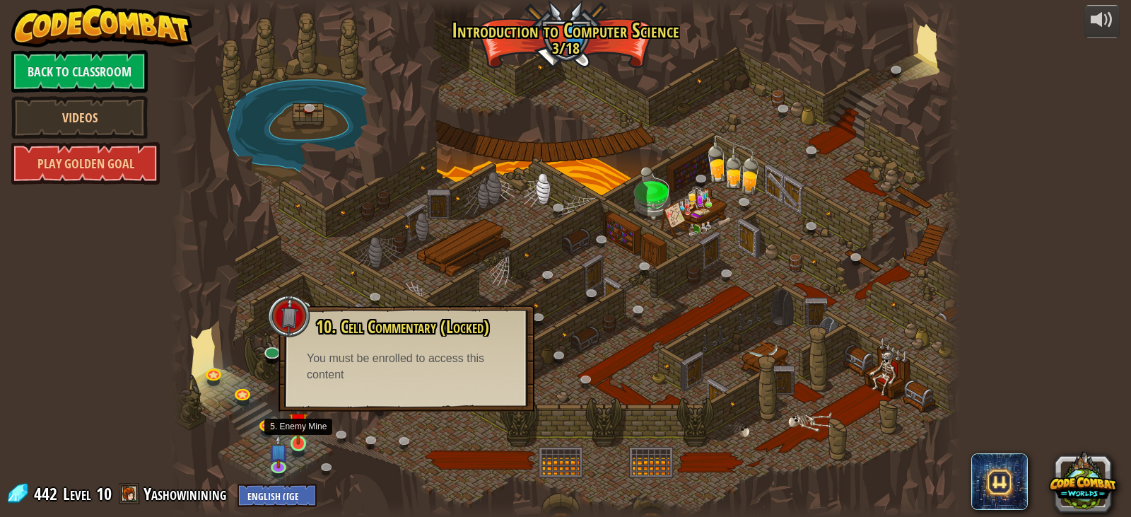
click at [298, 440] on img at bounding box center [298, 422] width 20 height 45
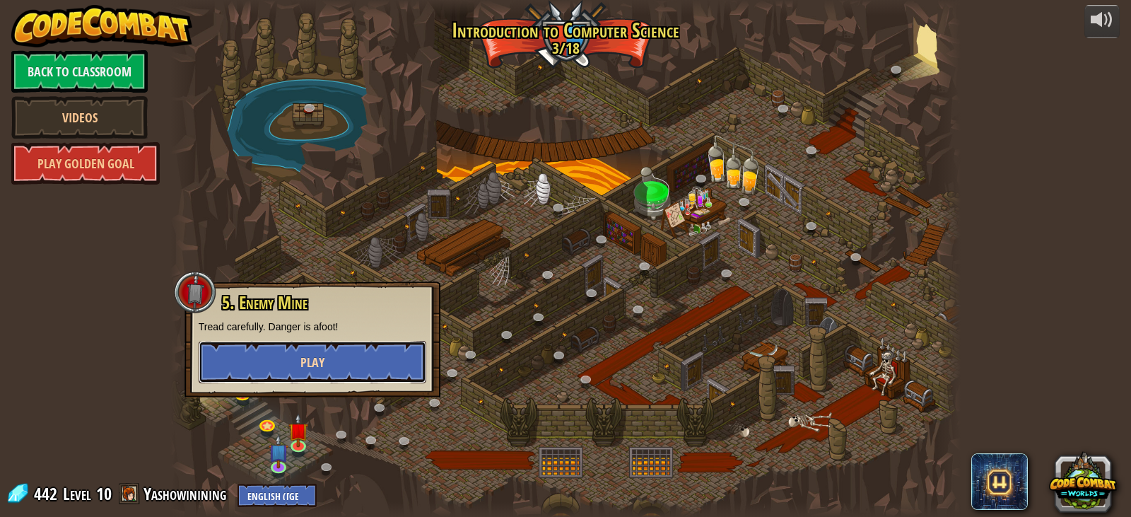
click at [310, 373] on button "Play" at bounding box center [313, 362] width 228 height 42
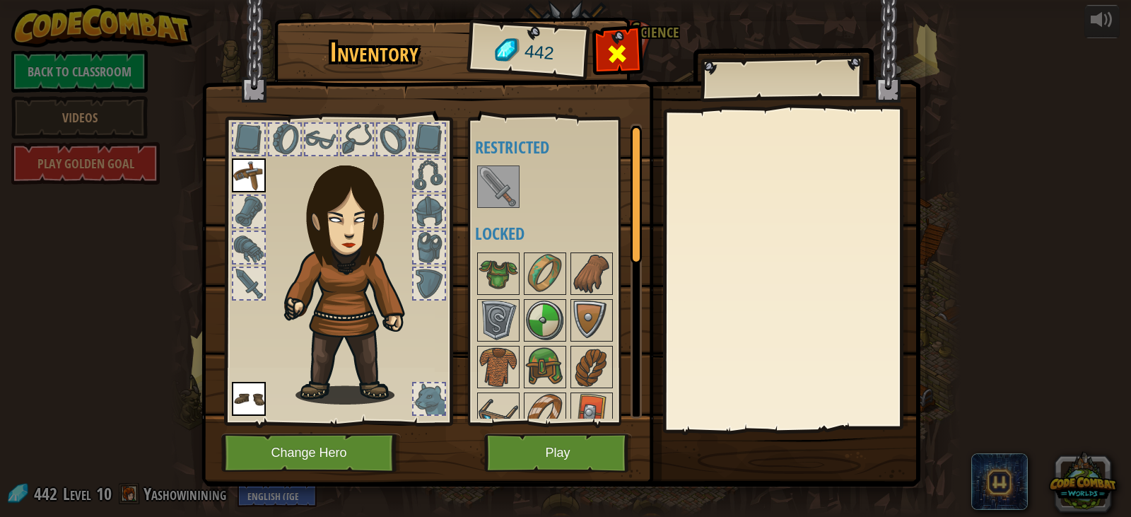
click at [623, 60] on span at bounding box center [617, 53] width 23 height 23
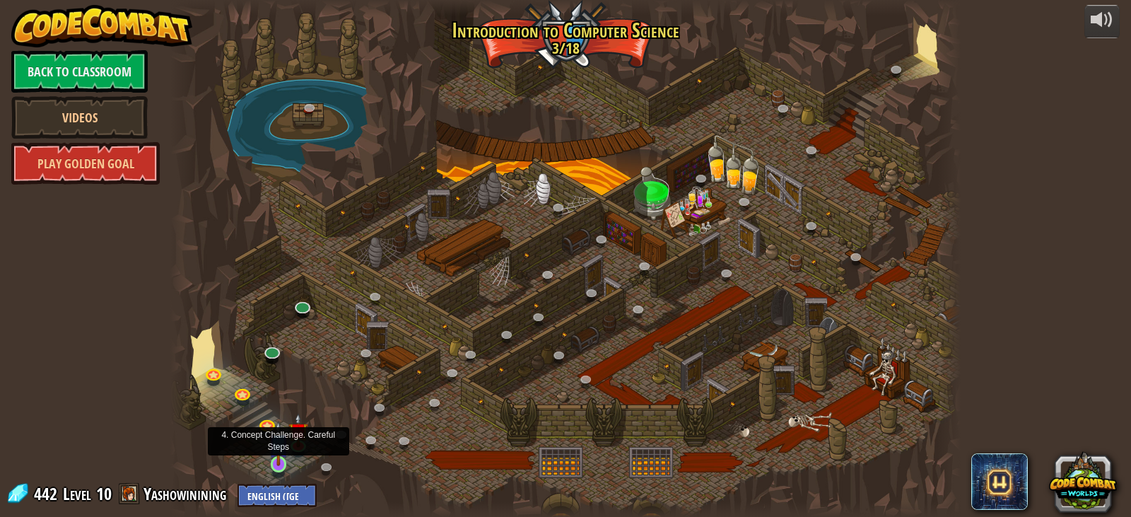
click at [279, 452] on img at bounding box center [279, 443] width 20 height 45
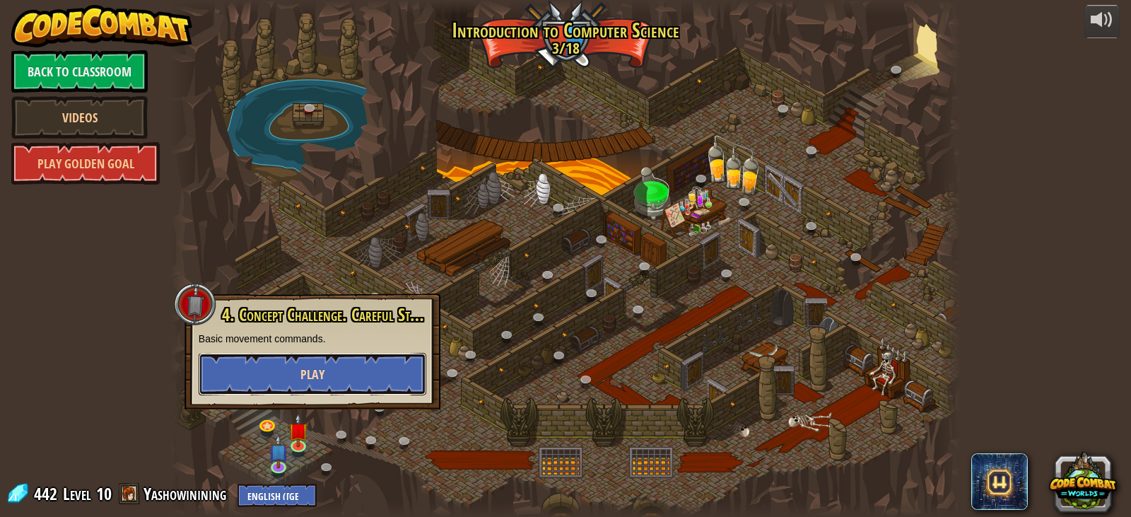
click at [322, 368] on span "Play" at bounding box center [313, 375] width 24 height 18
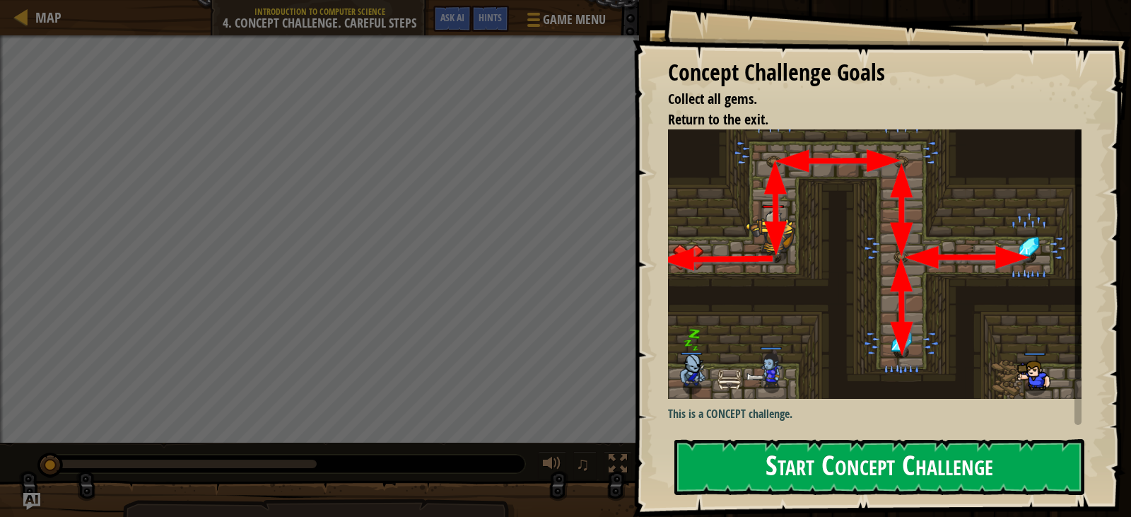
click at [699, 477] on button "Start Concept Challenge" at bounding box center [880, 467] width 410 height 56
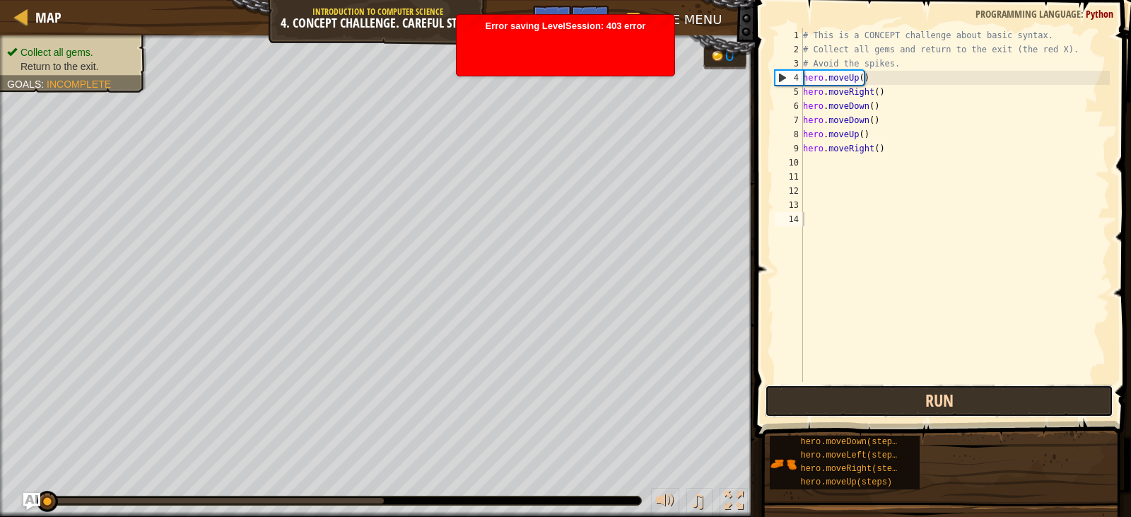
click at [827, 402] on button "Run" at bounding box center [939, 401] width 348 height 33
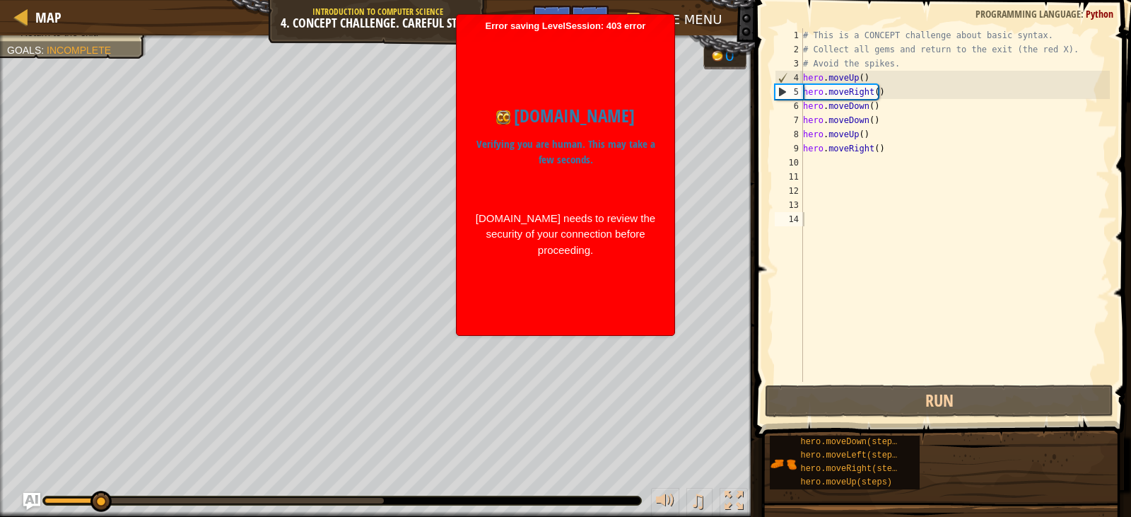
drag, startPoint x: 459, startPoint y: 362, endPoint x: 478, endPoint y: 357, distance: 19.7
click at [472, 336] on li "Error saving LevelSession: 403 error Just a moment... [DOMAIN_NAME] Verifying y…" at bounding box center [565, 175] width 219 height 322
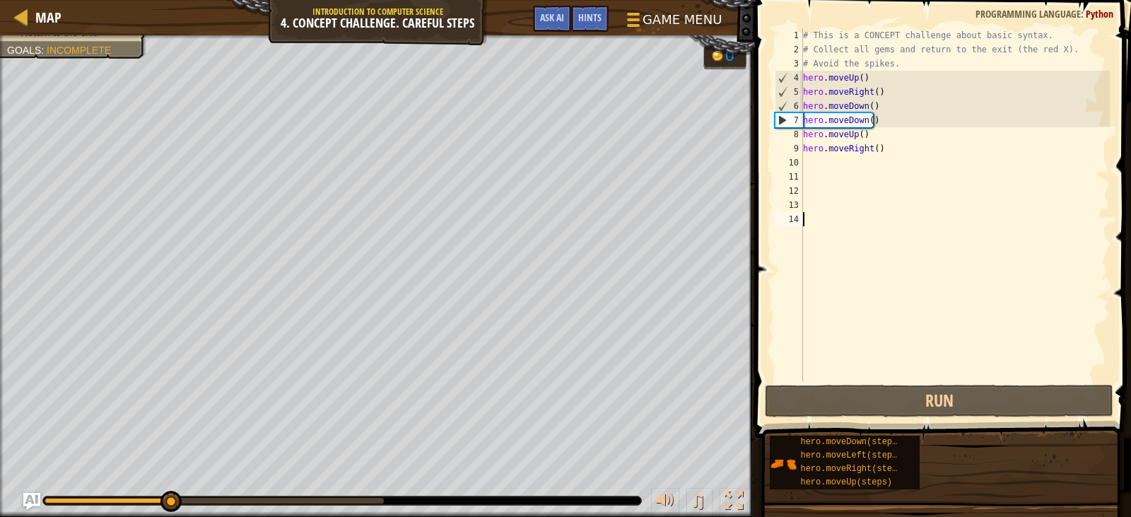
click at [230, 486] on div "Collect all gems. Return to the exit. Goals : Incomplete 0 ♫ Illia 18 x: 22 y: …" at bounding box center [565, 276] width 1131 height 482
drag, startPoint x: 247, startPoint y: 499, endPoint x: 255, endPoint y: 501, distance: 8.6
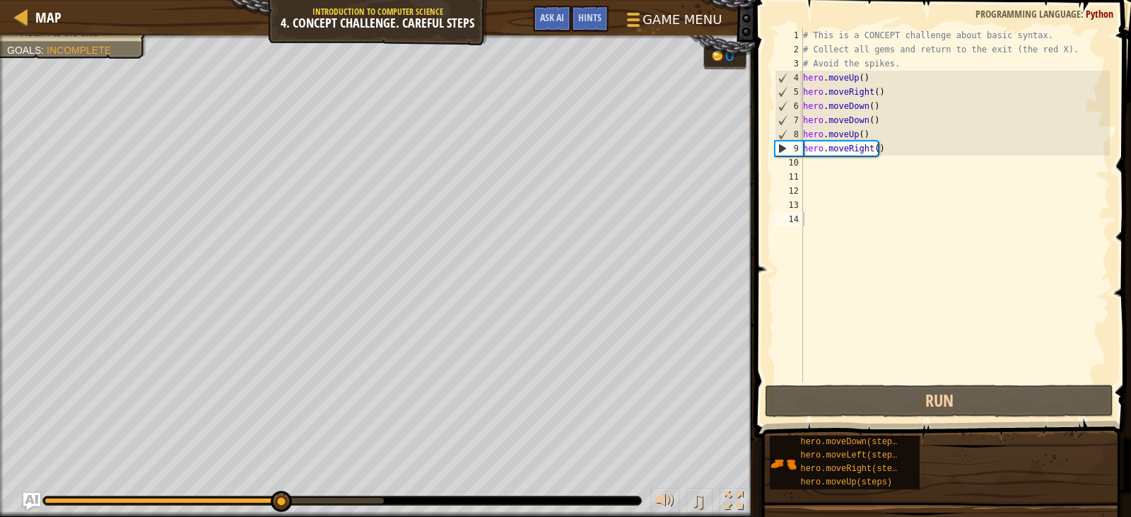
drag, startPoint x: 255, startPoint y: 501, endPoint x: 332, endPoint y: 506, distance: 76.5
click at [321, 507] on div "♫" at bounding box center [377, 497] width 755 height 42
click at [344, 503] on div at bounding box center [214, 501] width 339 height 6
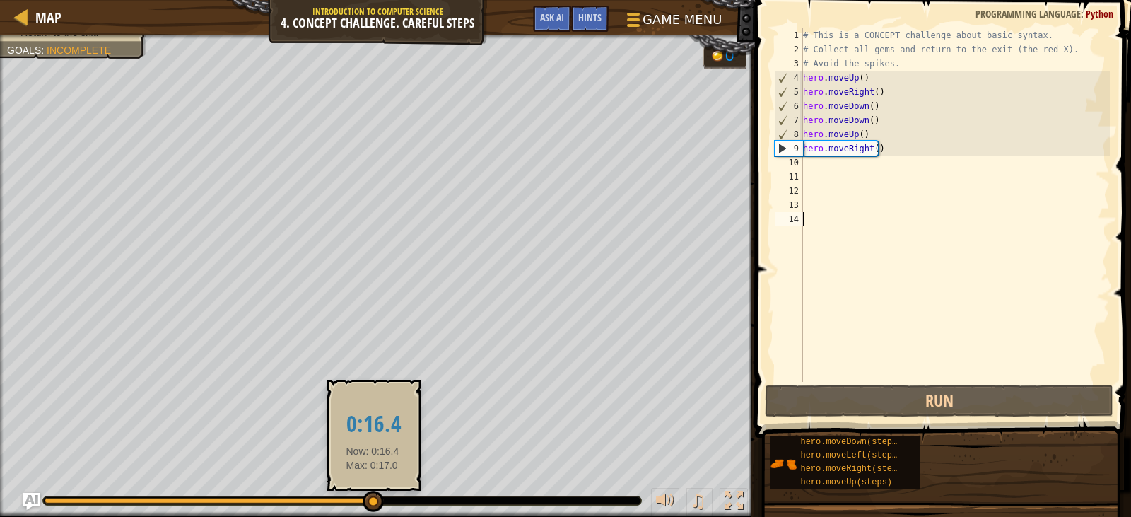
drag, startPoint x: 356, startPoint y: 499, endPoint x: 373, endPoint y: 499, distance: 17.0
click at [373, 499] on div at bounding box center [373, 501] width 21 height 21
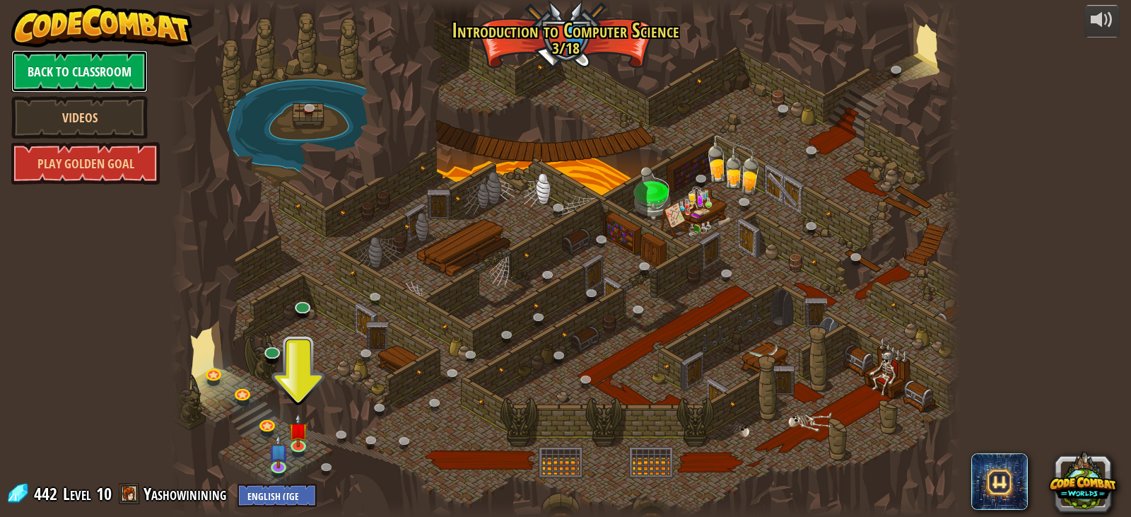
click at [54, 57] on link "Back to Classroom" at bounding box center [79, 71] width 136 height 42
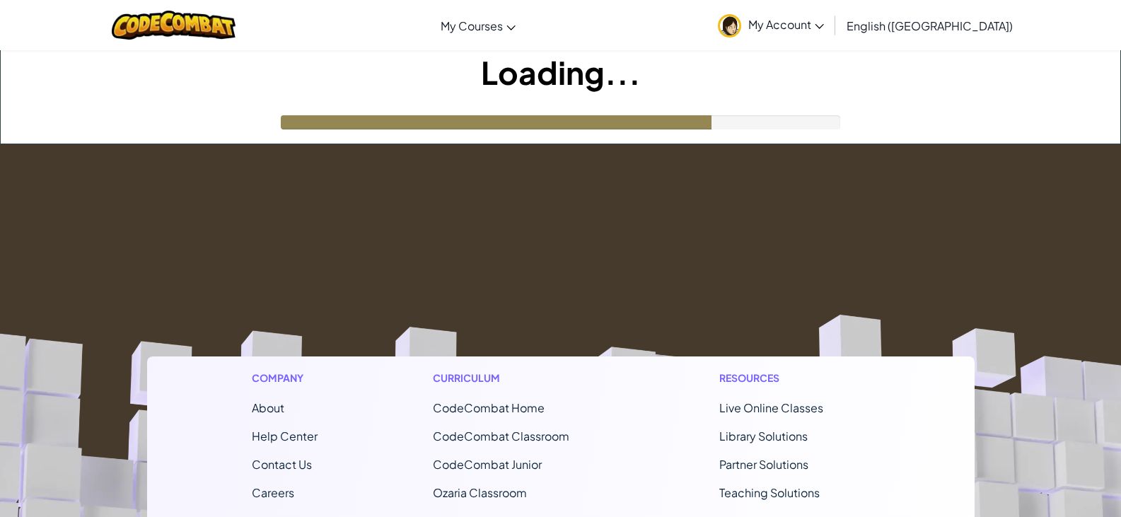
click at [831, 15] on link "My Account" at bounding box center [771, 25] width 120 height 45
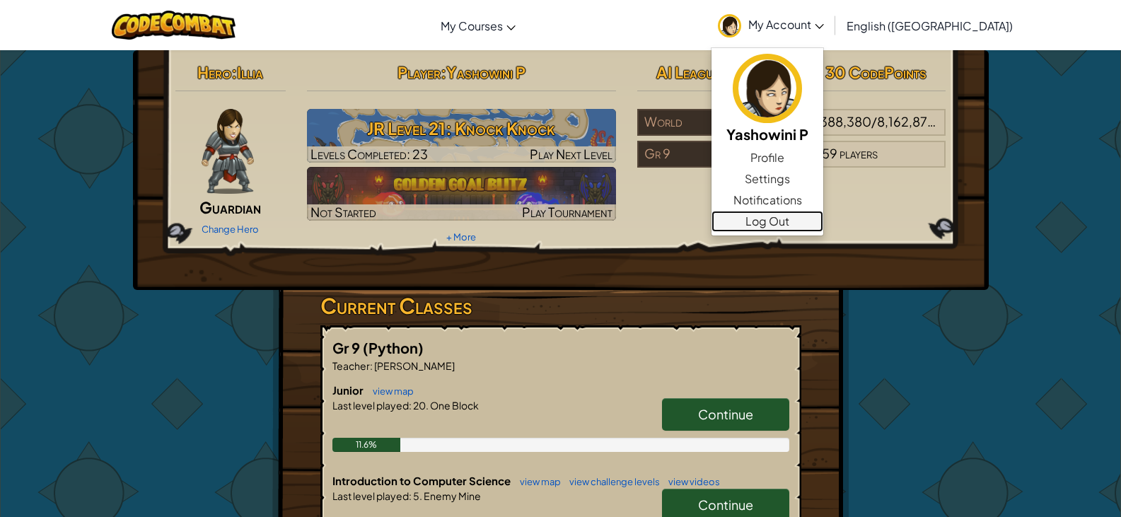
click at [823, 220] on link "Log Out" at bounding box center [767, 221] width 112 height 21
